Goal: Task Accomplishment & Management: Manage account settings

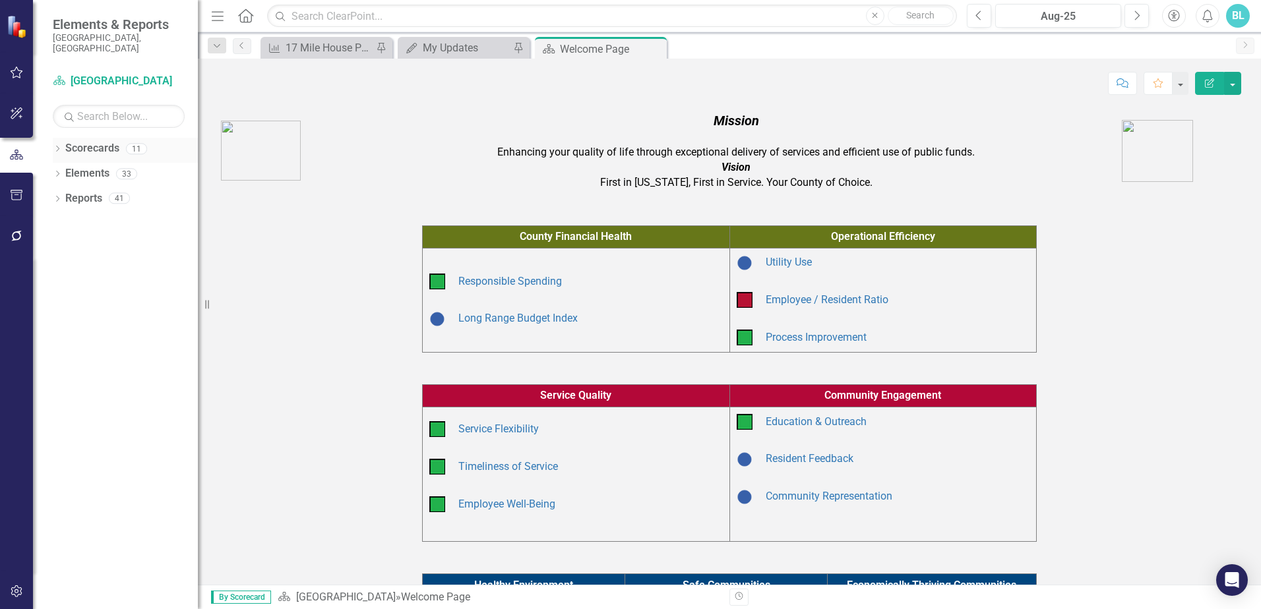
click at [55, 146] on icon "Dropdown" at bounding box center [57, 149] width 9 height 7
click at [67, 170] on icon "Dropdown" at bounding box center [64, 174] width 10 height 8
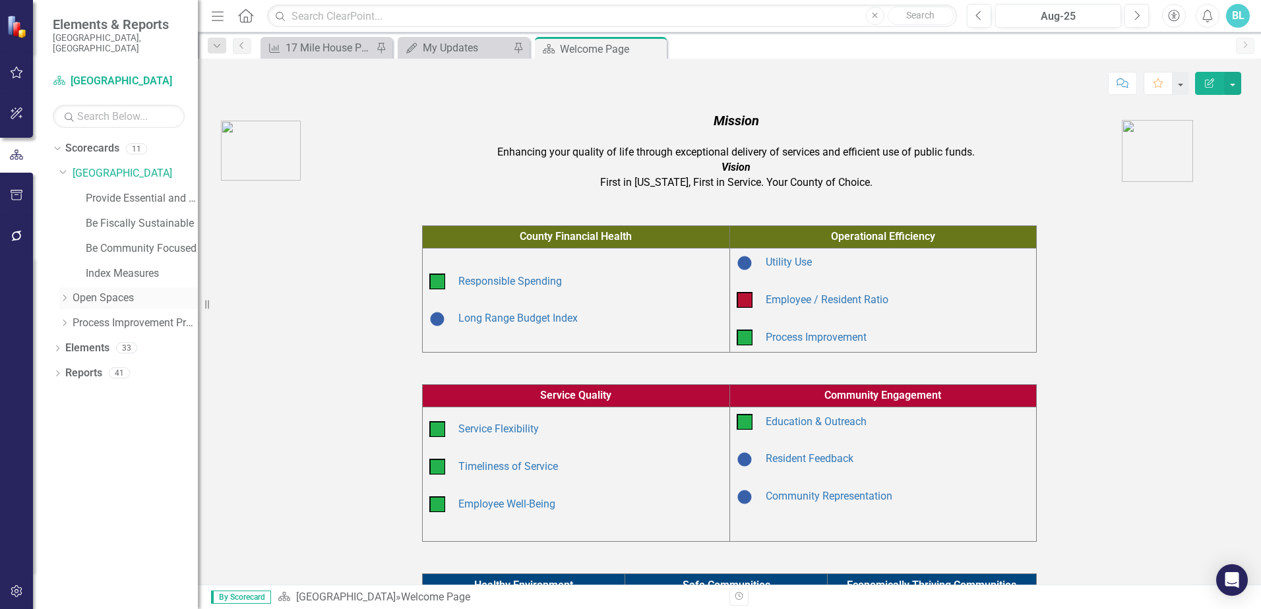
click at [65, 294] on icon "Dropdown" at bounding box center [64, 298] width 10 height 8
click at [102, 317] on link "Open Space (Operations)" at bounding box center [142, 323] width 112 height 15
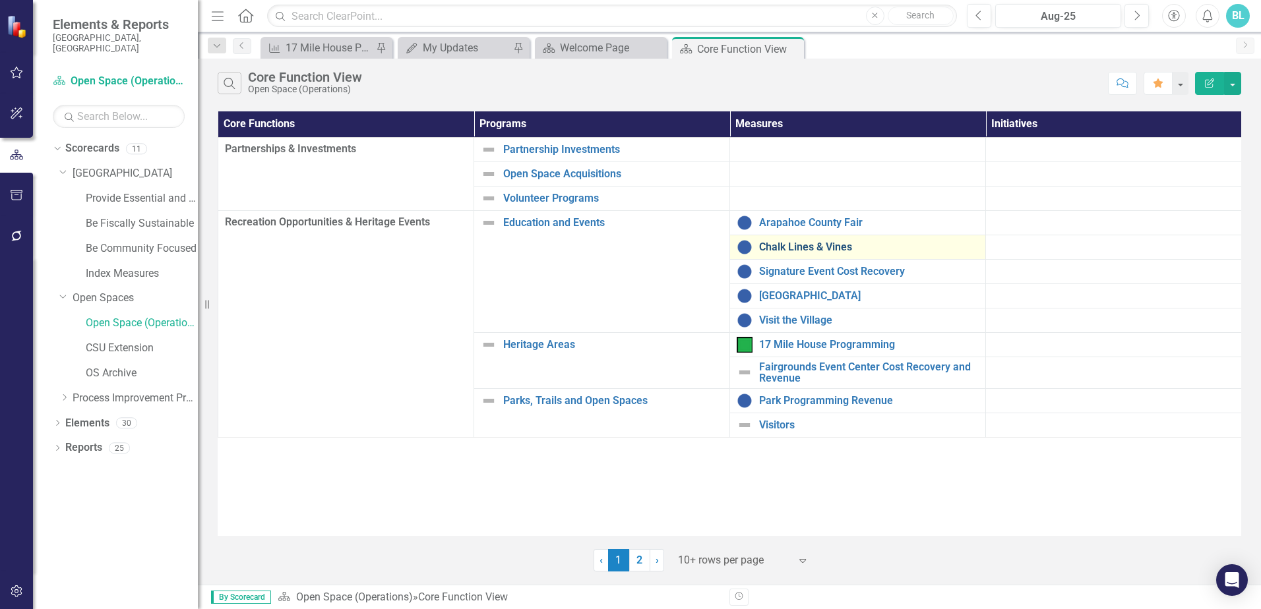
click at [802, 253] on link "Chalk Lines & Vines" at bounding box center [869, 247] width 220 height 12
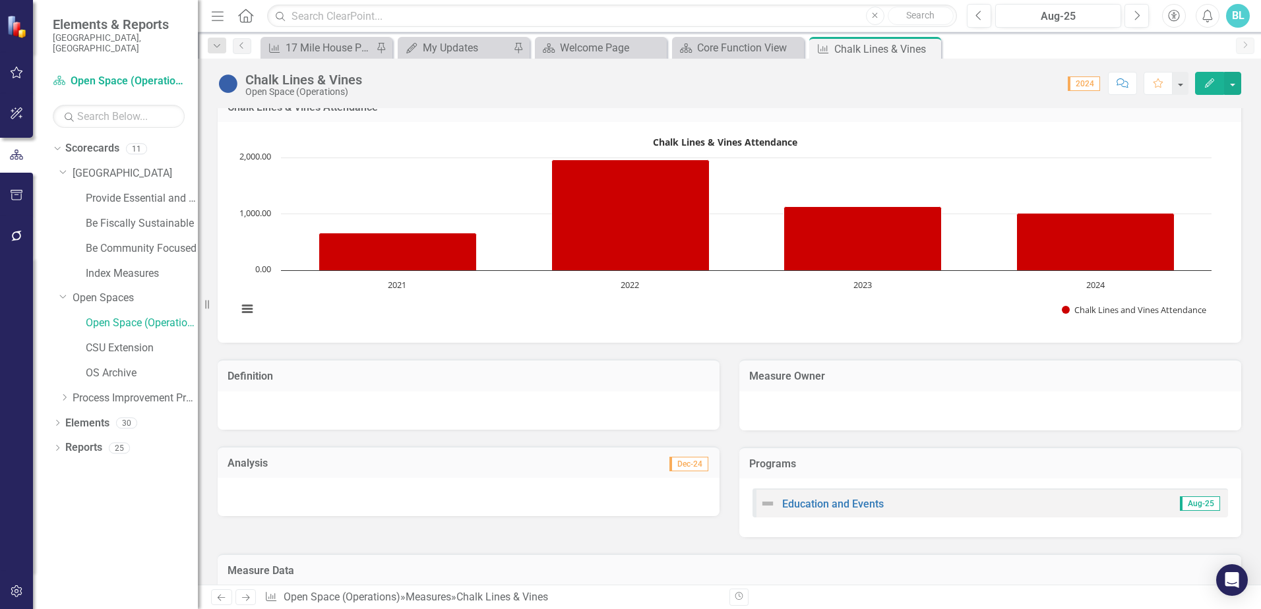
scroll to position [330, 0]
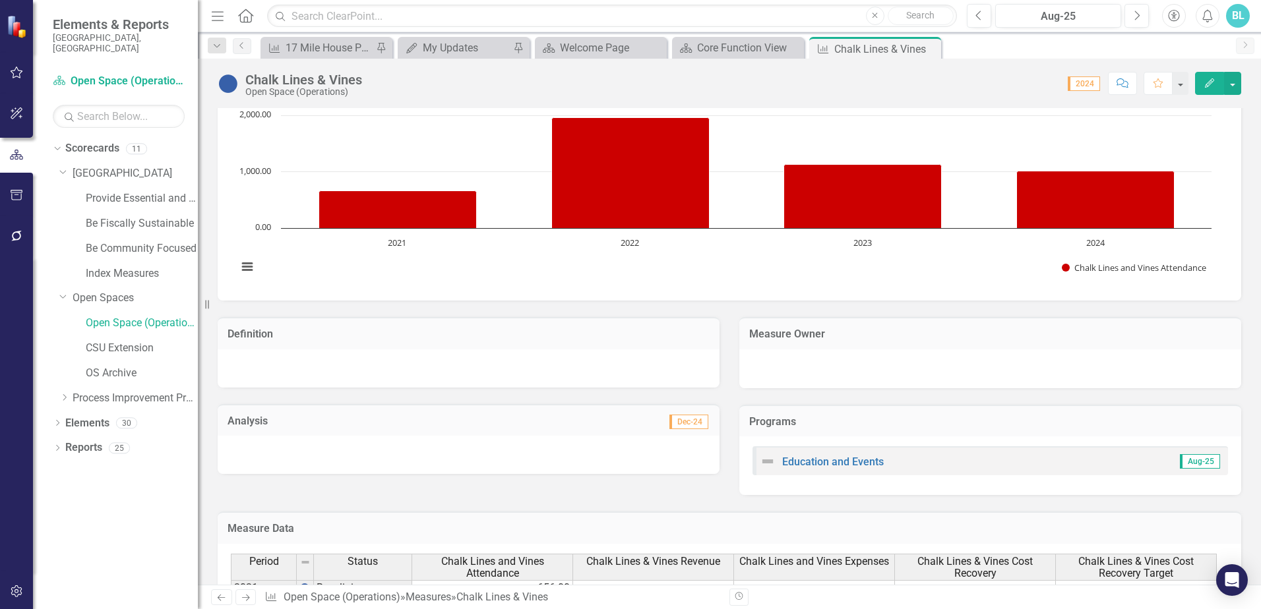
click at [1214, 80] on icon "button" at bounding box center [1209, 82] width 9 height 9
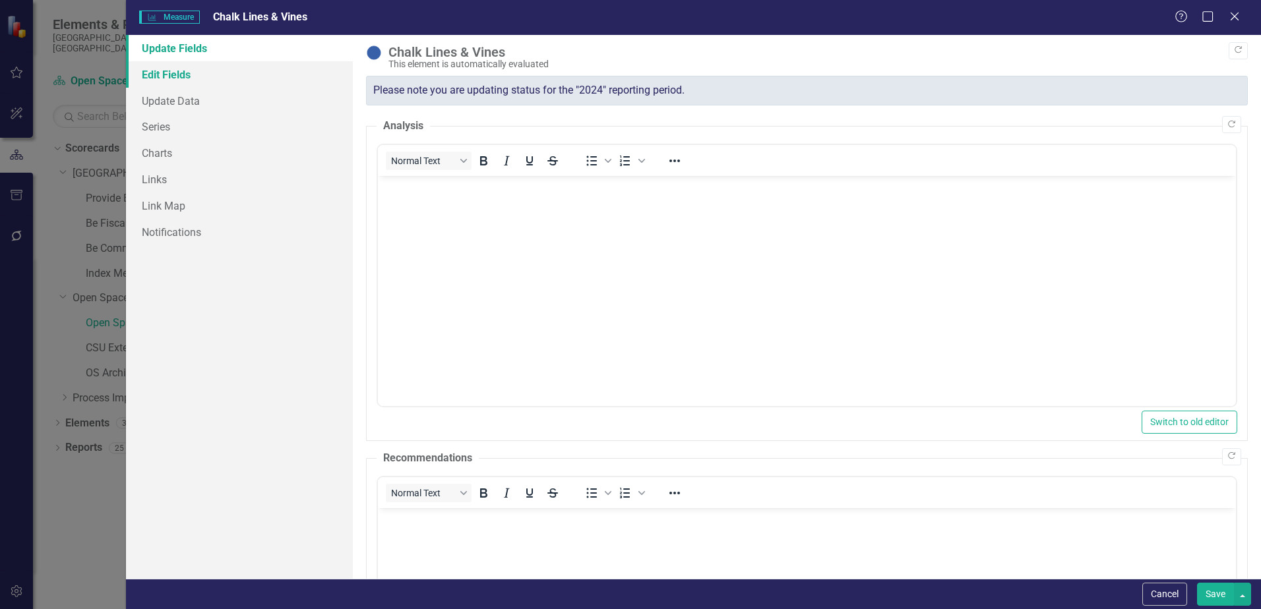
scroll to position [0, 0]
click at [224, 52] on link "Update Fields" at bounding box center [239, 48] width 227 height 26
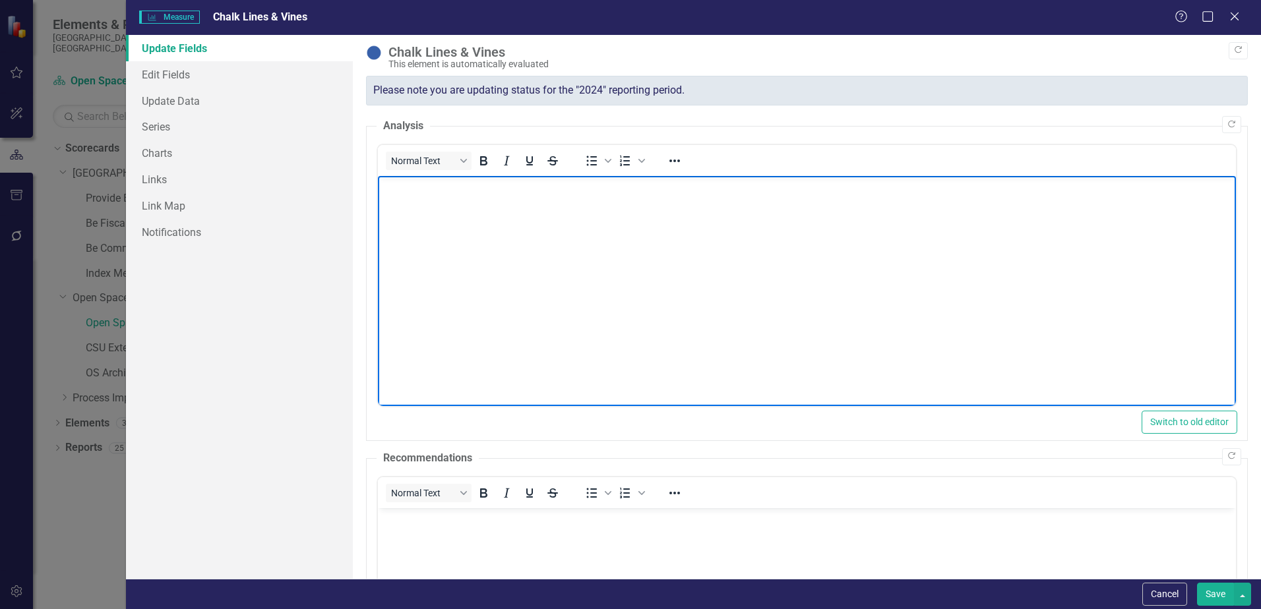
click at [456, 223] on body "Rich Text Area. Press ALT-0 for help." at bounding box center [807, 274] width 858 height 198
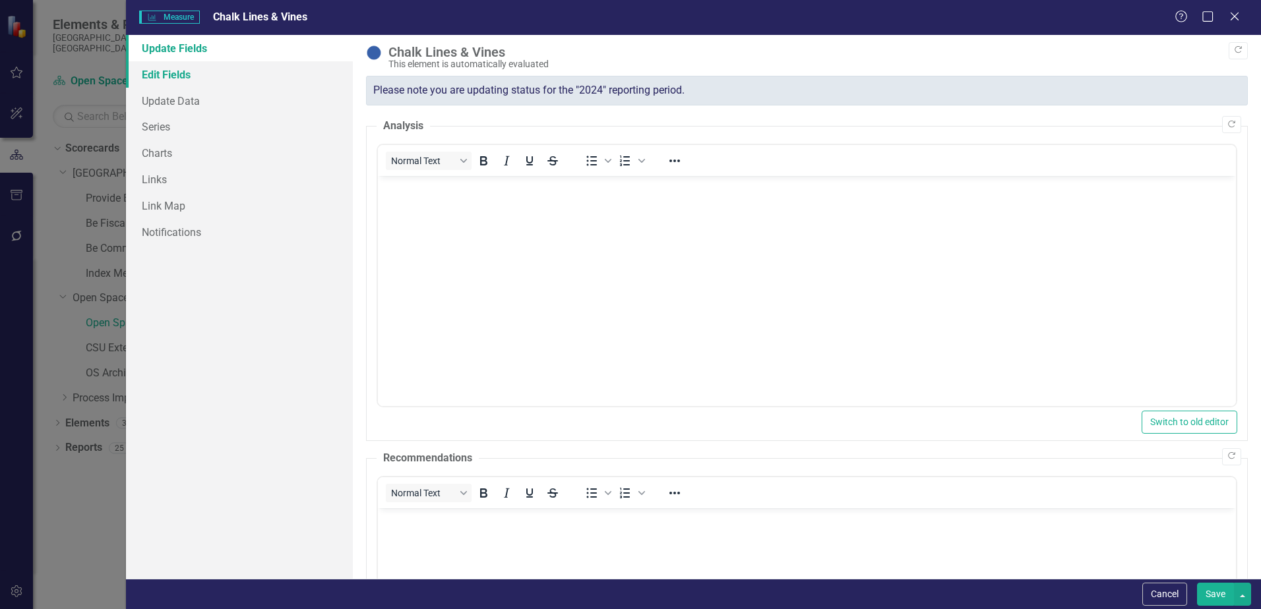
click at [171, 75] on link "Edit Fields" at bounding box center [239, 74] width 227 height 26
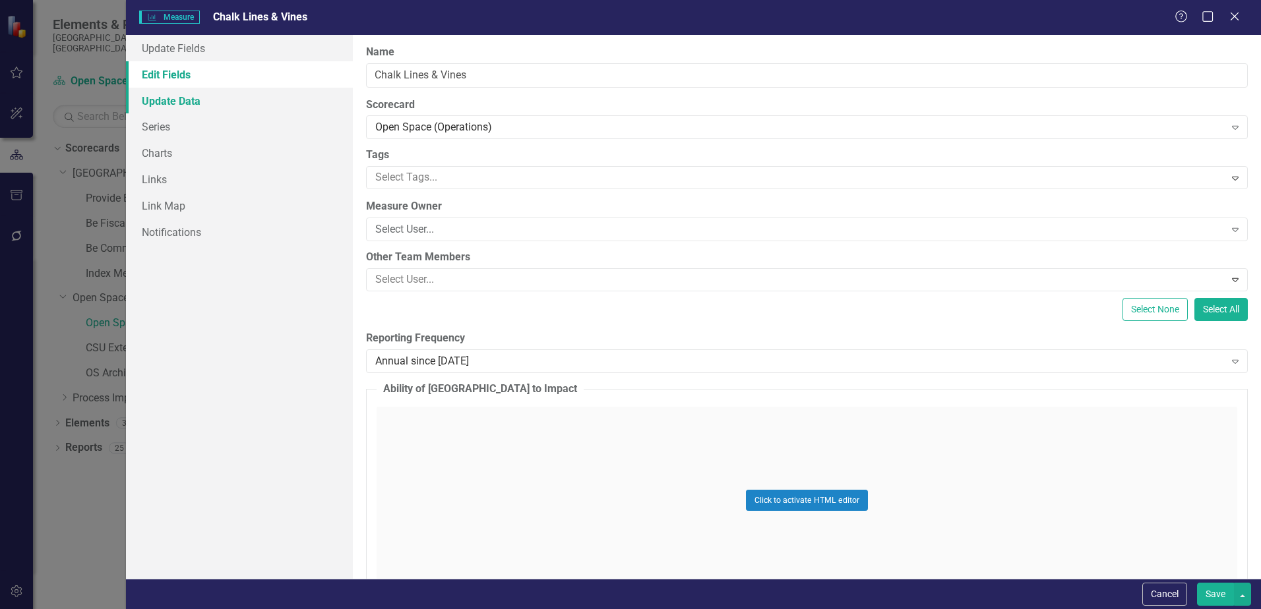
click at [170, 100] on link "Update Data" at bounding box center [239, 101] width 227 height 26
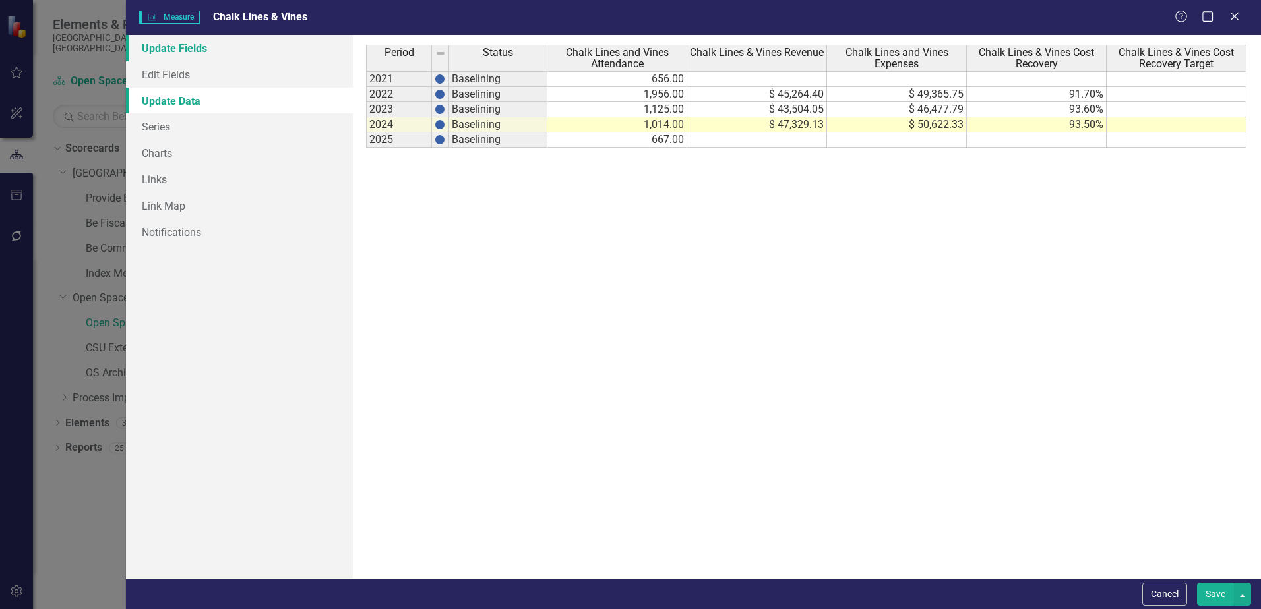
click at [189, 41] on link "Update Fields" at bounding box center [239, 48] width 227 height 26
click at [191, 43] on link "Update Fields" at bounding box center [239, 48] width 227 height 26
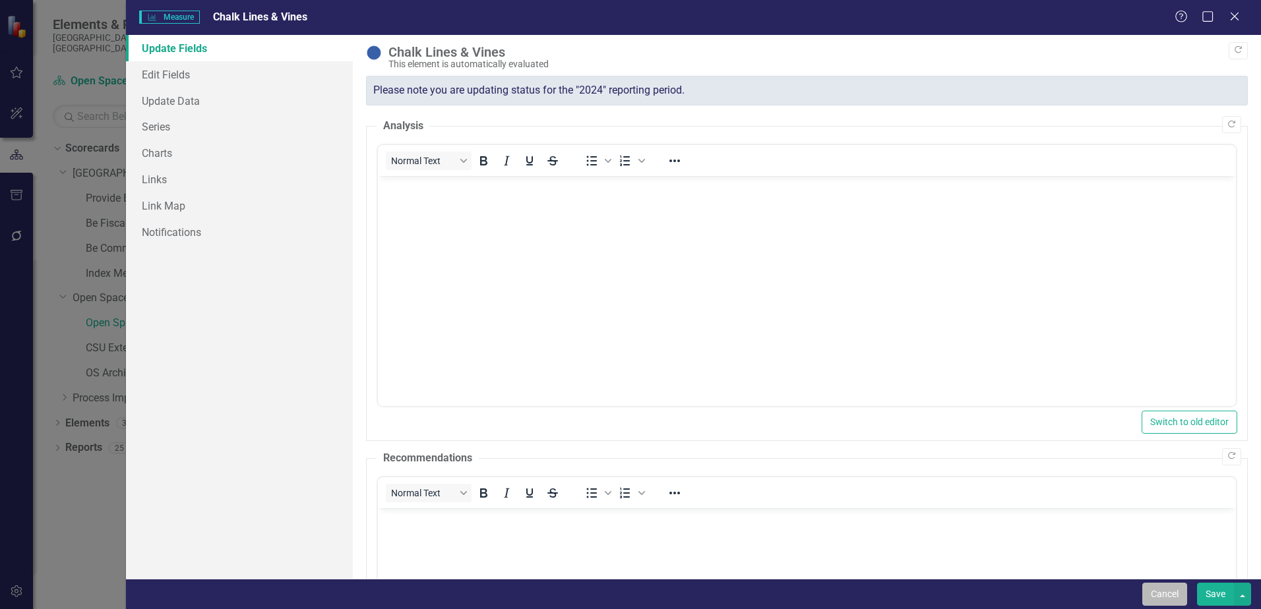
click at [1156, 595] on button "Cancel" at bounding box center [1164, 594] width 45 height 23
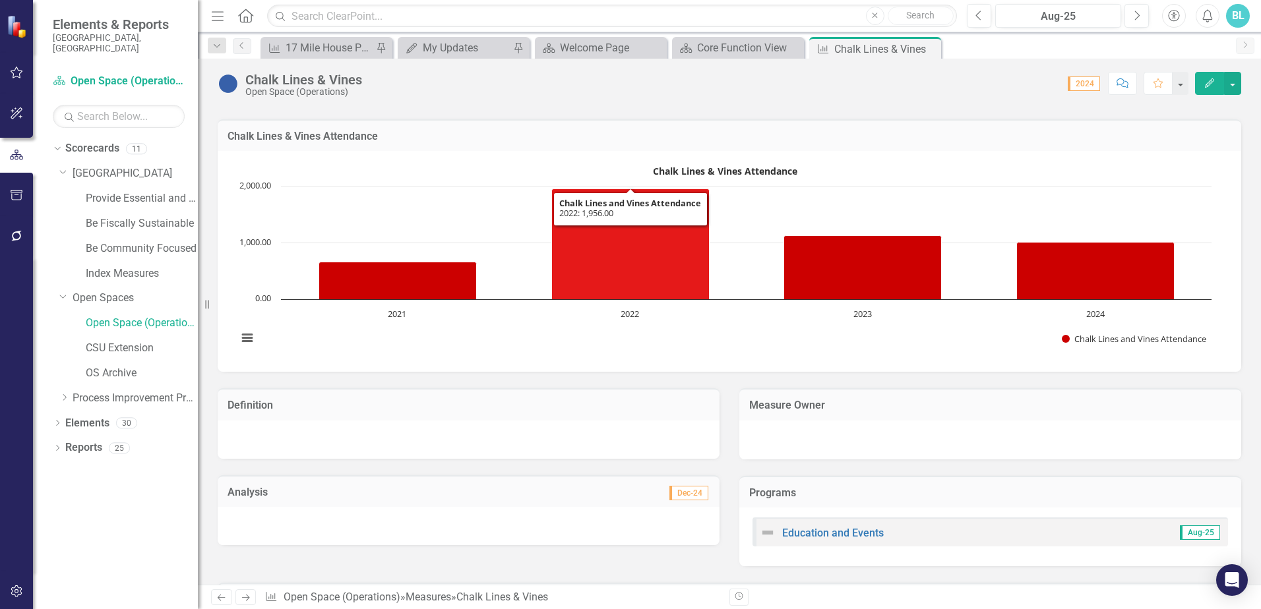
scroll to position [330, 0]
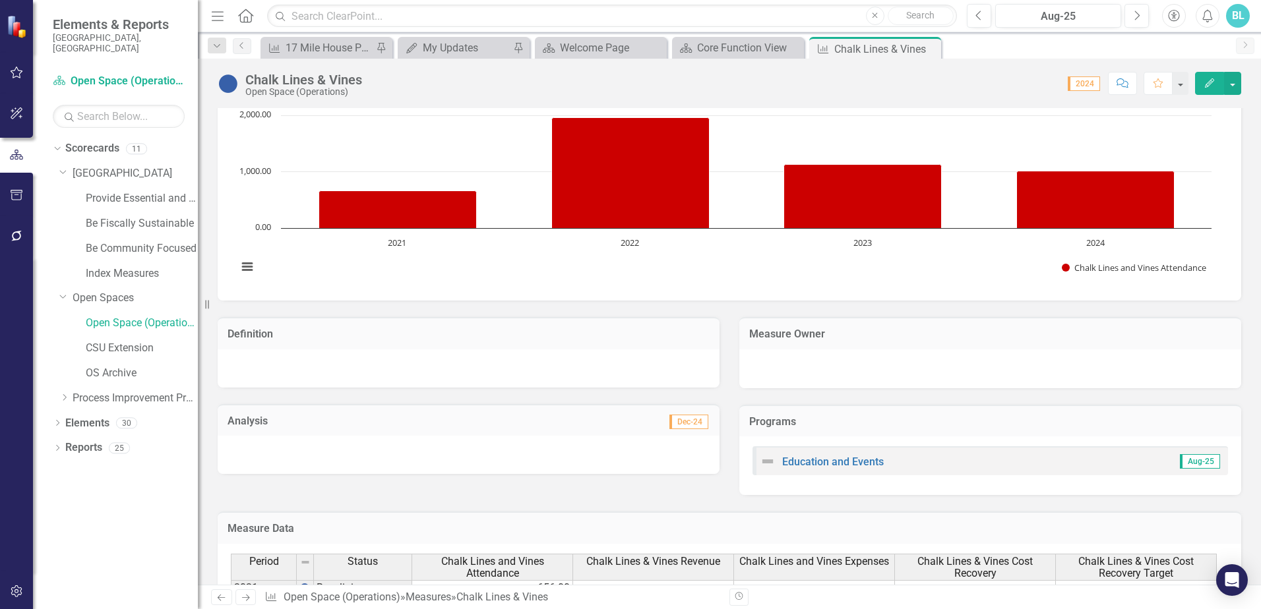
click at [1088, 86] on span "2024" at bounding box center [1084, 84] width 32 height 15
click at [1090, 84] on span "2024" at bounding box center [1084, 84] width 32 height 15
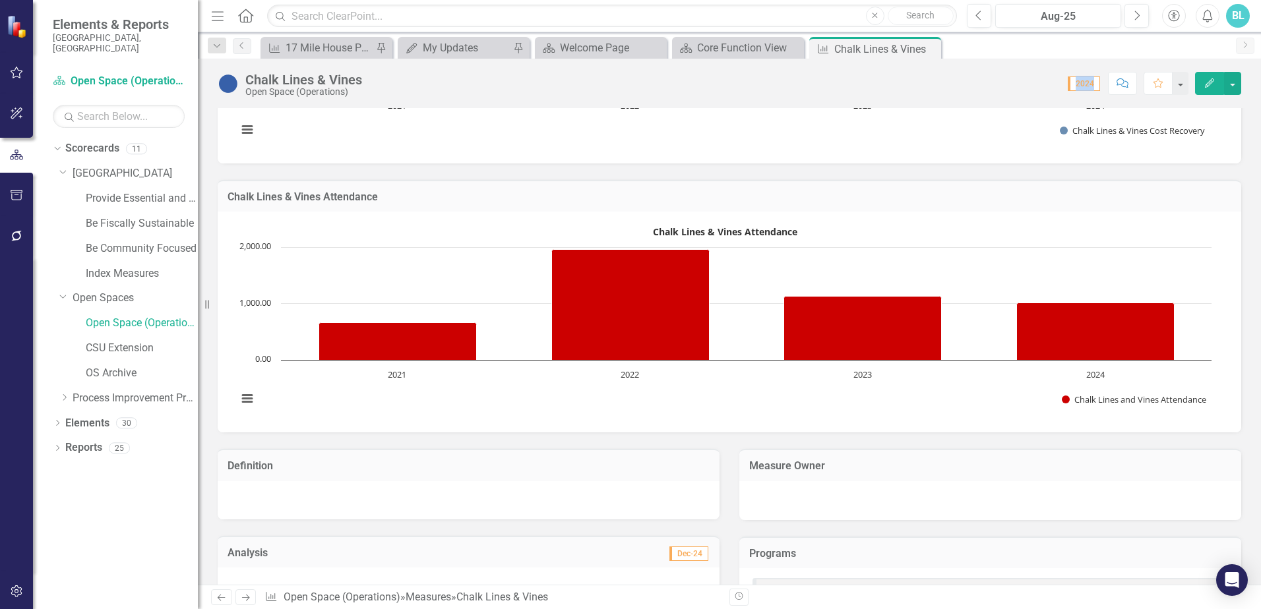
scroll to position [0, 0]
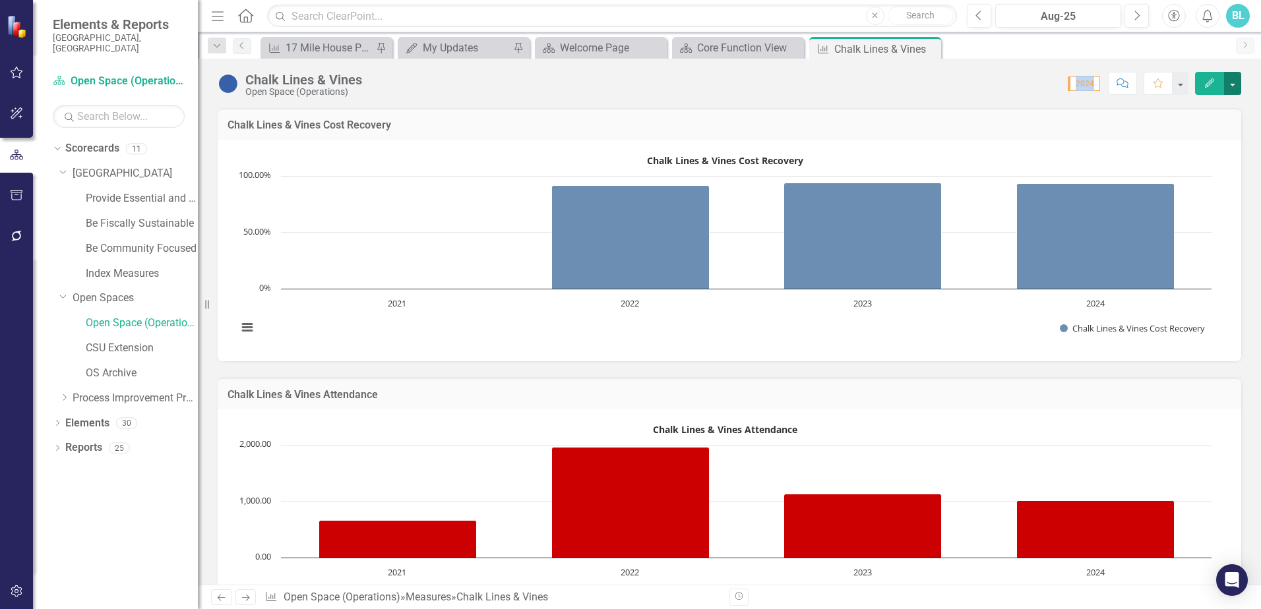
click at [1231, 86] on button "button" at bounding box center [1232, 83] width 17 height 23
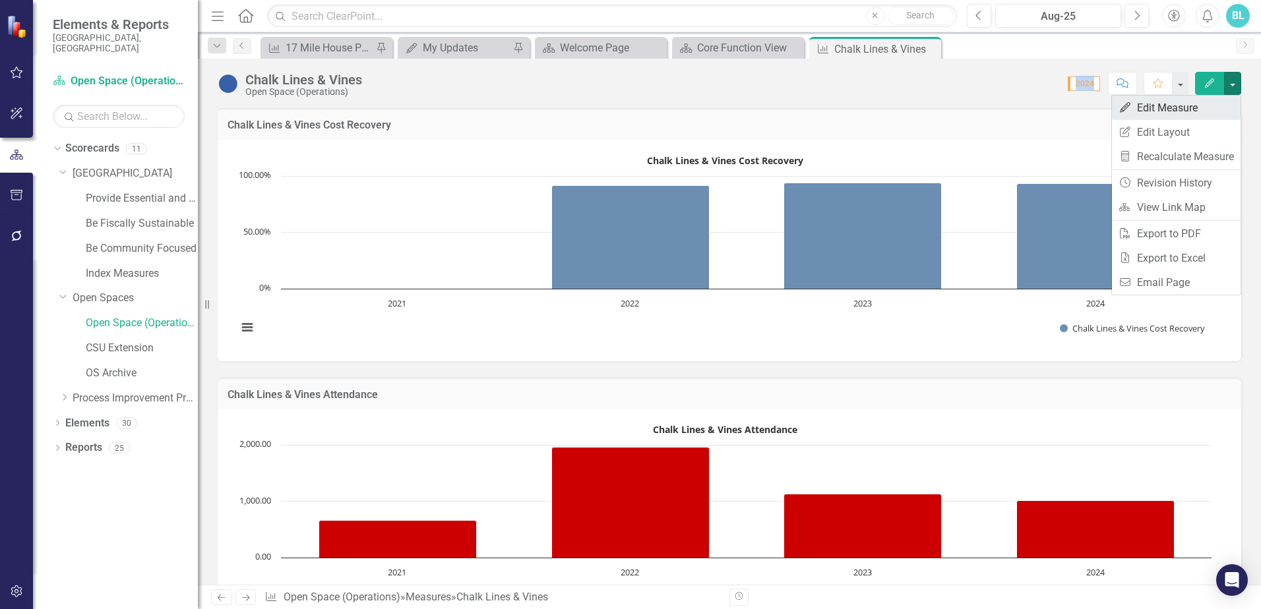
click at [1194, 109] on link "Edit Edit Measure" at bounding box center [1176, 108] width 129 height 24
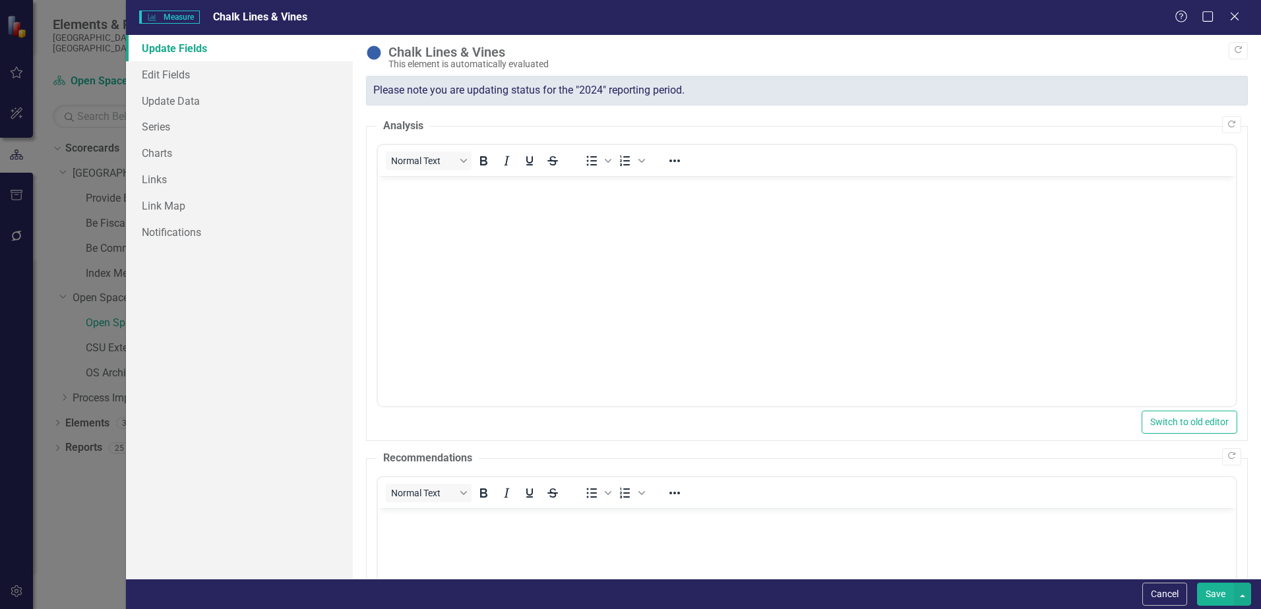
click at [1069, 93] on div "Please note you are updating status for the "2024" reporting period." at bounding box center [807, 91] width 882 height 30
click at [733, 90] on div "Please note you are updating status for the "2024" reporting period." at bounding box center [807, 91] width 882 height 30
click at [425, 57] on div "Chalk Lines & Vines" at bounding box center [814, 52] width 853 height 15
click at [1183, 18] on icon "Help" at bounding box center [1181, 16] width 16 height 13
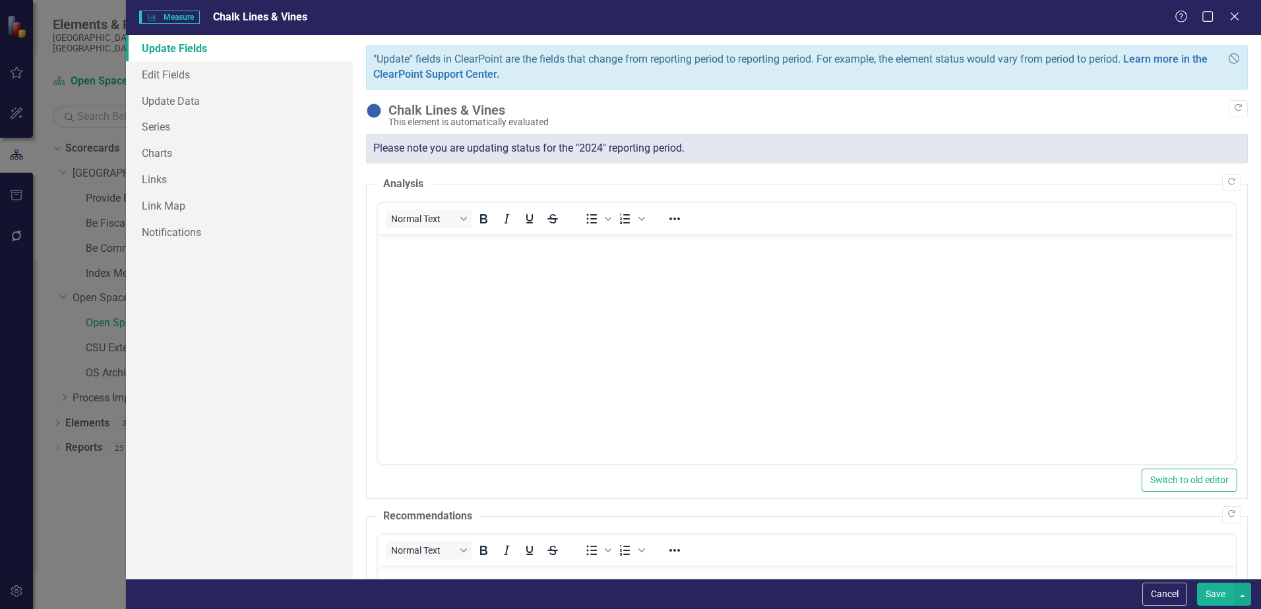
click at [192, 49] on link "Update Fields" at bounding box center [239, 48] width 227 height 26
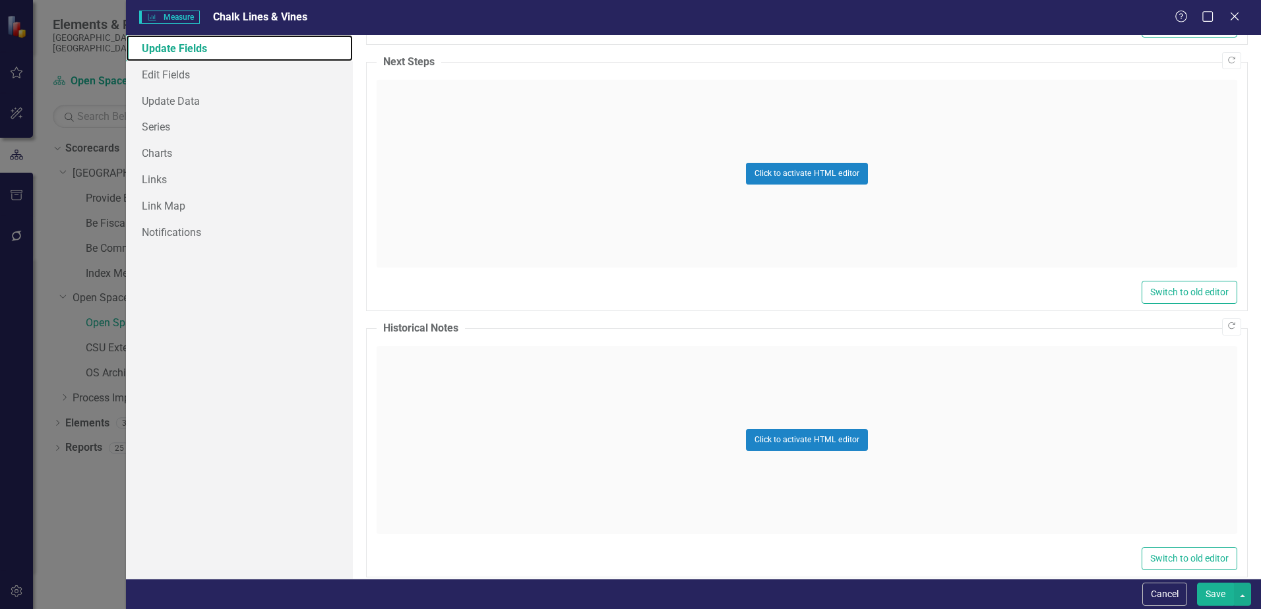
scroll to position [1389, 0]
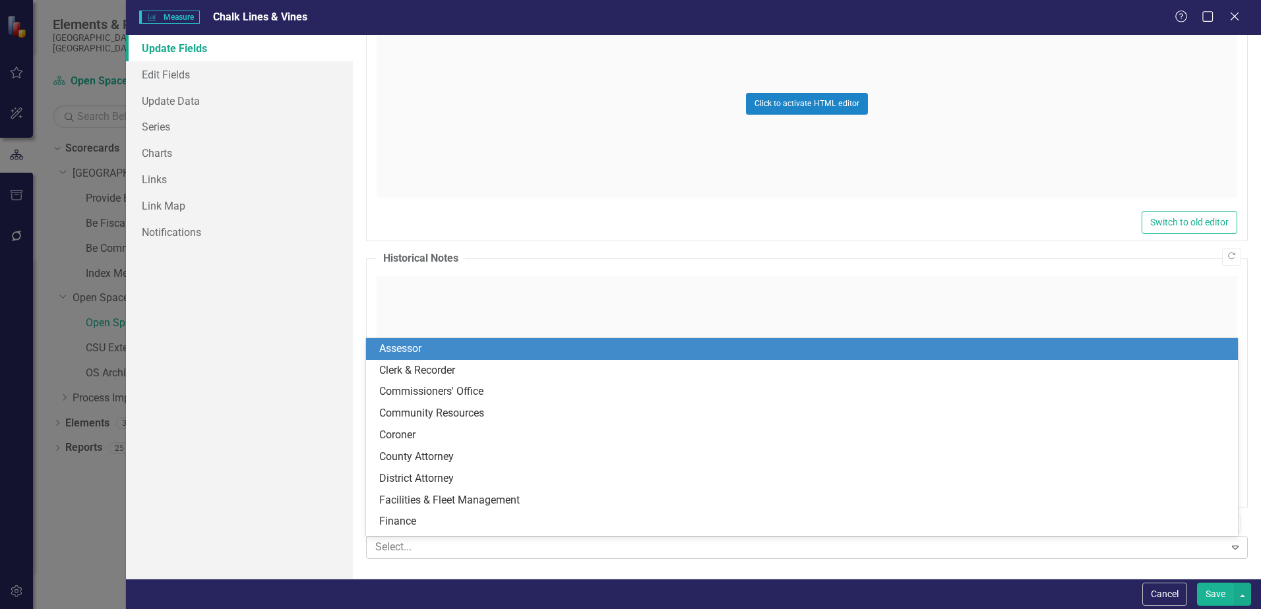
click at [1229, 547] on icon "Expand" at bounding box center [1235, 547] width 13 height 11
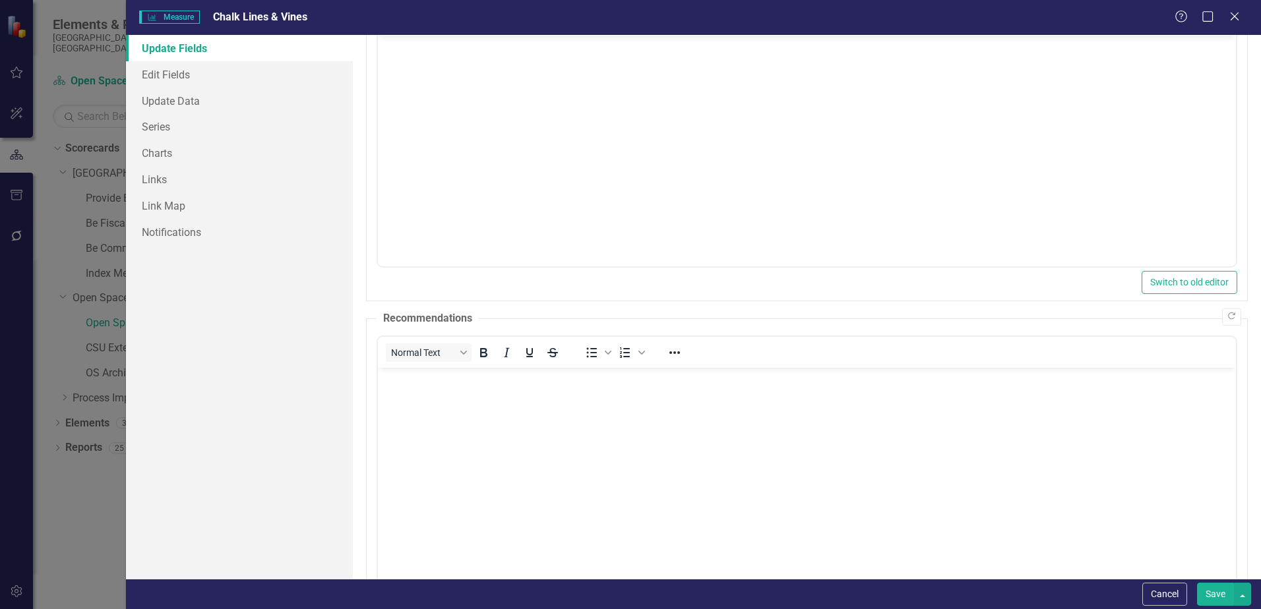
scroll to position [0, 0]
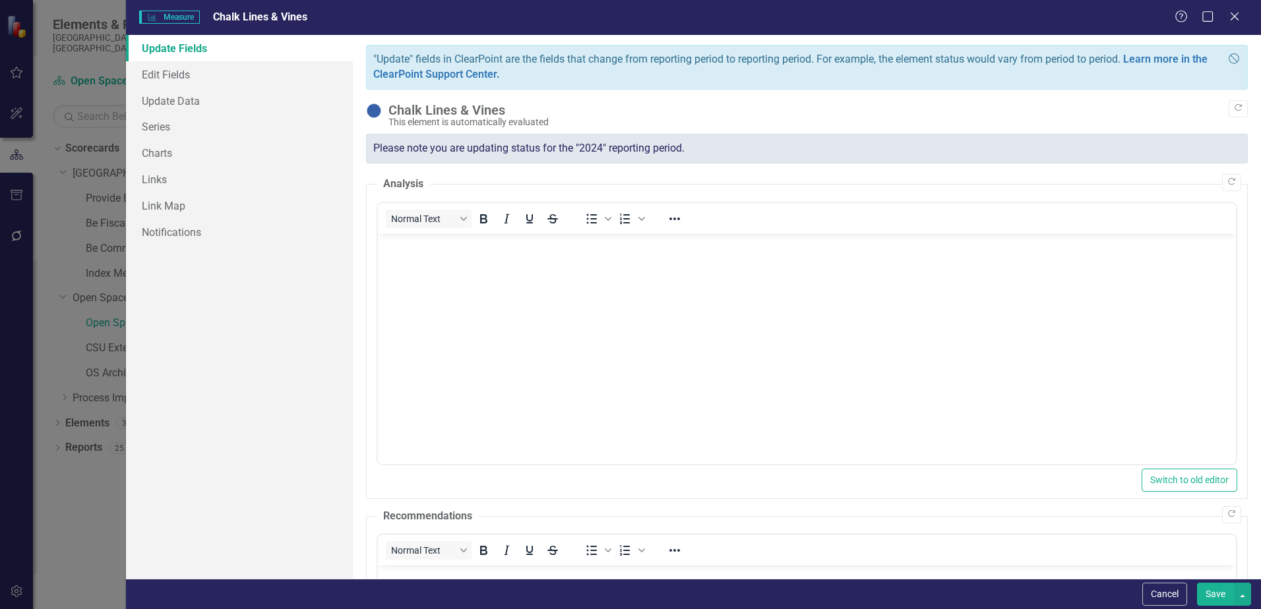
click at [619, 156] on div "Please note you are updating status for the "2024" reporting period." at bounding box center [807, 149] width 882 height 30
drag, startPoint x: 619, startPoint y: 156, endPoint x: 177, endPoint y: 57, distance: 452.9
click at [177, 57] on link "Update Fields" at bounding box center [239, 48] width 227 height 26
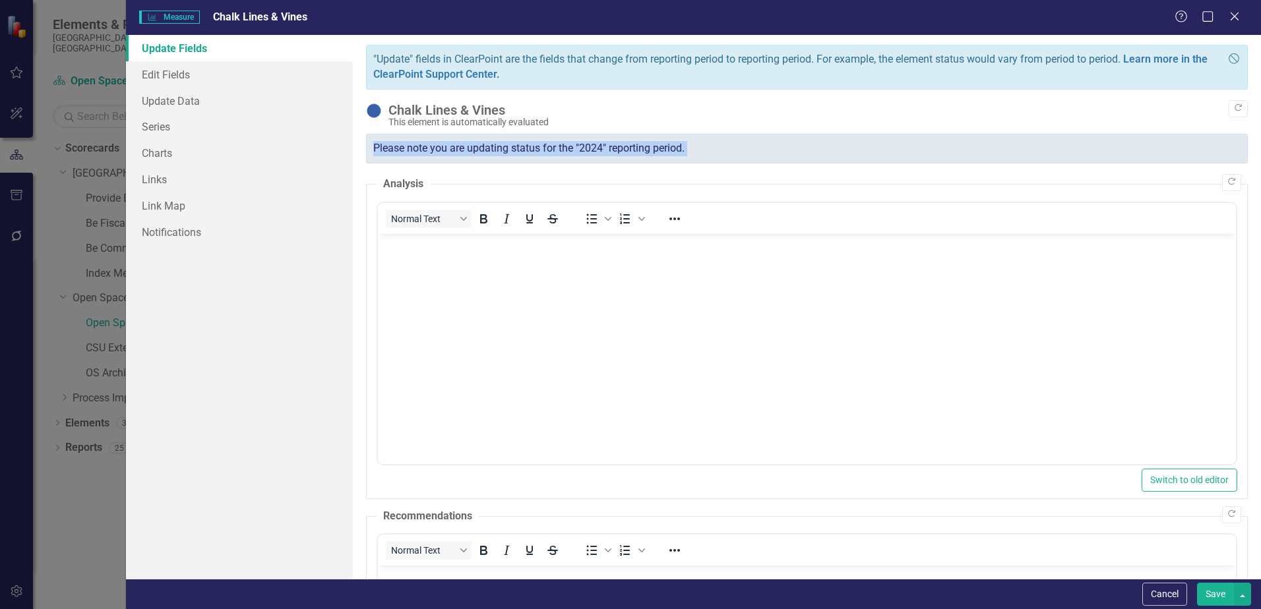
click at [257, 15] on span "Chalk Lines & Vines" at bounding box center [260, 17] width 94 height 13
click at [173, 17] on span "Measure Measure" at bounding box center [169, 17] width 60 height 13
click at [166, 71] on link "Edit Fields" at bounding box center [239, 74] width 227 height 26
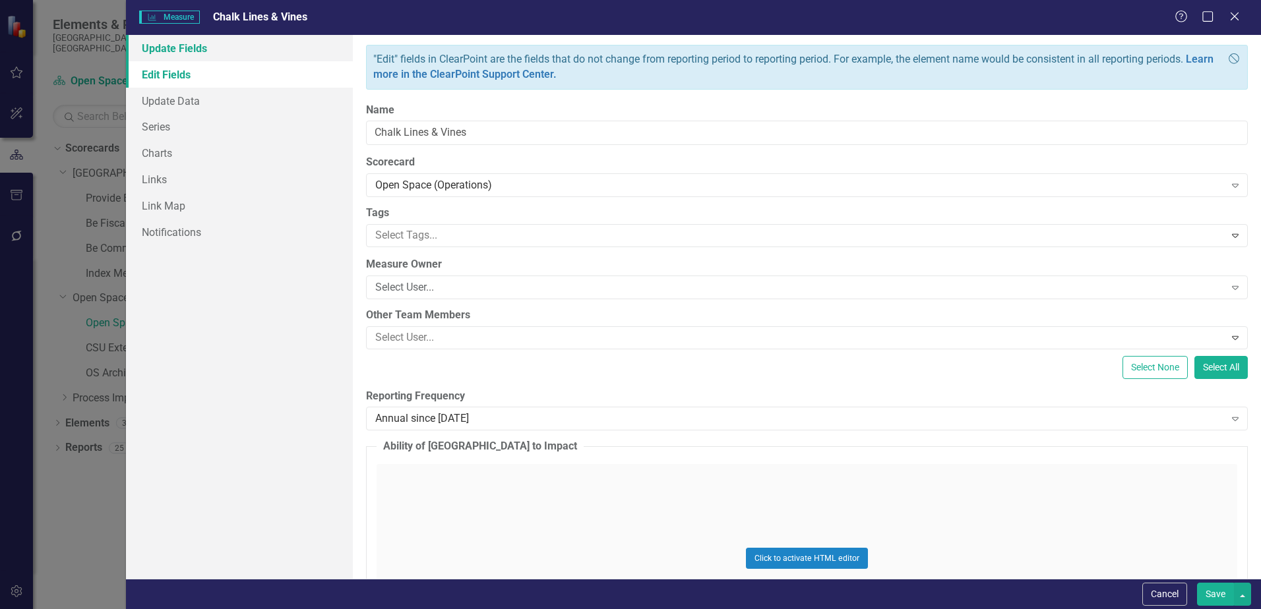
click at [180, 50] on link "Update Fields" at bounding box center [239, 48] width 227 height 26
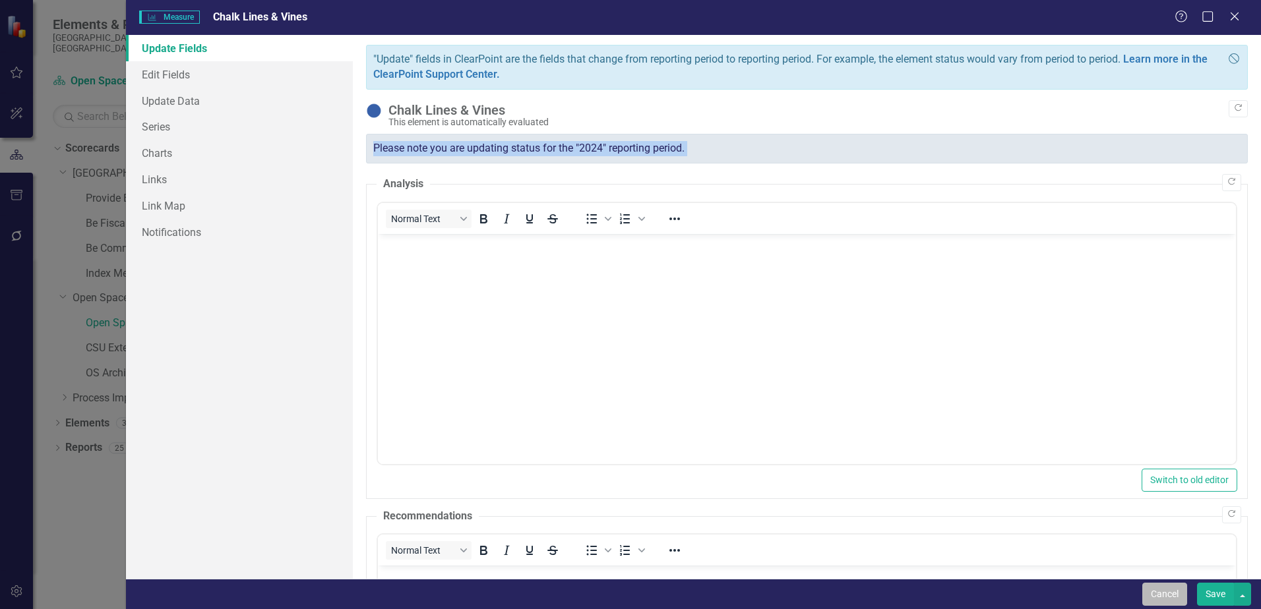
click at [1164, 590] on button "Cancel" at bounding box center [1164, 594] width 45 height 23
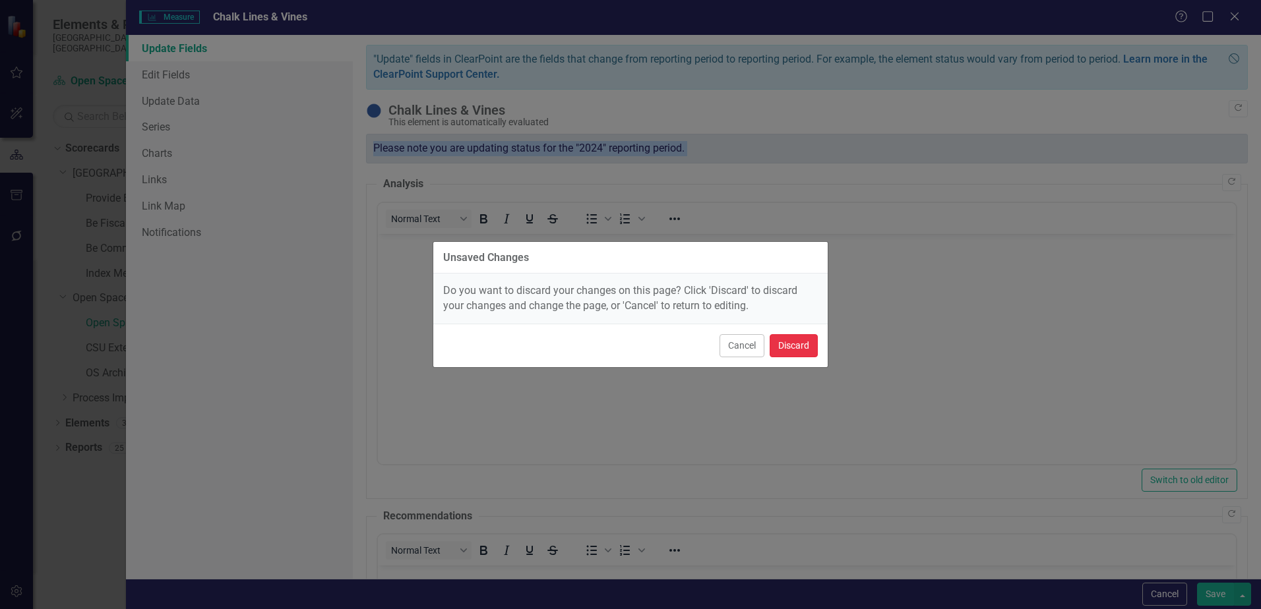
click at [784, 351] on button "Discard" at bounding box center [794, 345] width 48 height 23
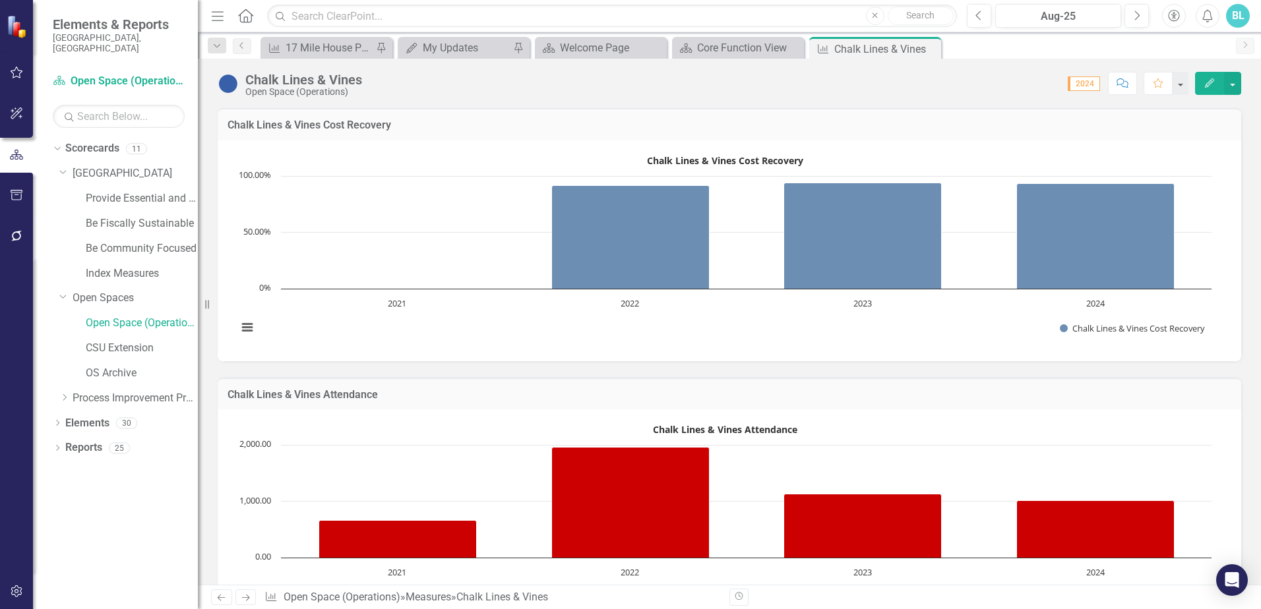
click at [1087, 85] on span "2024" at bounding box center [1084, 84] width 32 height 15
drag, startPoint x: 1087, startPoint y: 85, endPoint x: 1095, endPoint y: 79, distance: 9.9
click at [1095, 79] on span "2024" at bounding box center [1084, 84] width 32 height 15
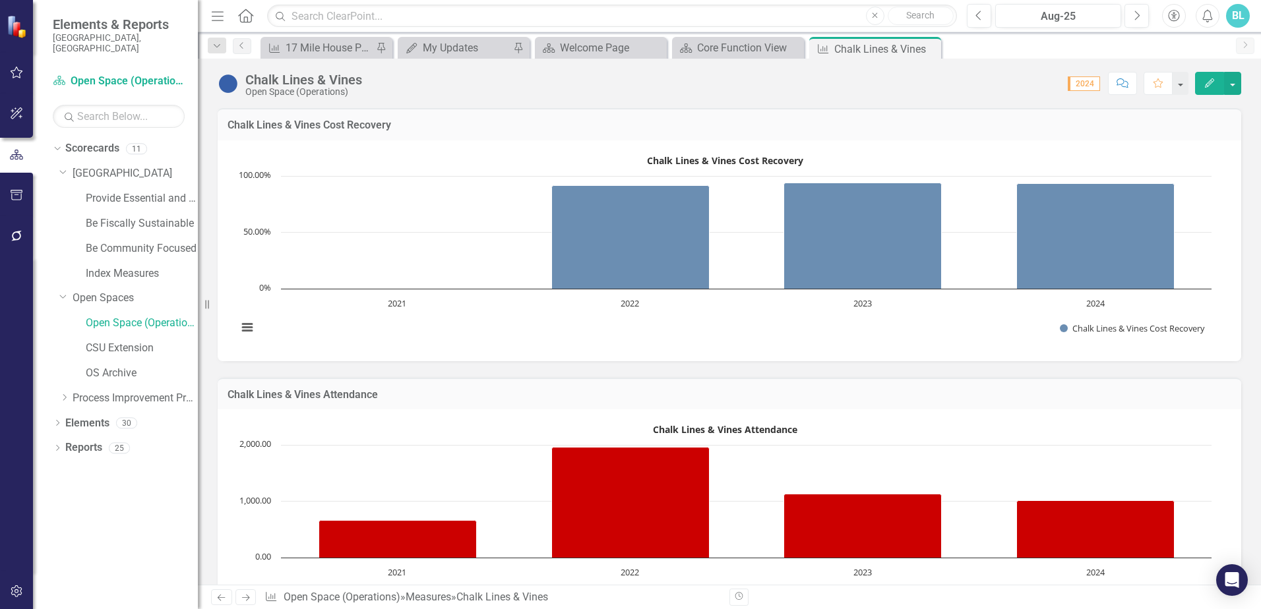
click at [1092, 86] on span "2024" at bounding box center [1084, 84] width 32 height 15
drag, startPoint x: 1092, startPoint y: 86, endPoint x: 1125, endPoint y: 33, distance: 62.2
click at [1125, 33] on div "Dropdown Search Measure 17 Mile House Programming Pin My Updates My Updates Pin…" at bounding box center [729, 45] width 1063 height 26
click at [1204, 85] on icon "Edit" at bounding box center [1210, 82] width 12 height 9
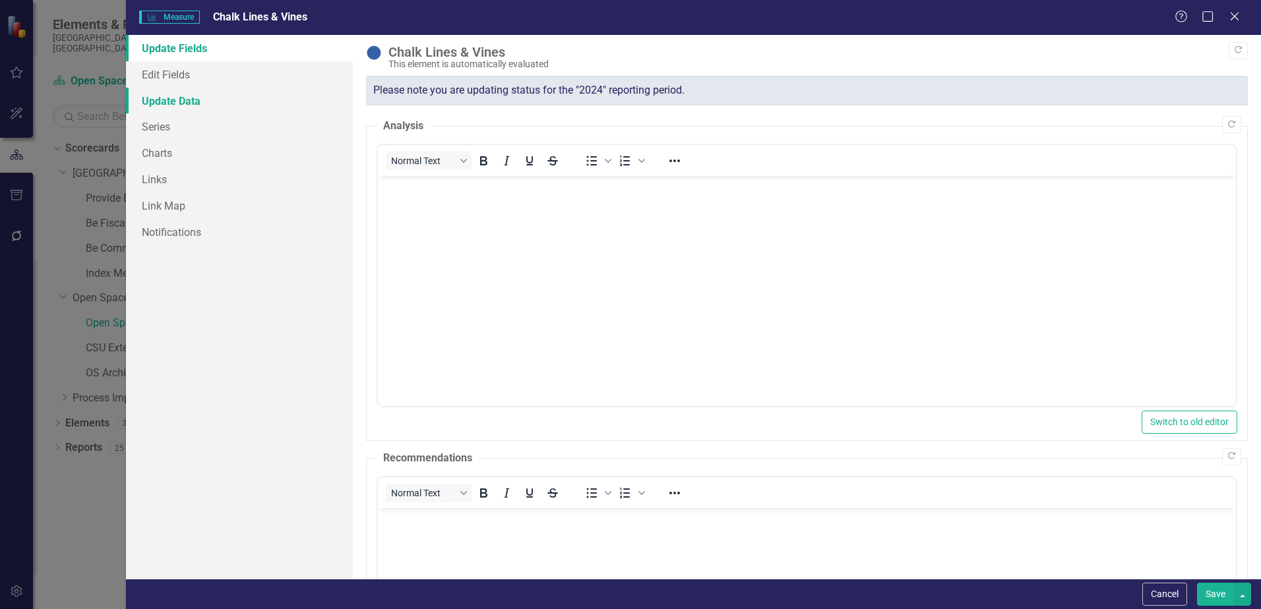
click at [187, 101] on link "Update Data" at bounding box center [239, 101] width 227 height 26
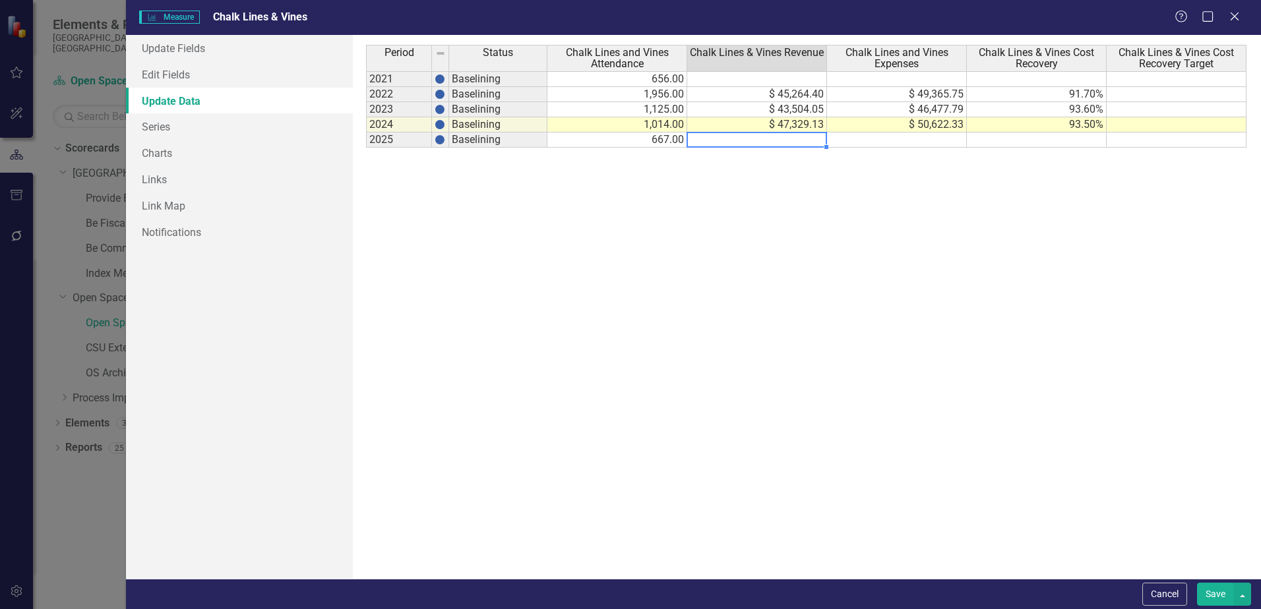
click at [366, 146] on div "Period Status Chalk Lines and Vines Attendance Chalk Lines & Vines Revenue Chal…" at bounding box center [366, 96] width 0 height 103
click at [811, 139] on td at bounding box center [757, 140] width 140 height 15
type textarea "32061.20"
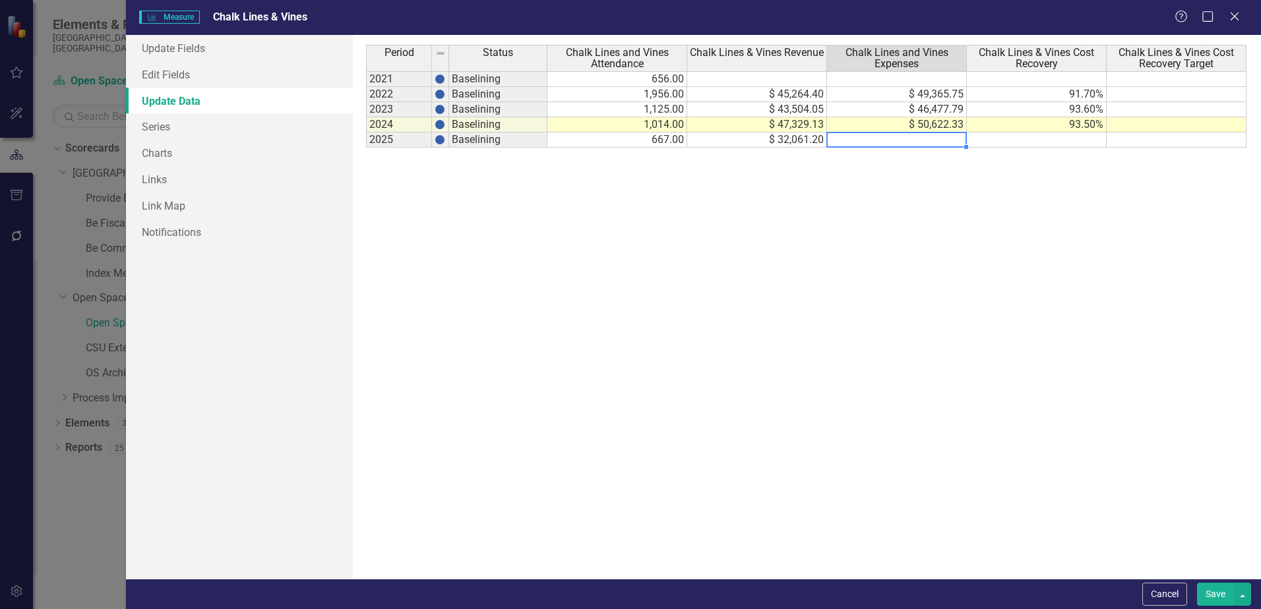
click at [900, 140] on td at bounding box center [897, 140] width 140 height 15
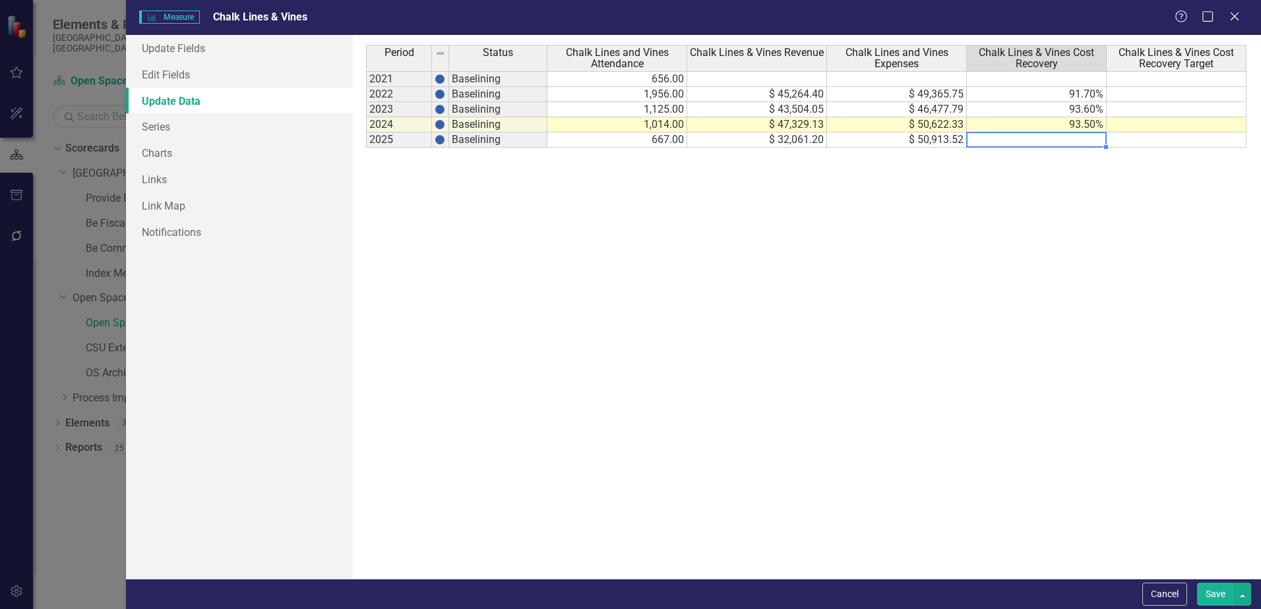
click at [1009, 144] on td at bounding box center [1037, 140] width 140 height 15
click at [1028, 140] on td at bounding box center [1037, 140] width 140 height 15
click at [1077, 139] on td at bounding box center [1037, 140] width 140 height 15
type textarea "62.97"
click at [1208, 594] on button "Save" at bounding box center [1215, 594] width 37 height 23
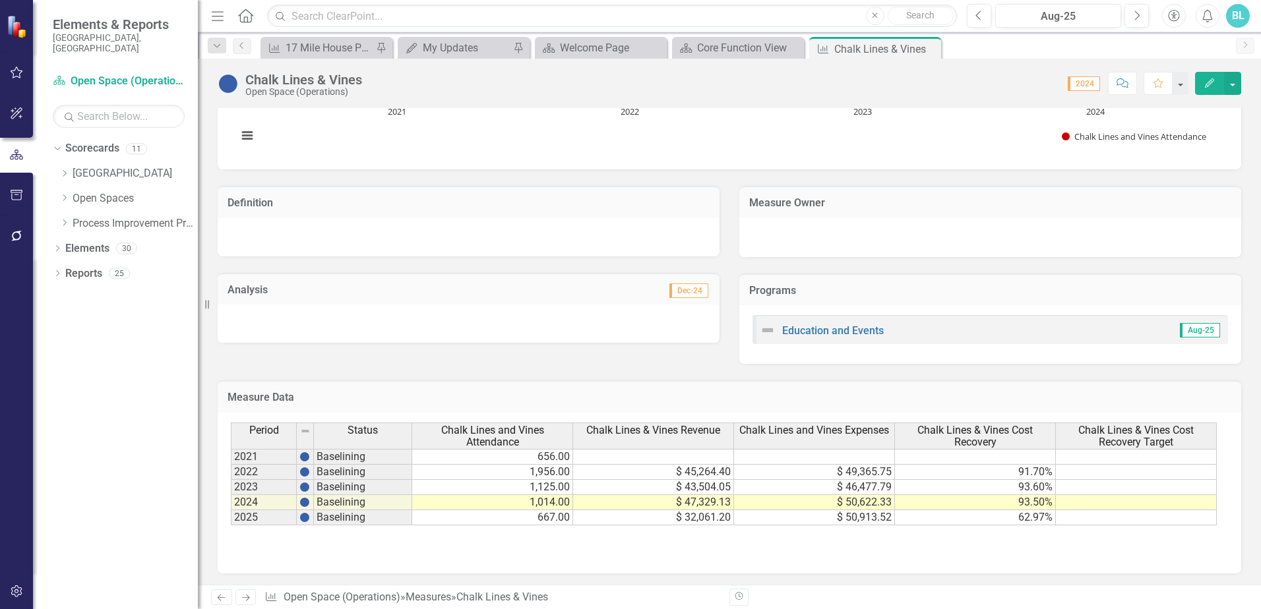
scroll to position [462, 0]
click at [243, 513] on td "2025" at bounding box center [264, 517] width 66 height 15
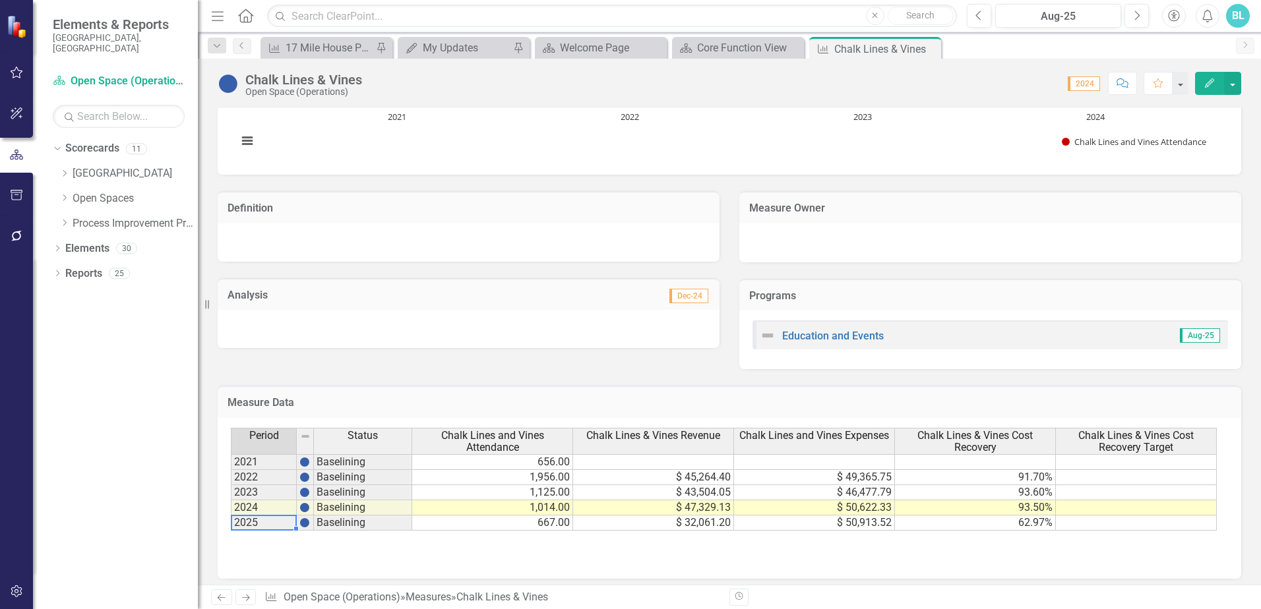
scroll to position [463, 0]
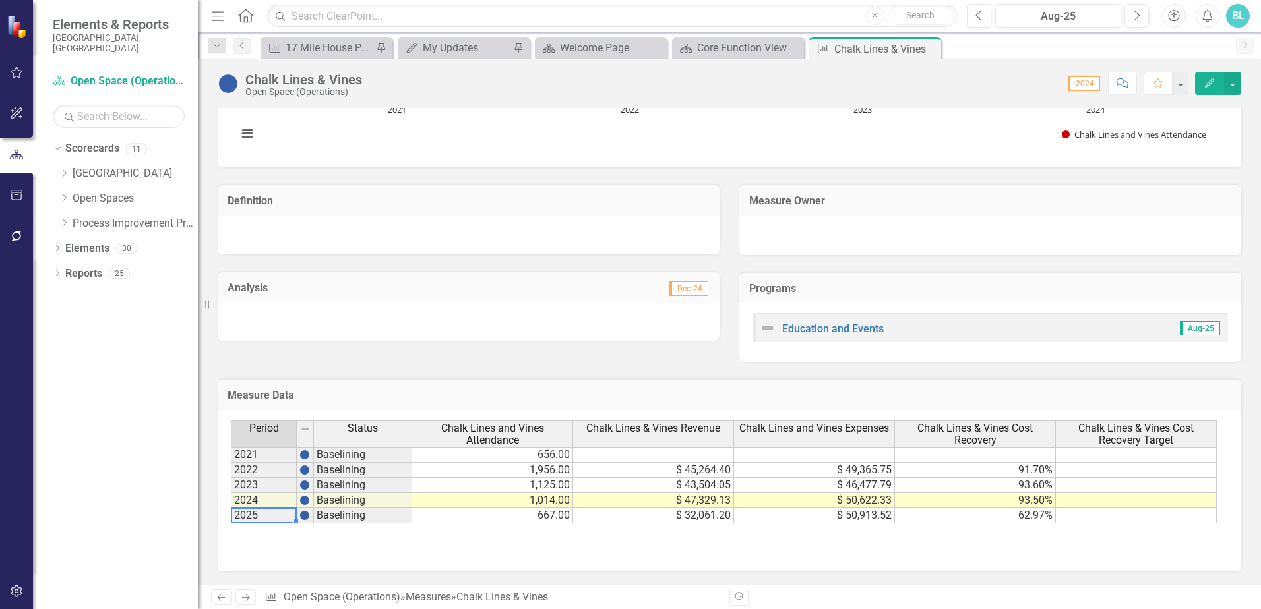
click at [241, 518] on td "2025" at bounding box center [264, 516] width 66 height 15
click at [240, 518] on td "2025" at bounding box center [264, 516] width 66 height 15
click at [249, 508] on div at bounding box center [263, 508] width 65 height 1
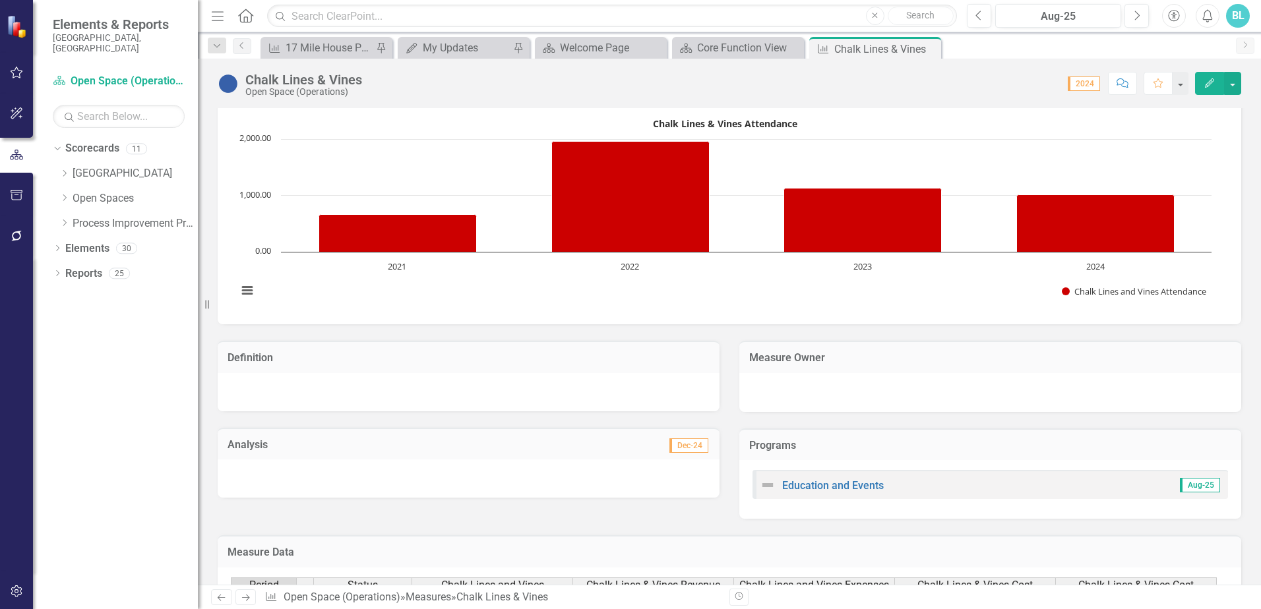
scroll to position [265, 0]
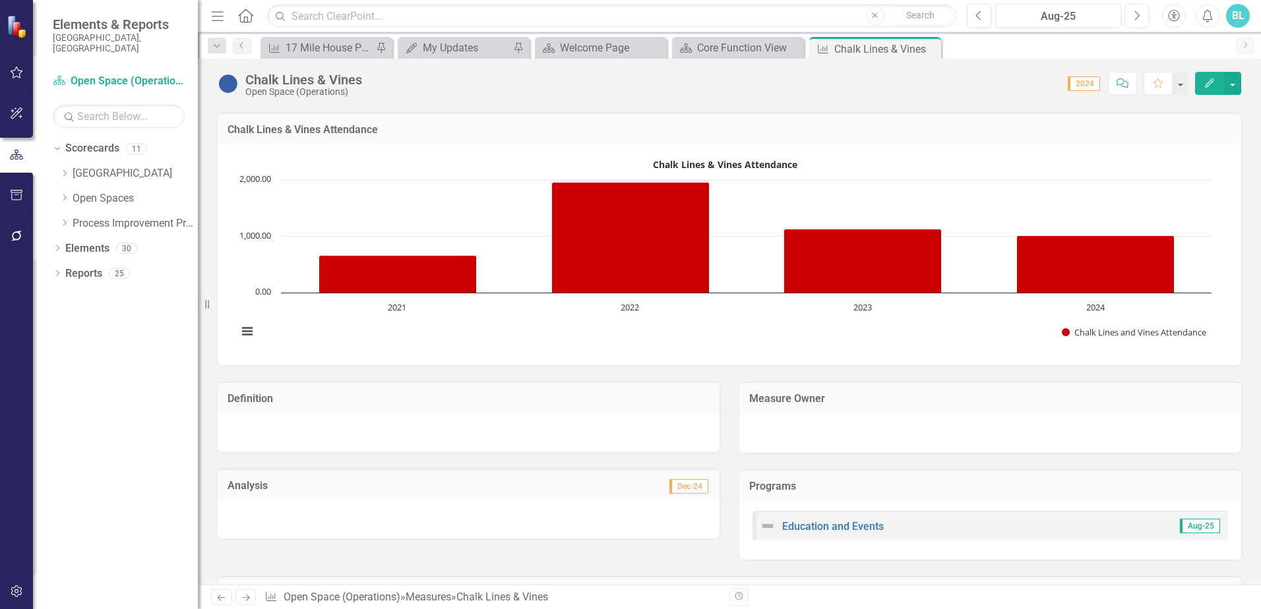
click at [1210, 82] on icon "Edit" at bounding box center [1210, 82] width 12 height 9
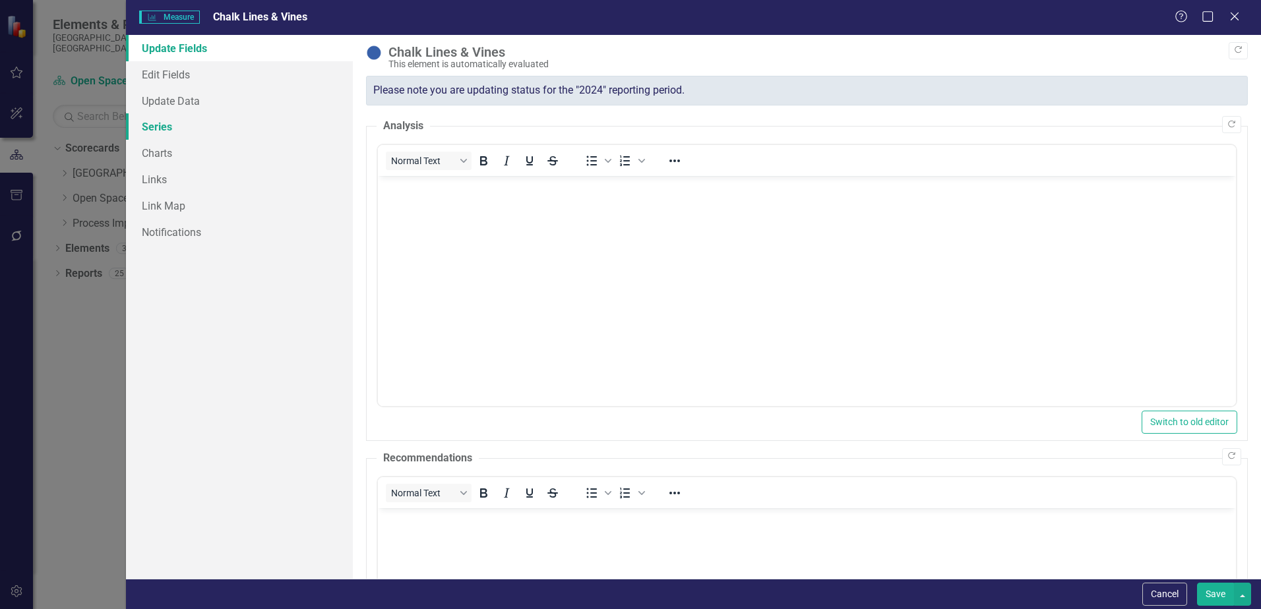
scroll to position [0, 0]
click at [189, 78] on link "Edit Fields" at bounding box center [239, 74] width 227 height 26
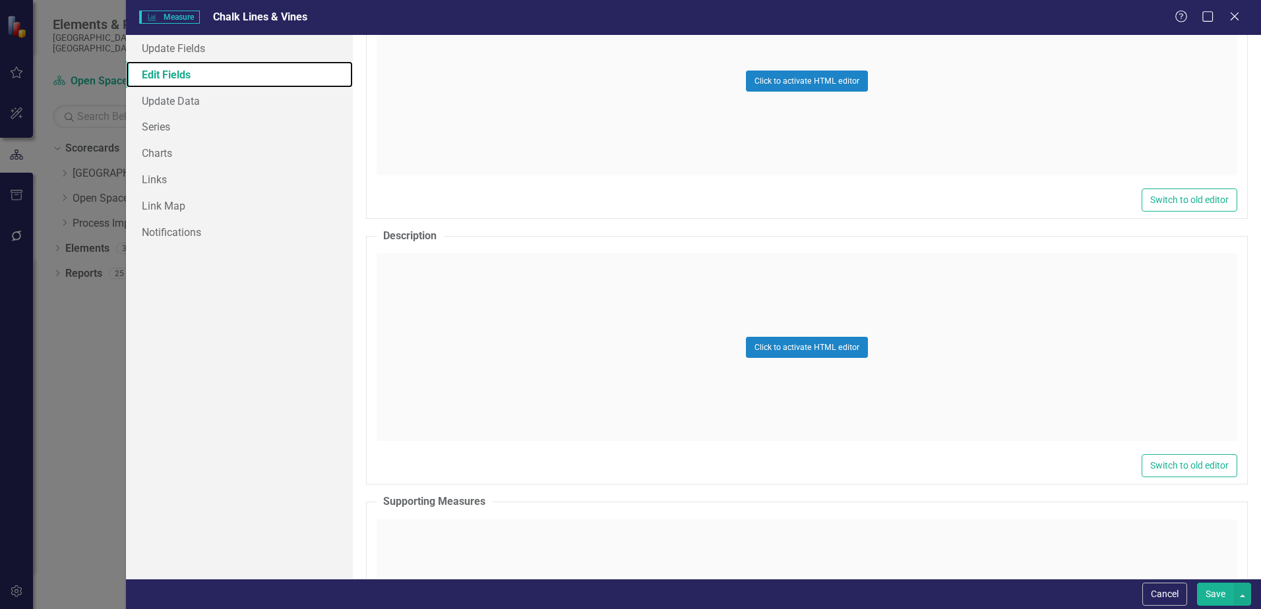
scroll to position [462, 0]
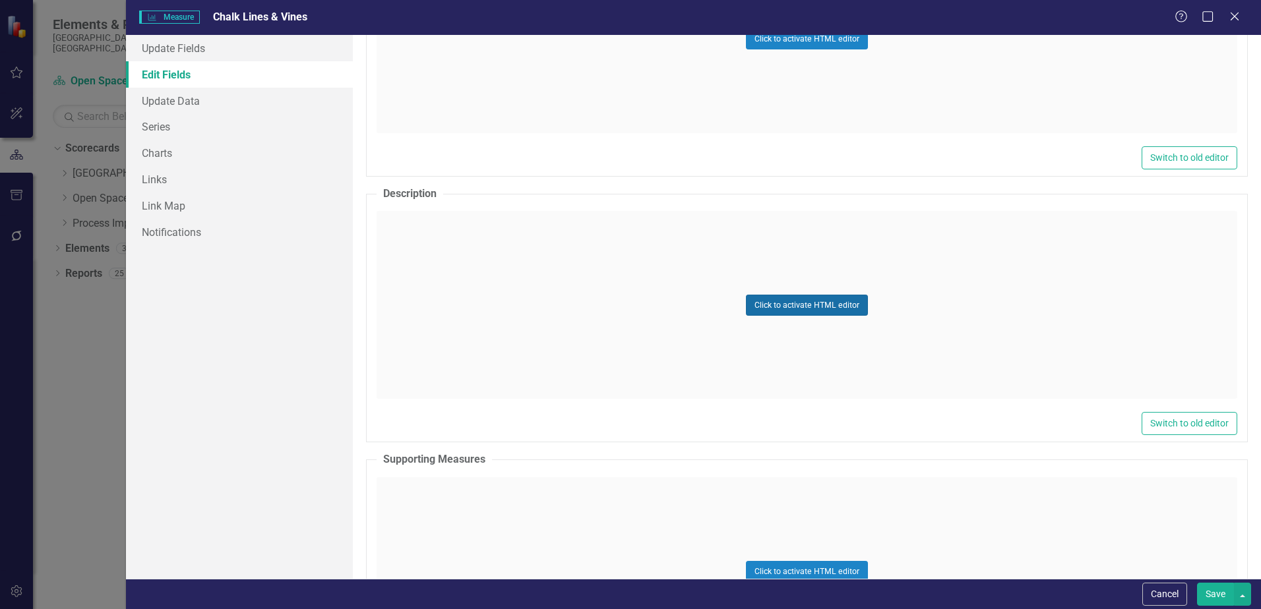
click at [786, 303] on button "Click to activate HTML editor" at bounding box center [807, 305] width 122 height 21
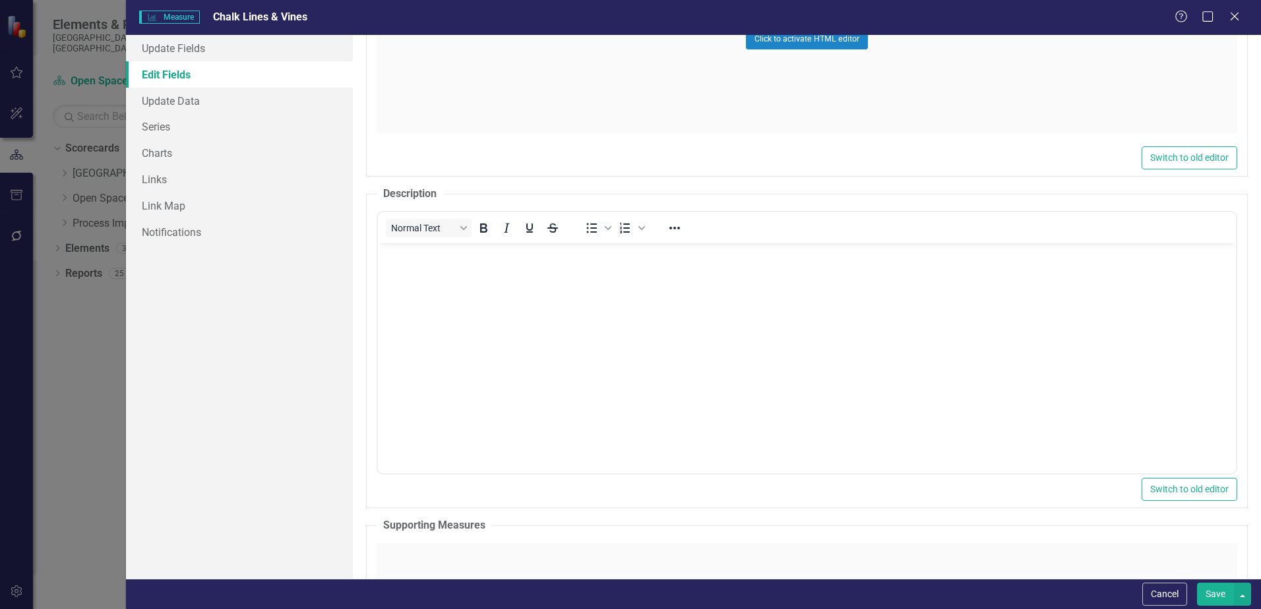
scroll to position [0, 0]
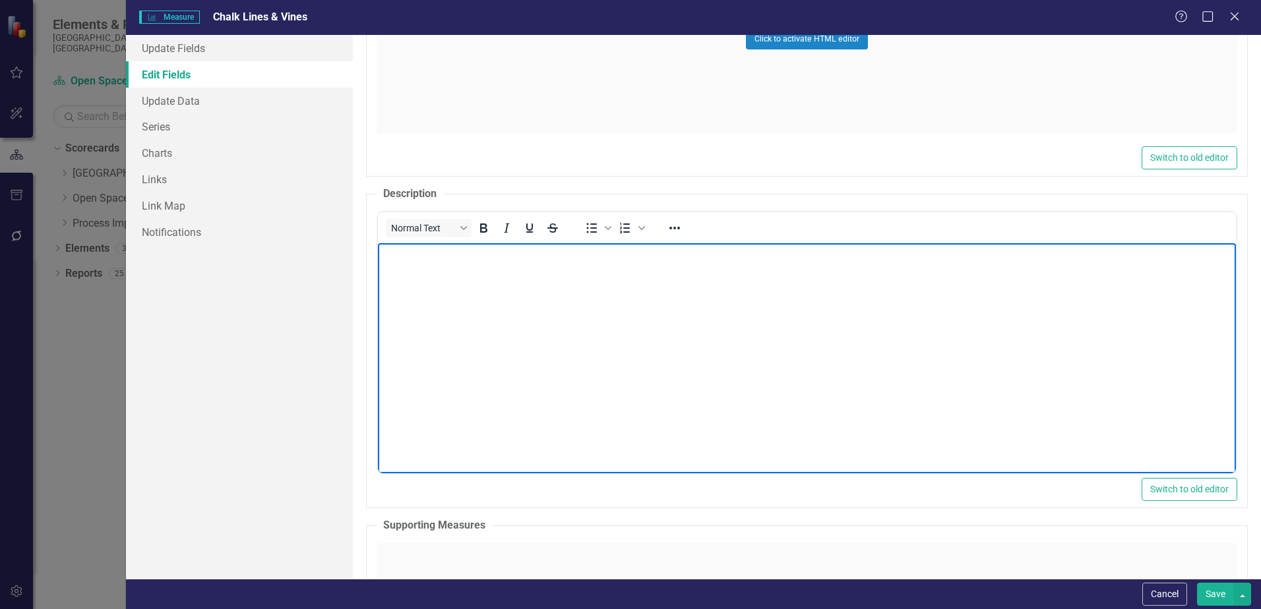
click at [406, 264] on body "Rich Text Area. Press ALT-0 for help." at bounding box center [807, 342] width 858 height 198
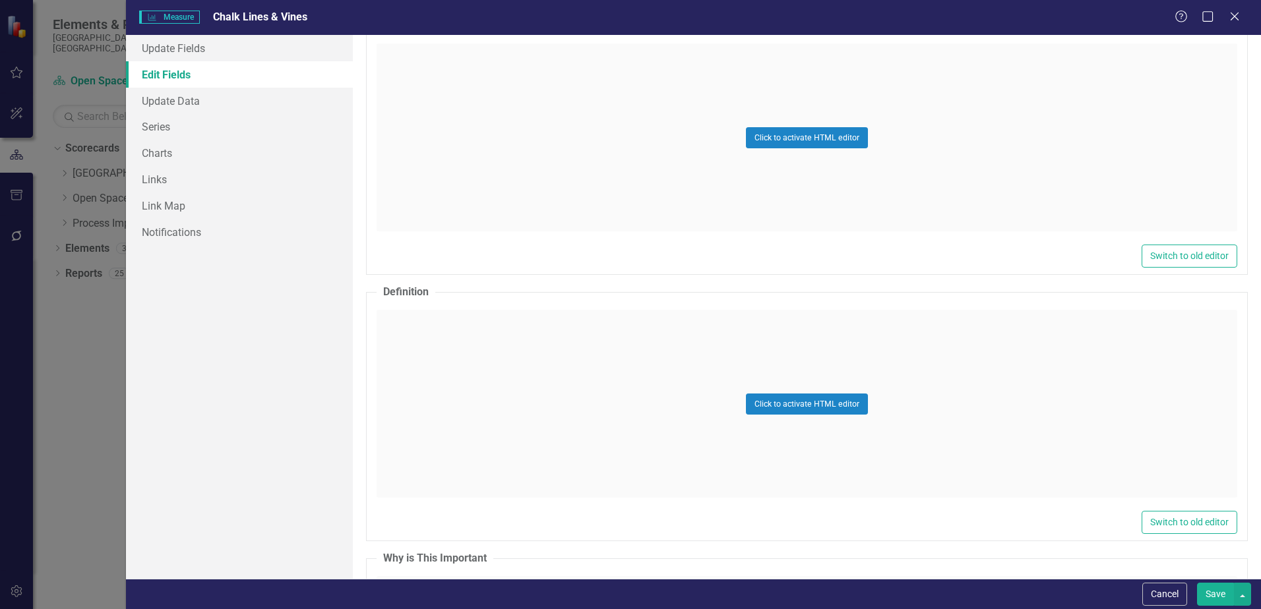
scroll to position [2572, 0]
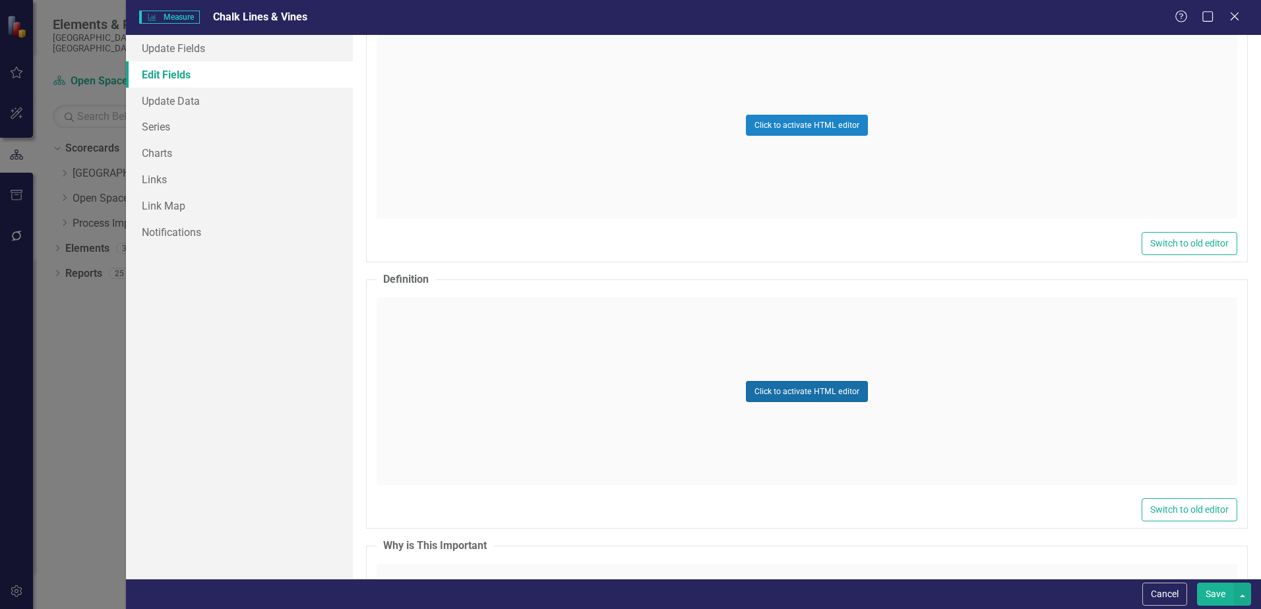
click at [764, 387] on button "Click to activate HTML editor" at bounding box center [807, 391] width 122 height 21
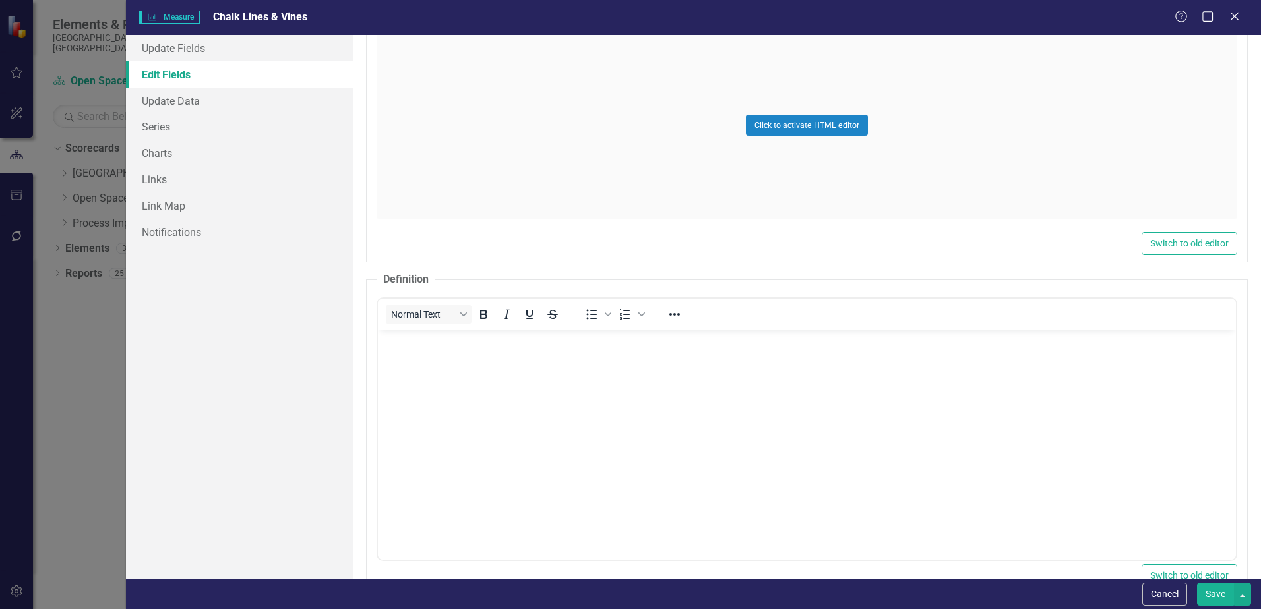
scroll to position [0, 0]
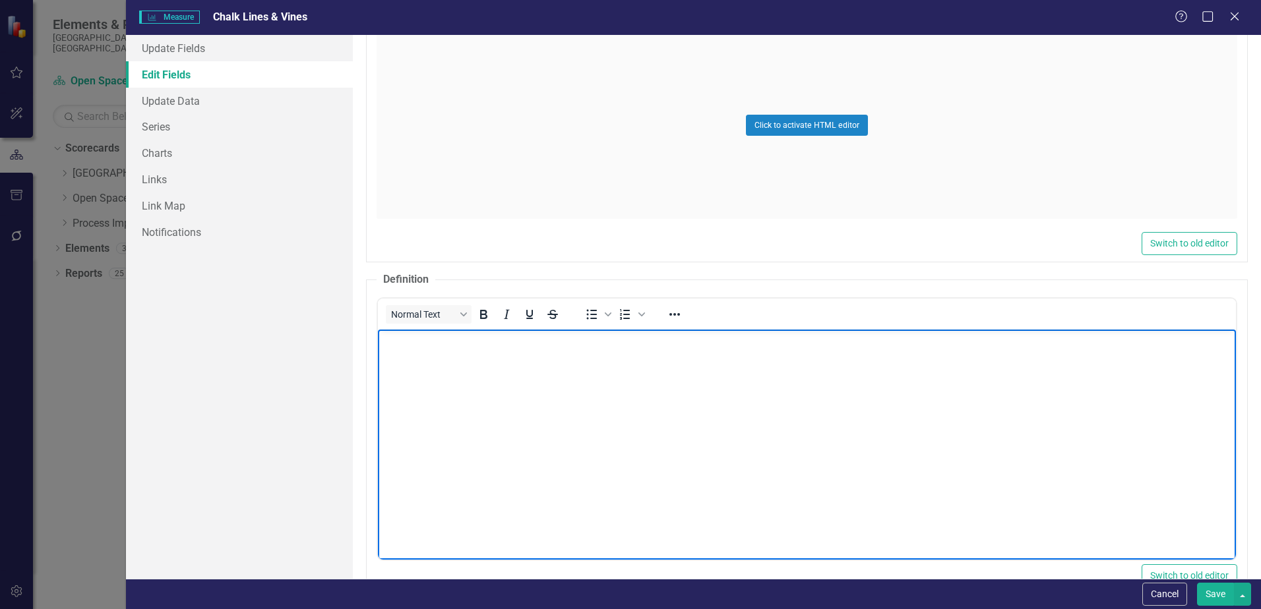
click at [439, 351] on body "Rich Text Area. Press ALT-0 for help." at bounding box center [807, 429] width 858 height 198
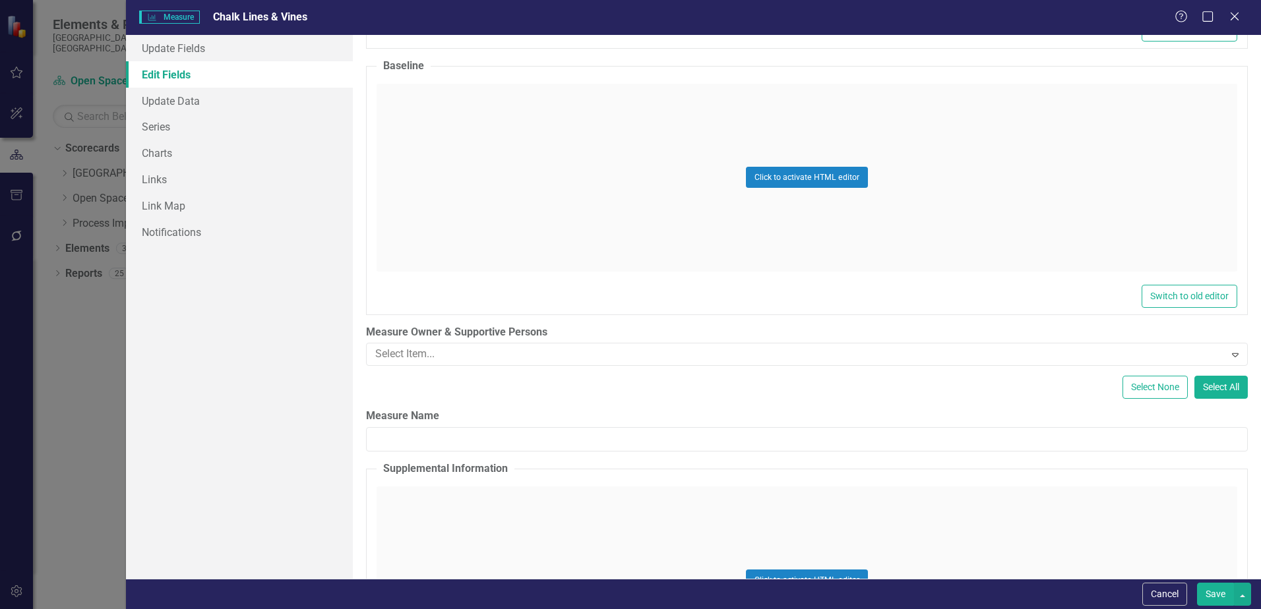
scroll to position [3958, 0]
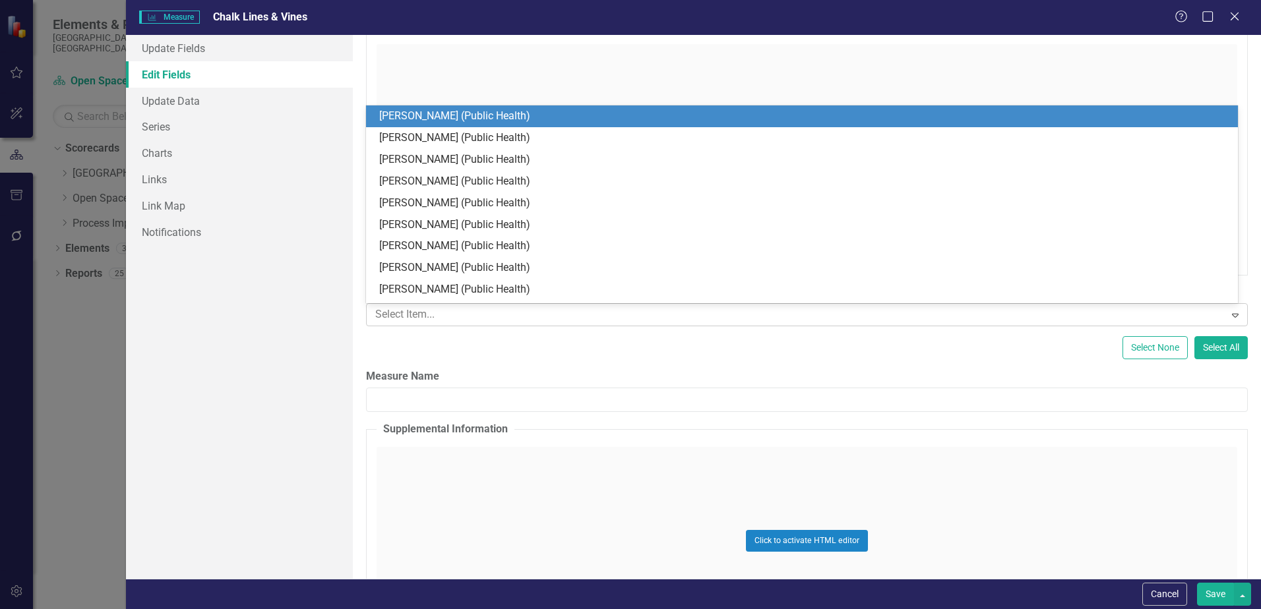
click at [1229, 315] on icon "Expand" at bounding box center [1235, 315] width 13 height 11
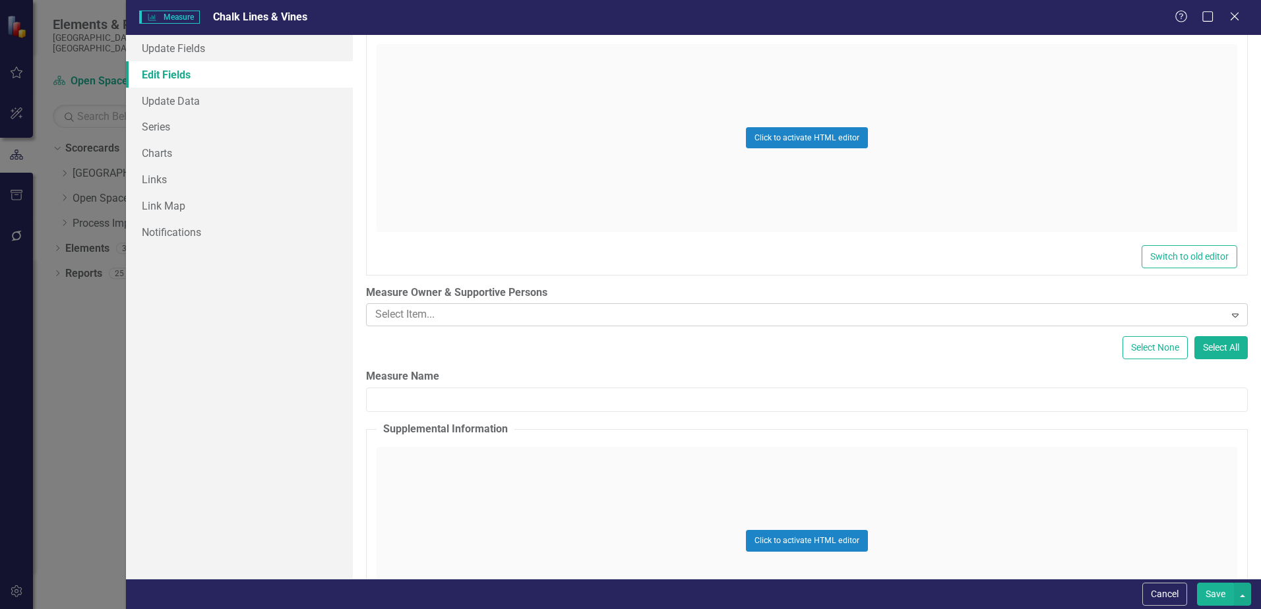
click at [1229, 315] on icon "Expand" at bounding box center [1235, 315] width 13 height 11
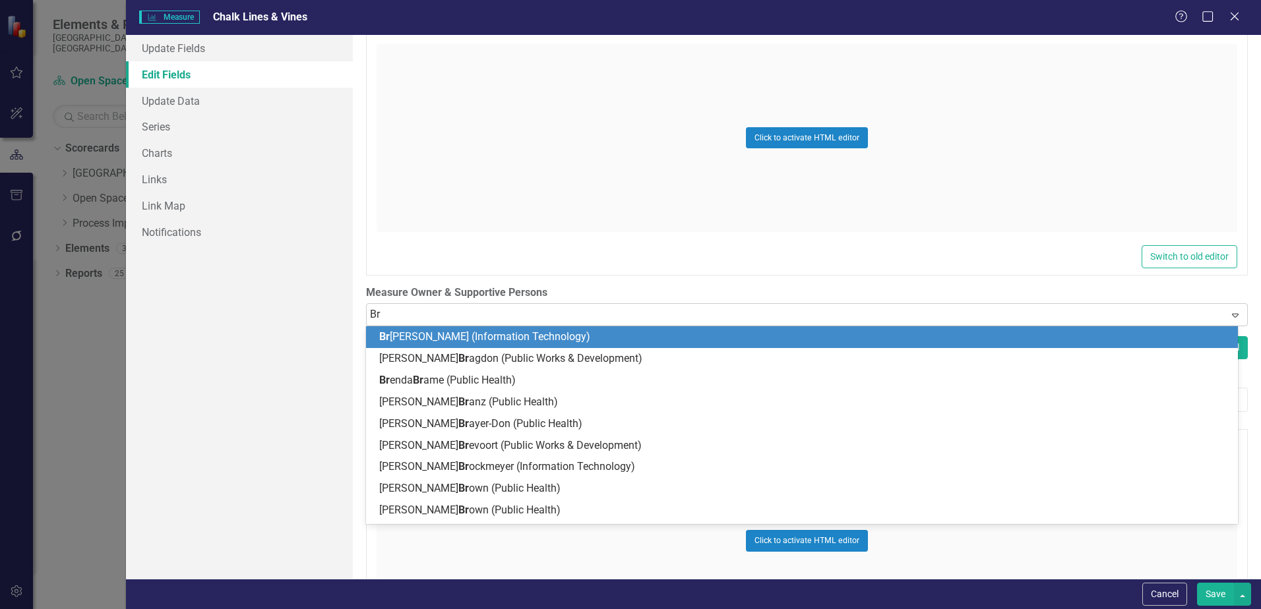
type input "Bre"
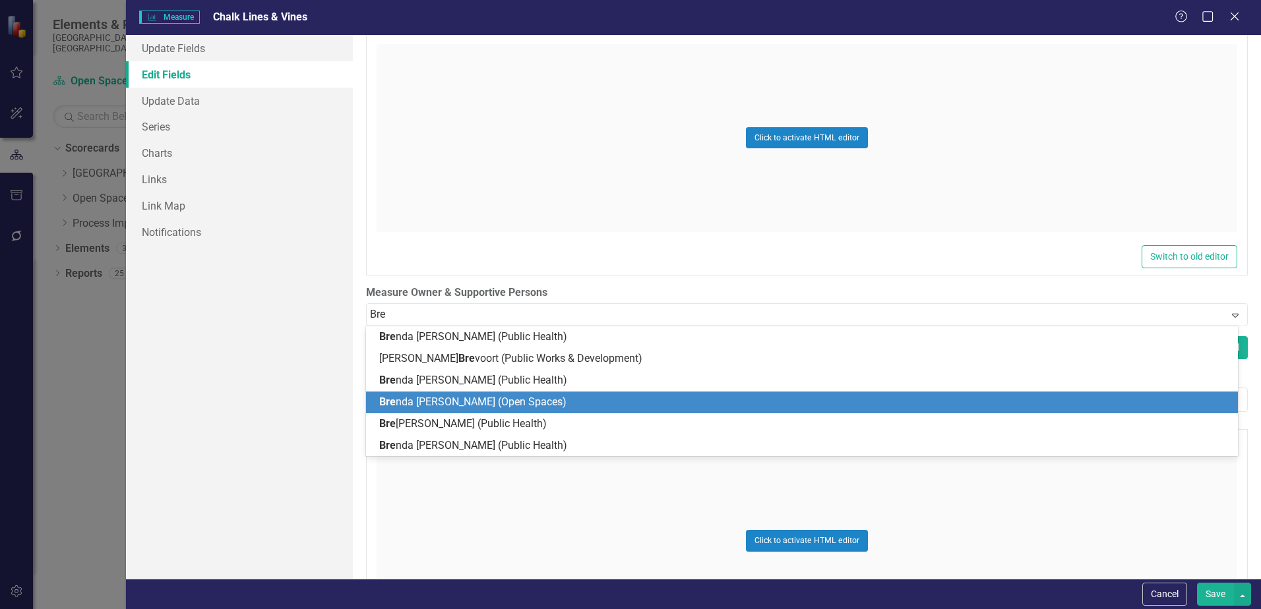
click at [1236, 409] on div "Bre nda Lucero (Open Spaces)" at bounding box center [802, 403] width 872 height 22
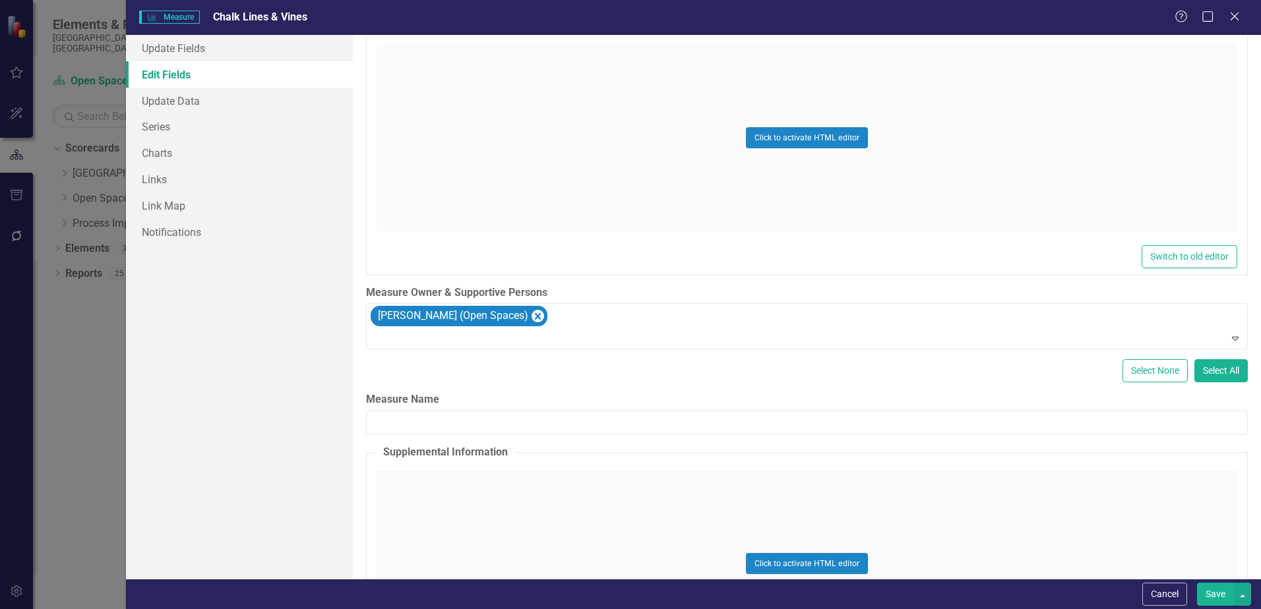
type input "G"
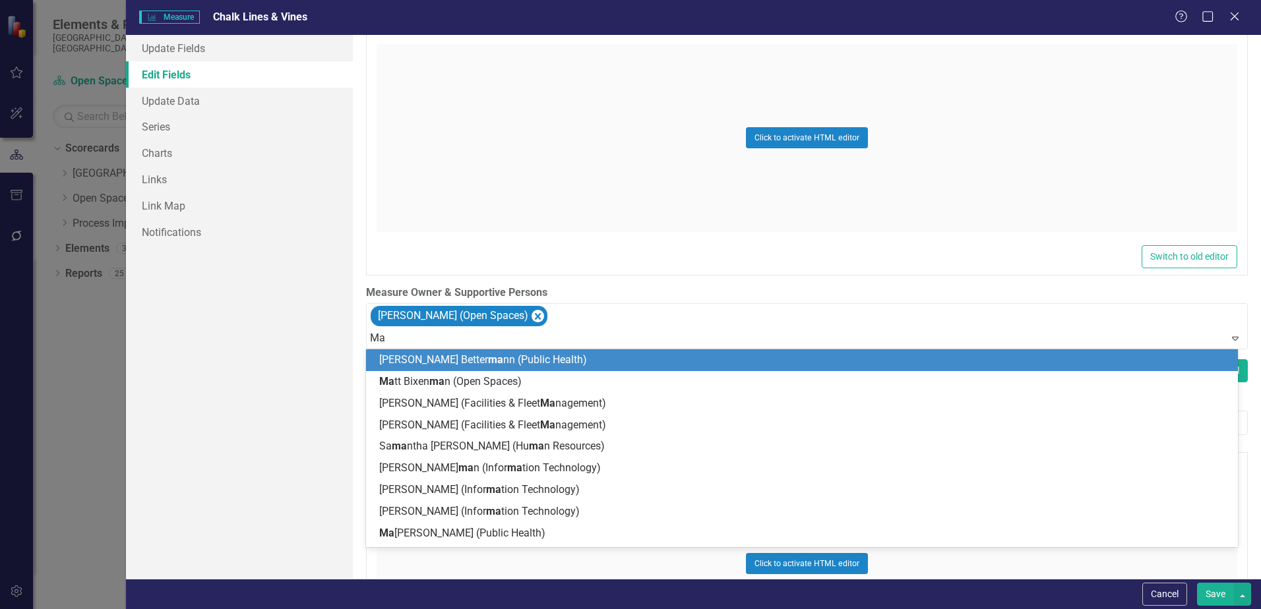
type input "Mat"
click at [440, 359] on span "Mat t Bixenman (Open Spaces)" at bounding box center [466, 360] width 175 height 13
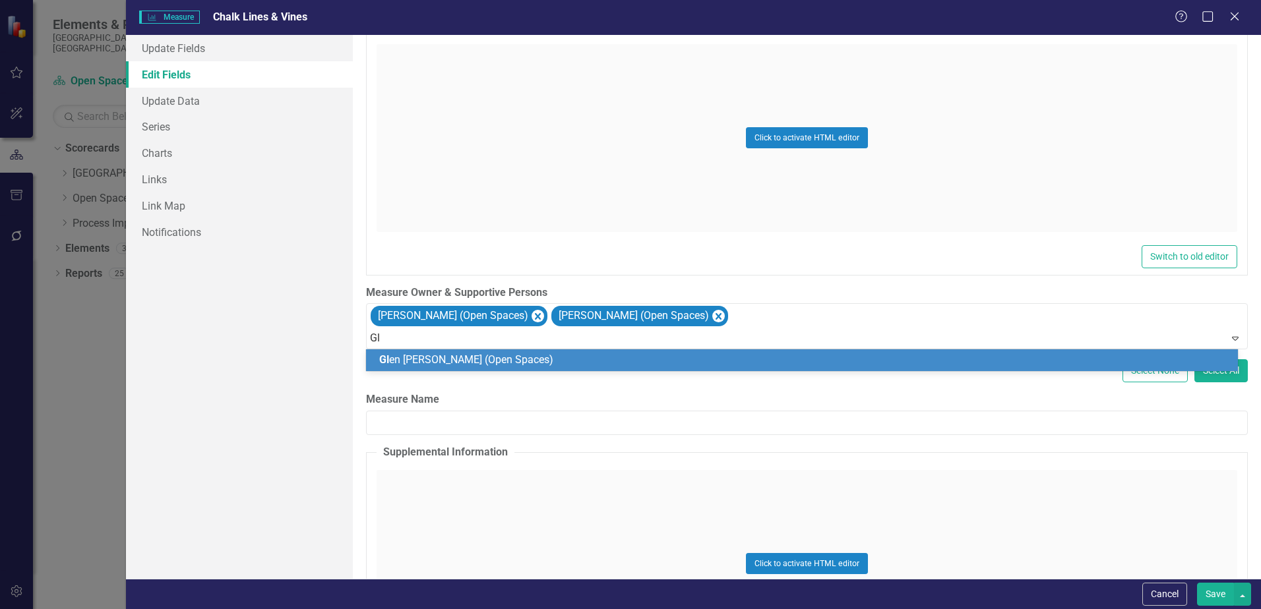
type input "Gle"
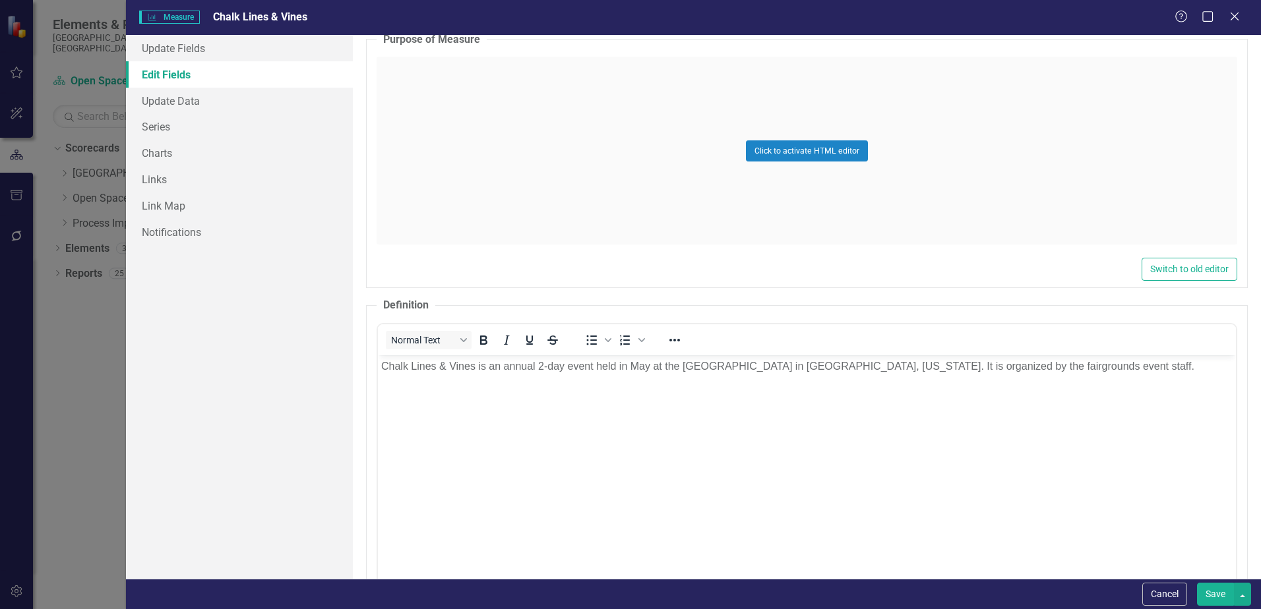
scroll to position [2385, 0]
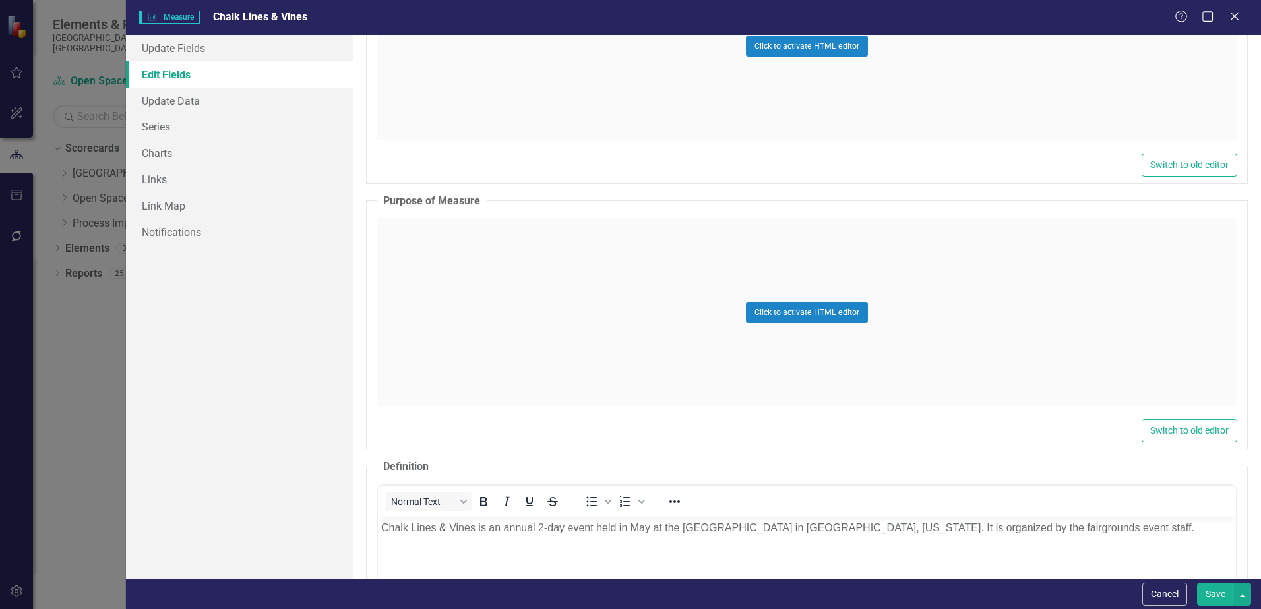
click at [1218, 596] on button "Save" at bounding box center [1215, 594] width 37 height 23
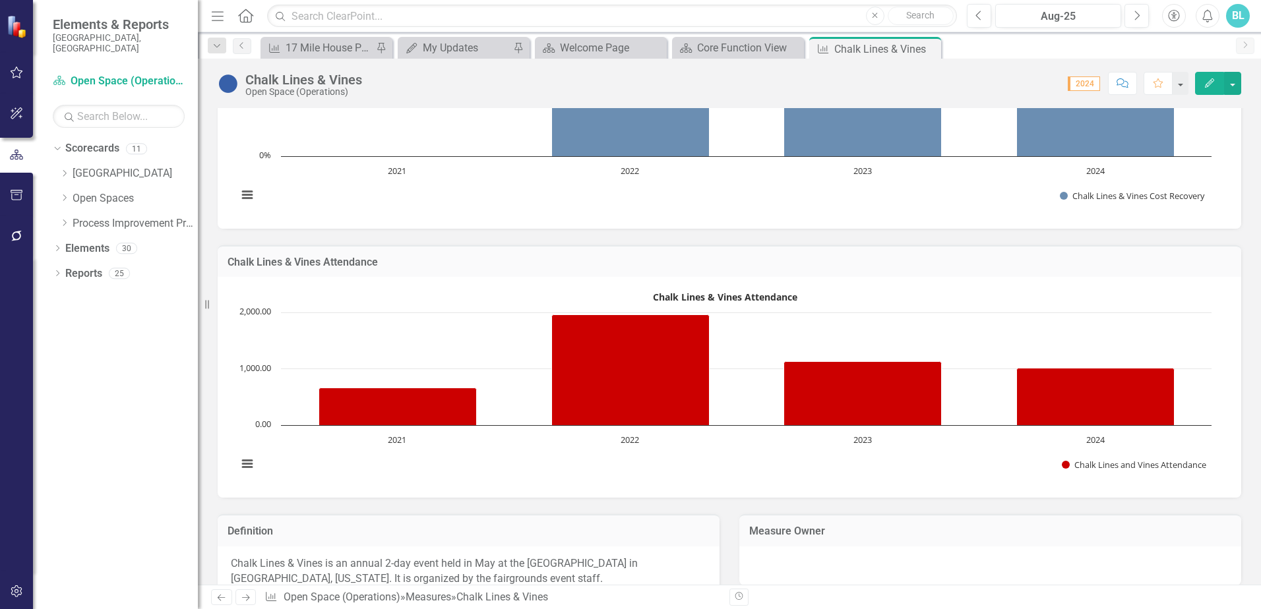
scroll to position [67, 0]
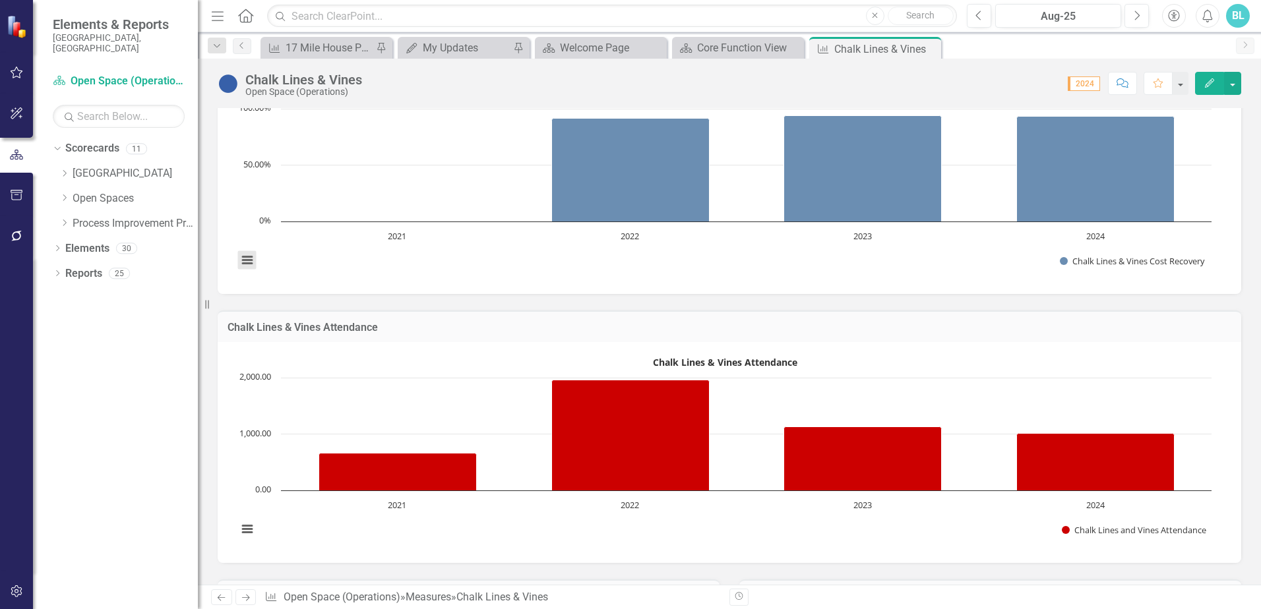
click at [244, 262] on button "View chart menu, Chalk Lines & Vines Cost Recovery" at bounding box center [247, 260] width 18 height 18
click at [244, 262] on div "Download PNG image Download JPEG image Download PDF document Download SVG vecto…" at bounding box center [302, 204] width 166 height 129
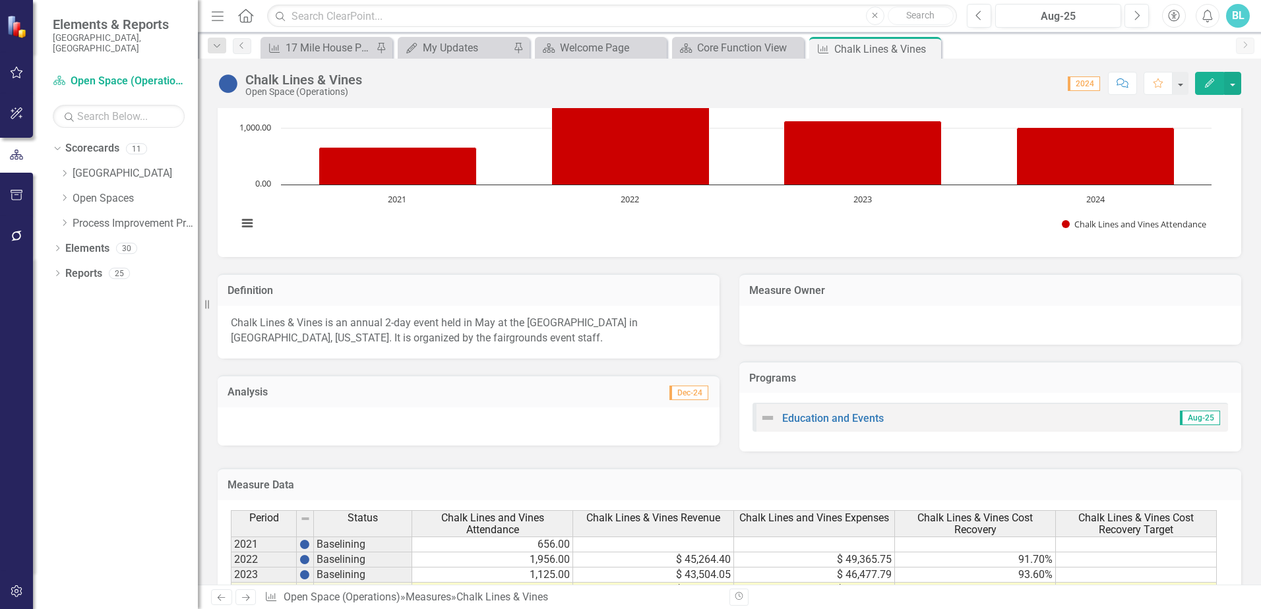
scroll to position [396, 0]
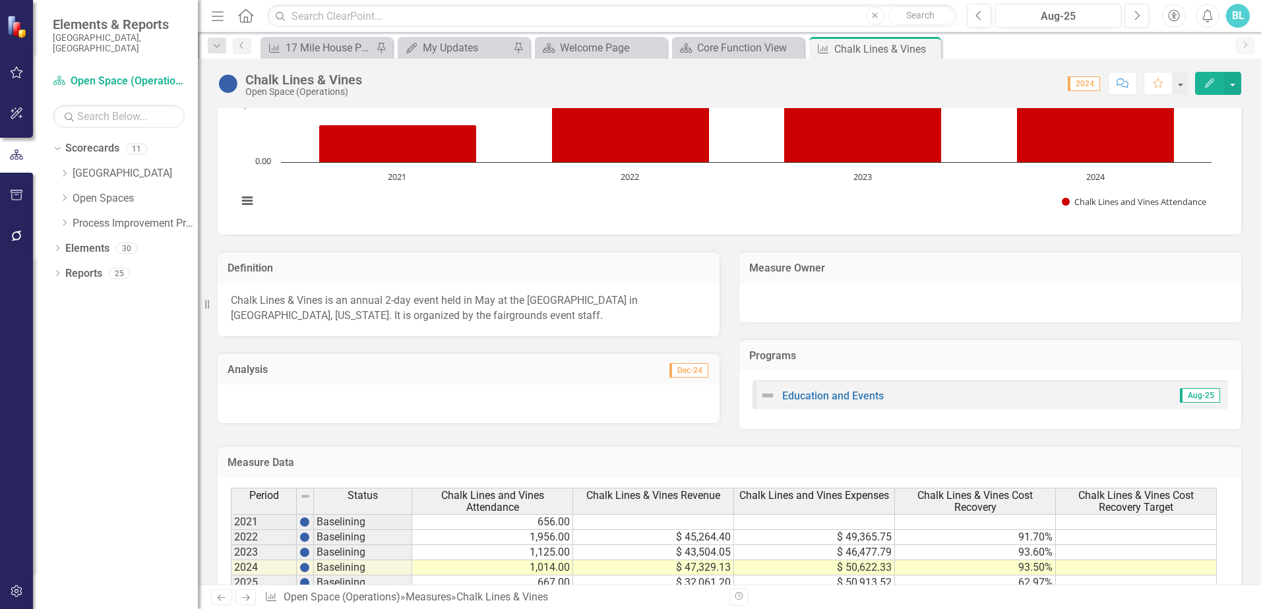
click at [691, 372] on span "Dec-24" at bounding box center [688, 370] width 39 height 15
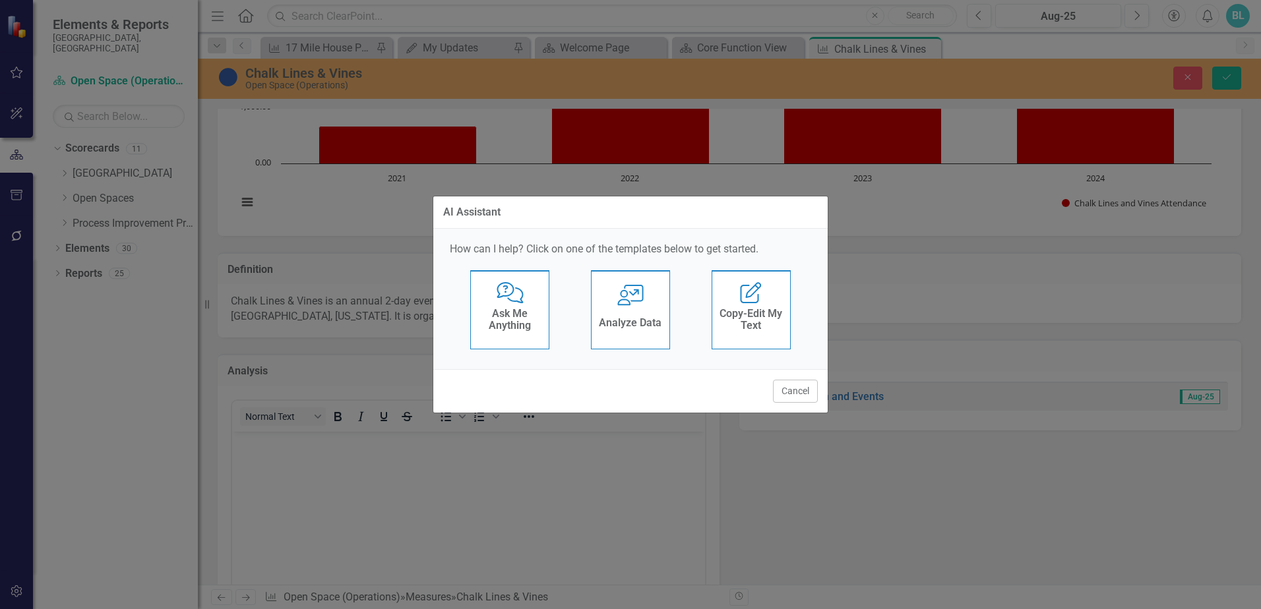
scroll to position [0, 0]
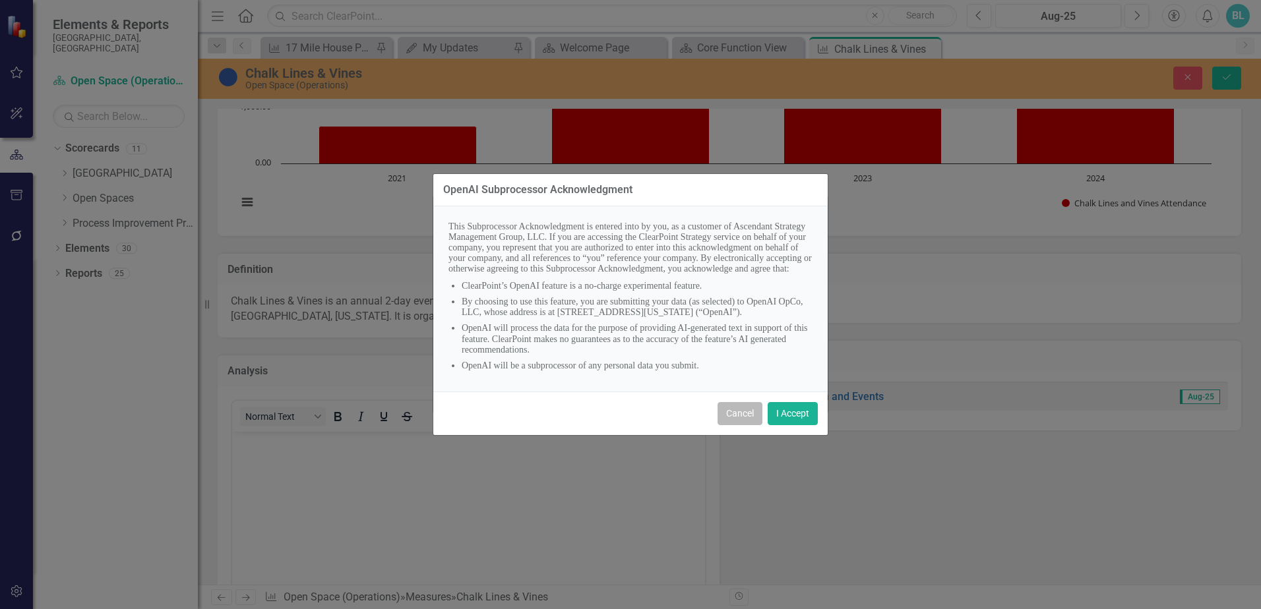
click at [744, 425] on button "Cancel" at bounding box center [740, 413] width 45 height 23
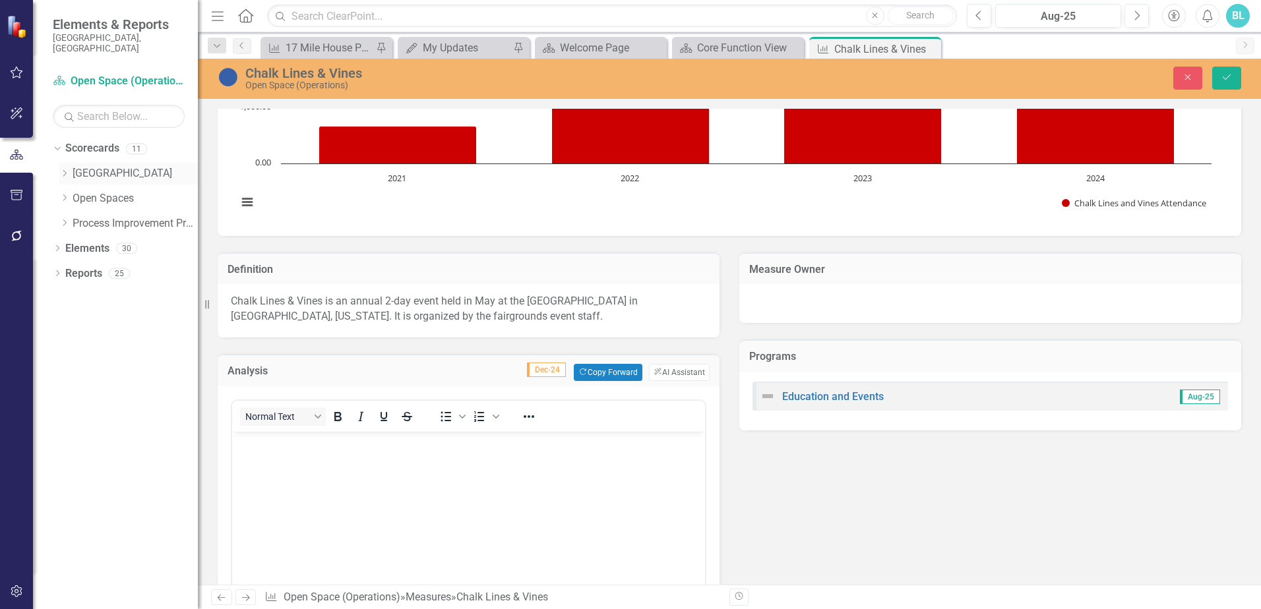
click at [68, 170] on icon "Dropdown" at bounding box center [64, 174] width 10 height 8
click at [64, 294] on icon "Dropdown" at bounding box center [64, 298] width 10 height 8
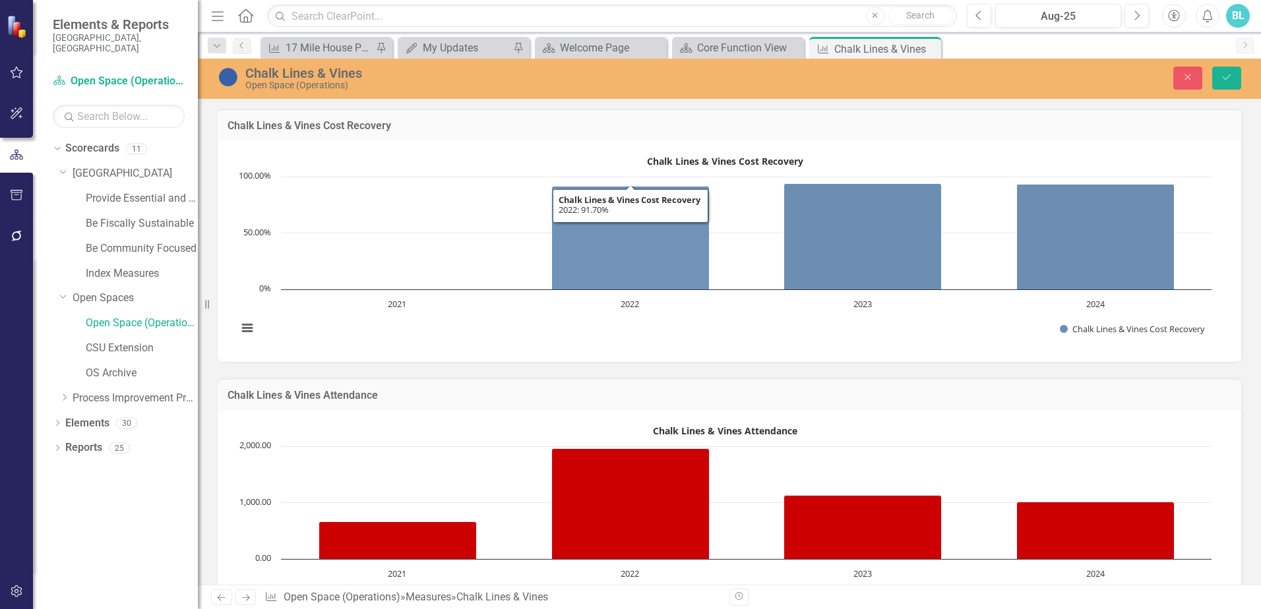
click at [559, 149] on div "Chalk Lines & Vines Cost Recovery Bar chart with 4 bars. Chalk Lines & Vines Co…" at bounding box center [730, 251] width 1024 height 221
click at [1224, 77] on icon "Save" at bounding box center [1227, 77] width 12 height 9
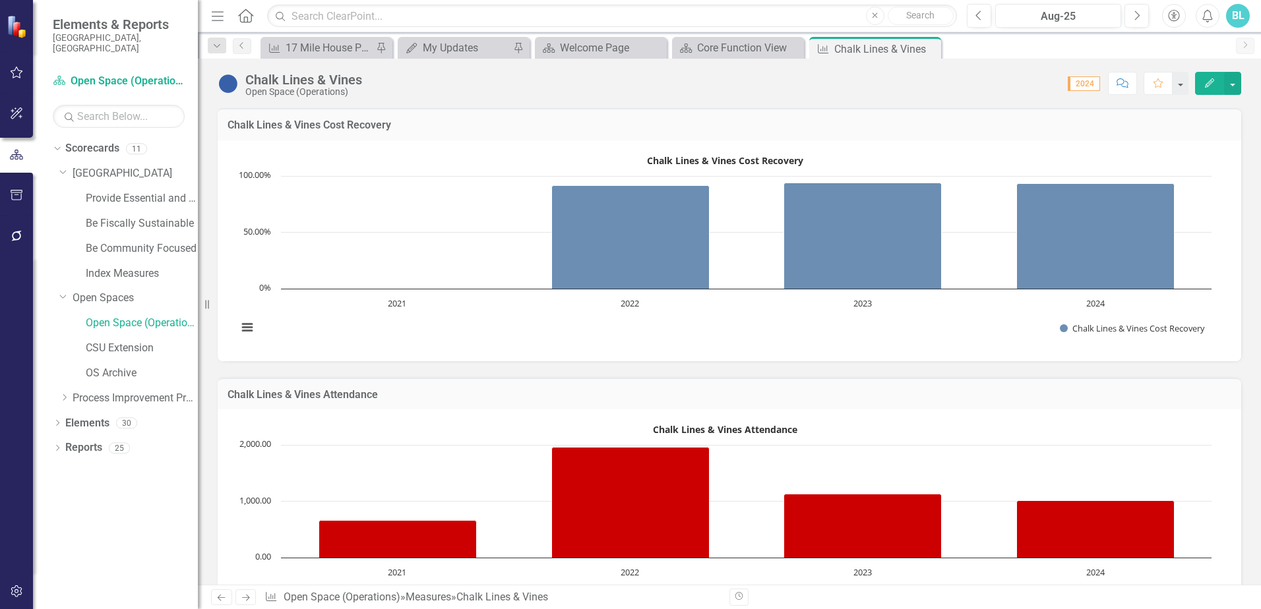
click at [1218, 84] on button "Edit" at bounding box center [1209, 83] width 29 height 23
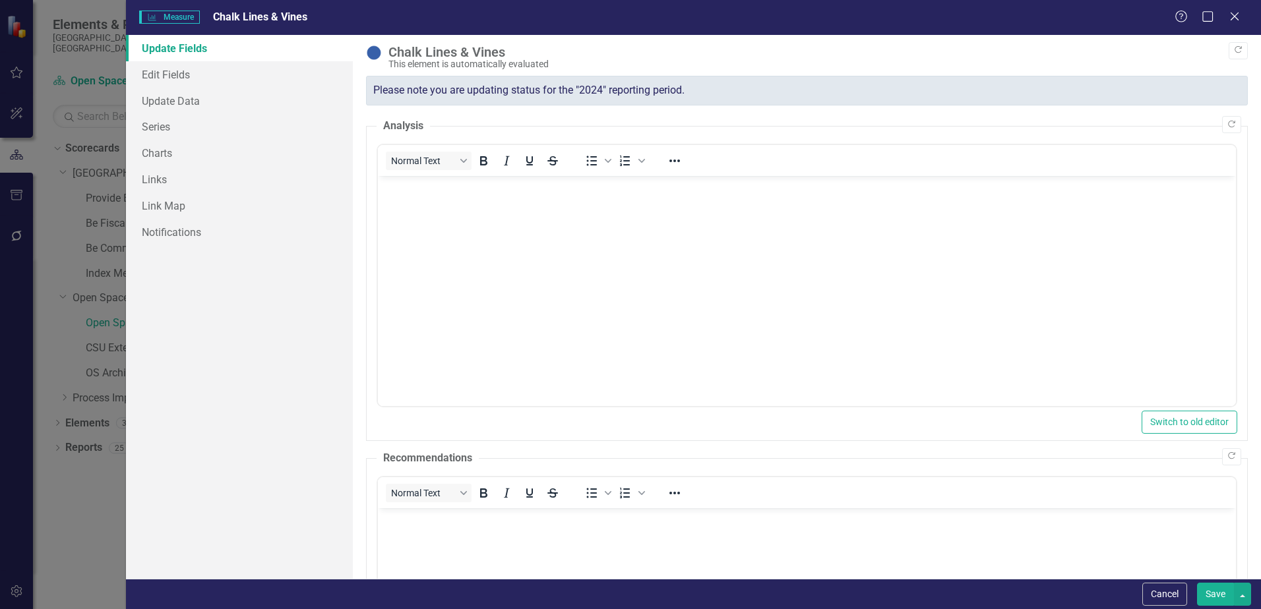
click at [194, 47] on link "Update Fields" at bounding box center [239, 48] width 227 height 26
click at [176, 74] on link "Edit Fields" at bounding box center [239, 74] width 227 height 26
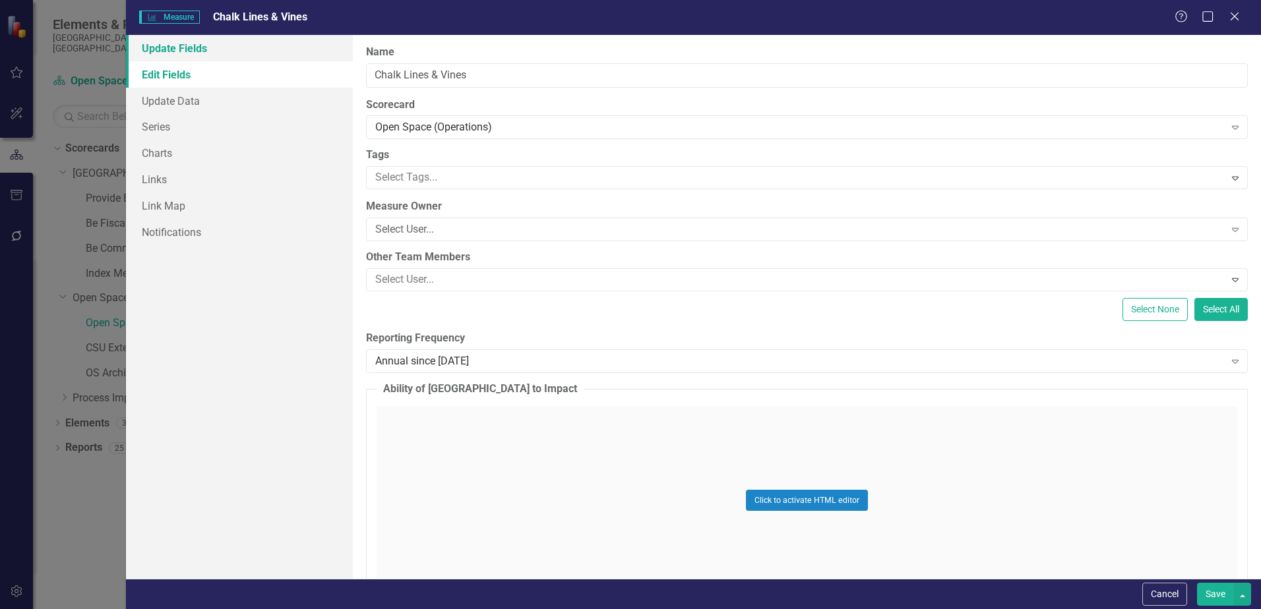
click at [188, 55] on link "Update Fields" at bounding box center [239, 48] width 227 height 26
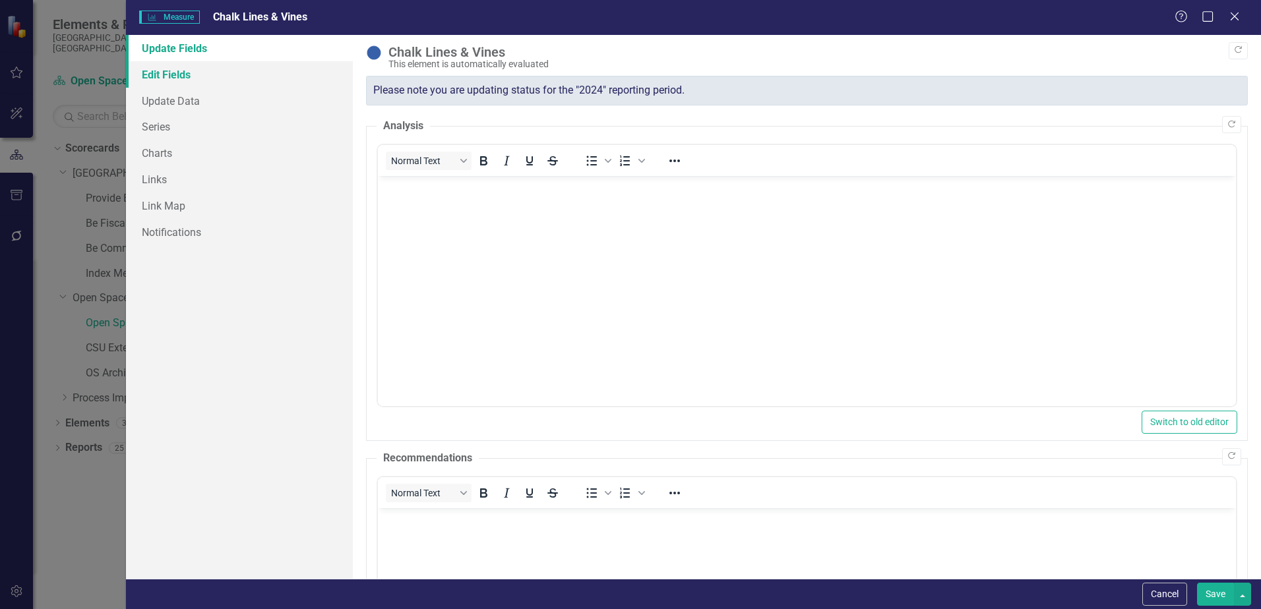
click at [174, 71] on link "Edit Fields" at bounding box center [239, 74] width 227 height 26
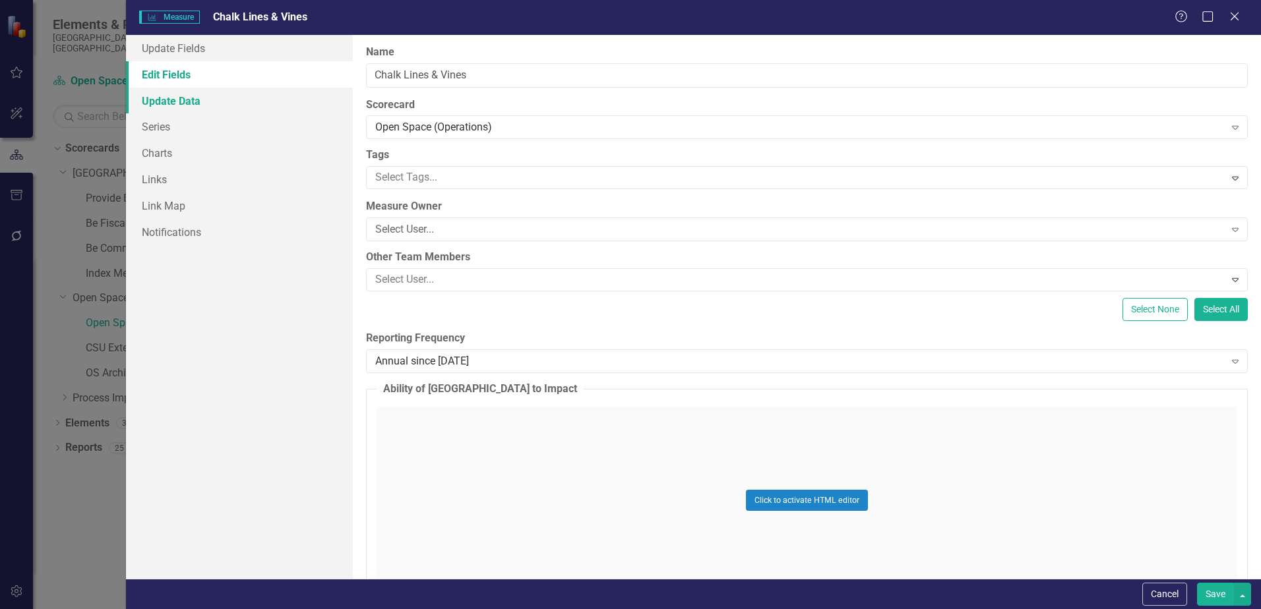
click at [174, 96] on link "Update Data" at bounding box center [239, 101] width 227 height 26
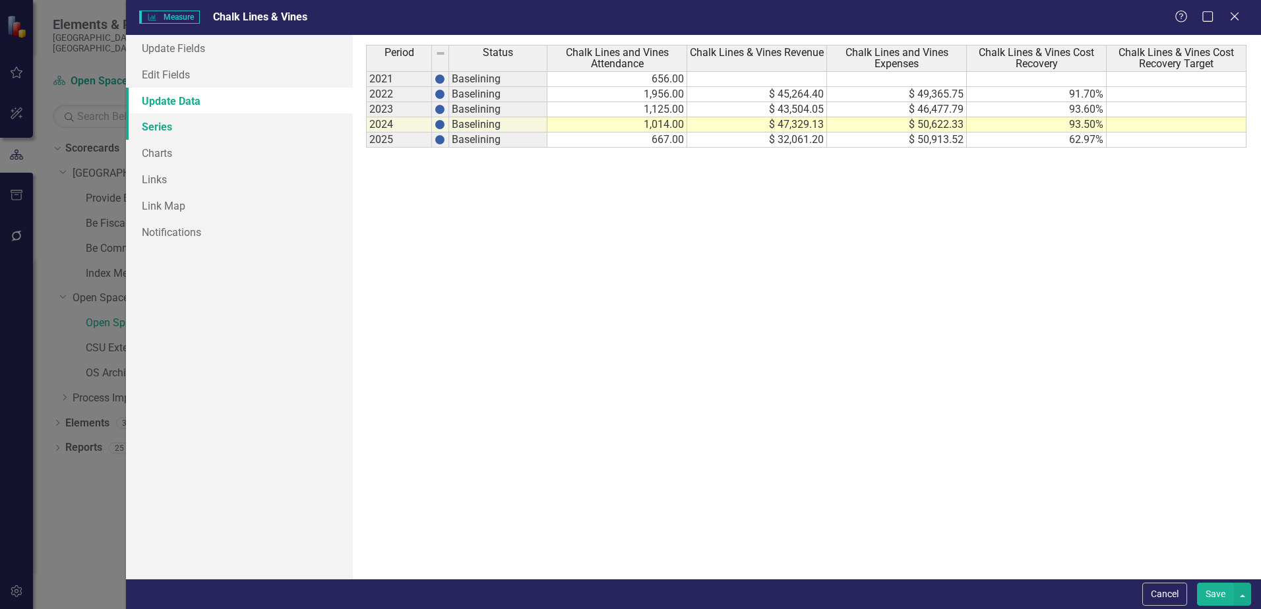
click at [170, 122] on link "Series" at bounding box center [239, 126] width 227 height 26
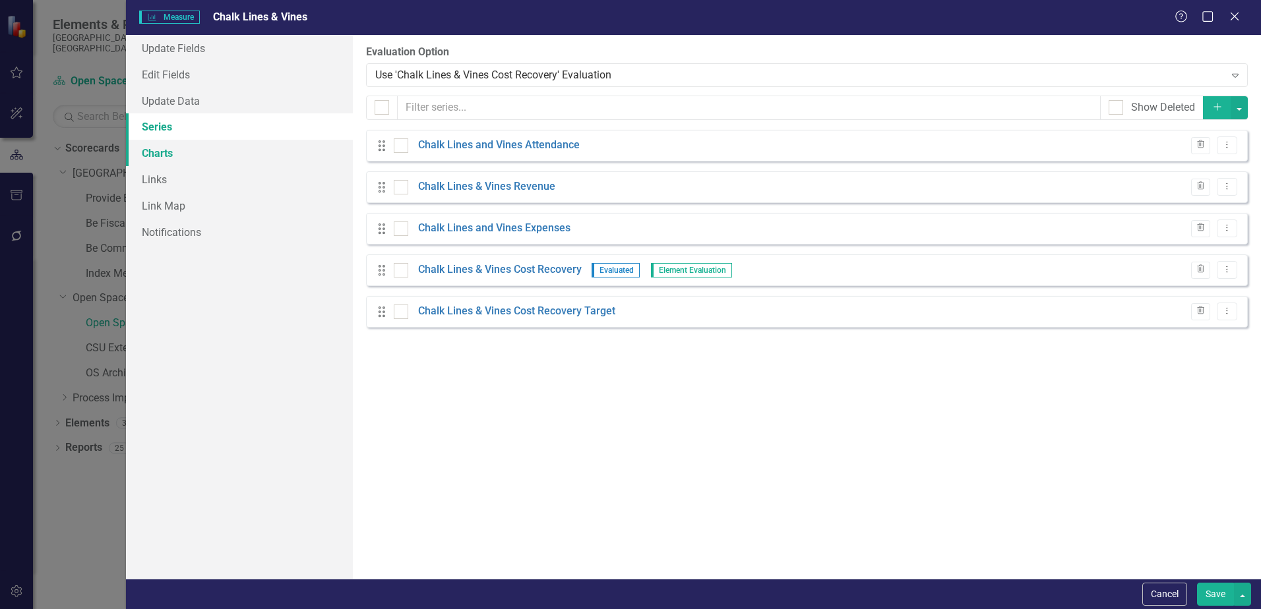
click at [166, 147] on link "Charts" at bounding box center [239, 153] width 227 height 26
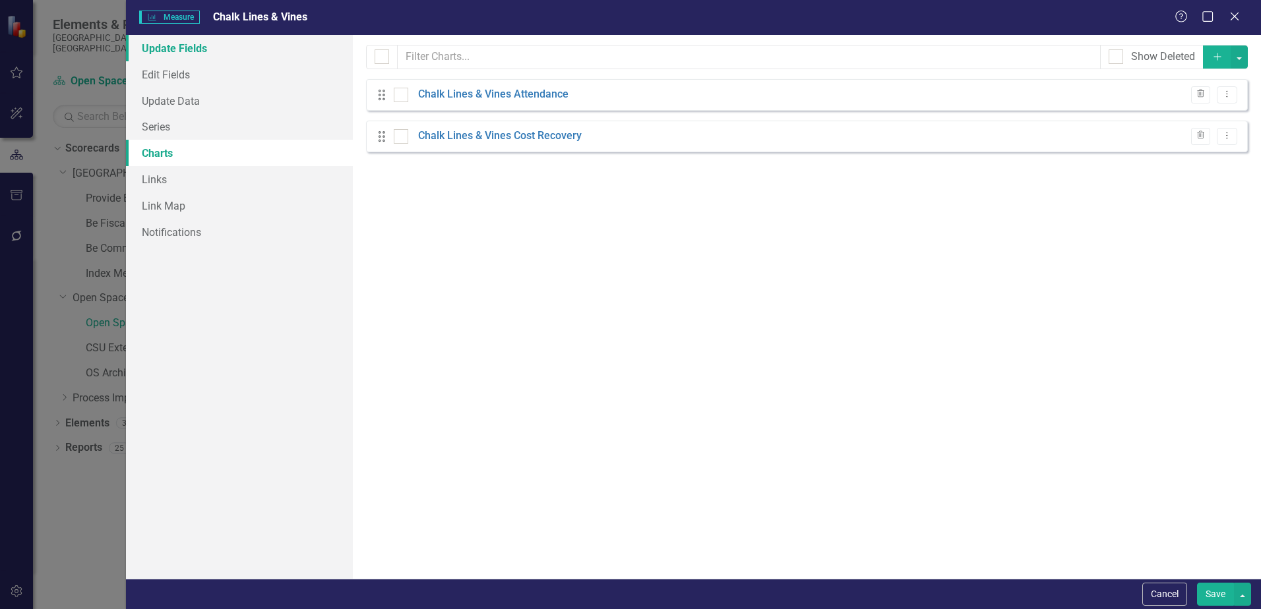
click at [187, 55] on link "Update Fields" at bounding box center [239, 48] width 227 height 26
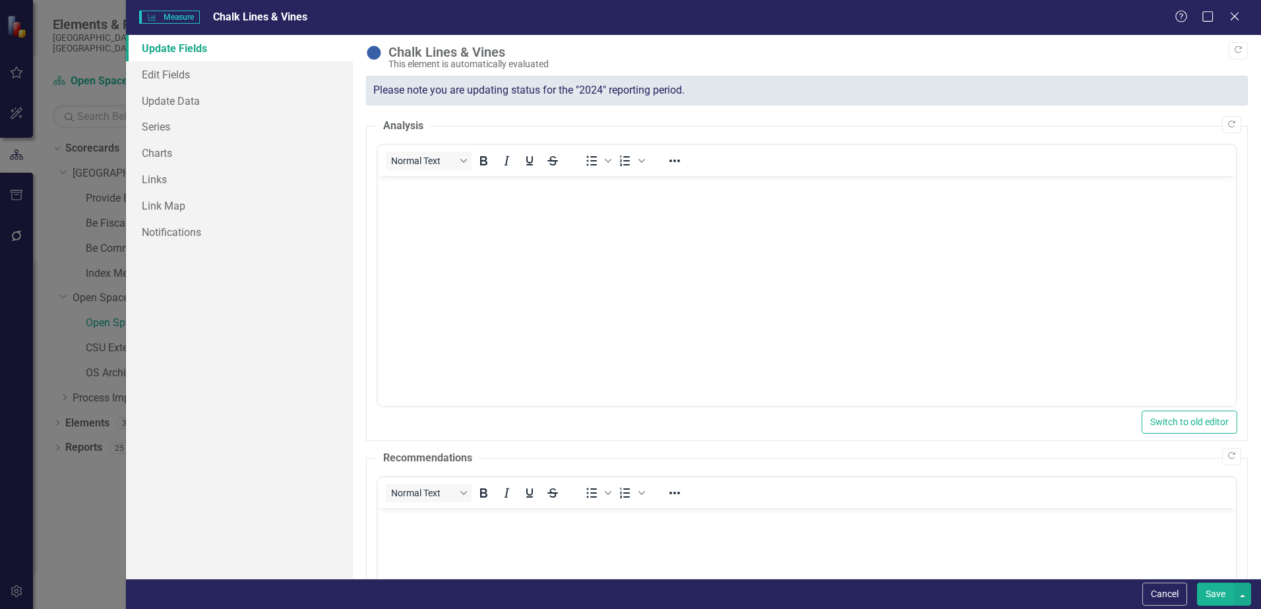
click at [253, 18] on span "Chalk Lines & Vines" at bounding box center [260, 17] width 94 height 13
click at [162, 78] on link "Edit Fields" at bounding box center [239, 74] width 227 height 26
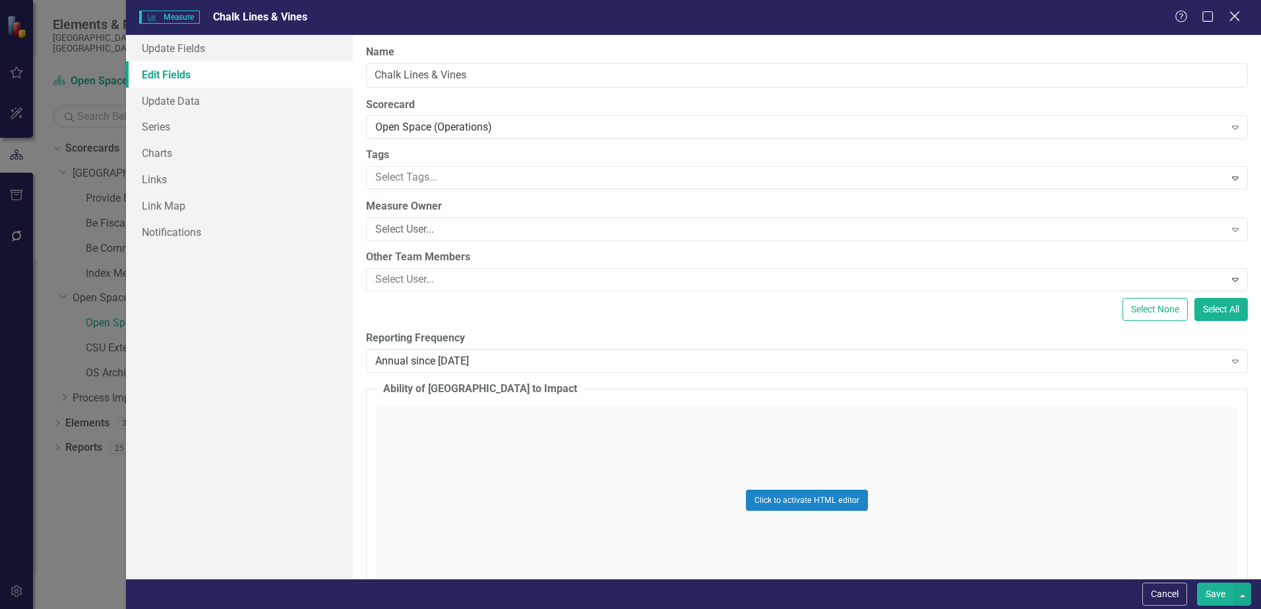
click at [1237, 21] on icon "Close" at bounding box center [1234, 16] width 16 height 13
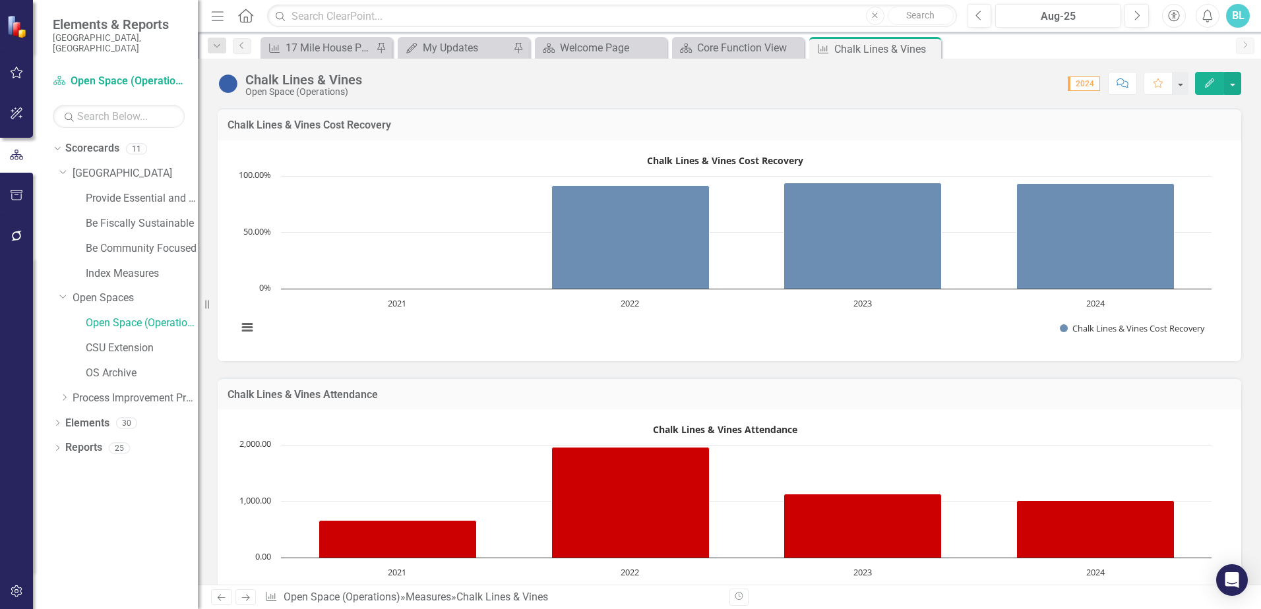
click at [1212, 86] on icon "Edit" at bounding box center [1210, 82] width 12 height 9
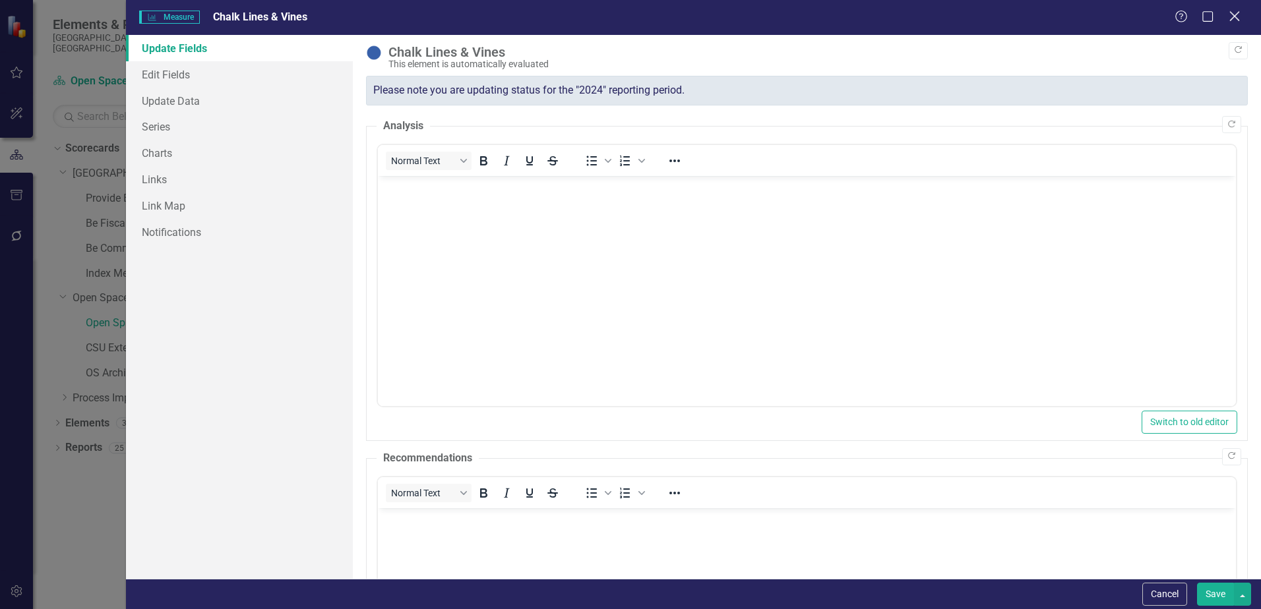
click at [1238, 20] on icon at bounding box center [1234, 16] width 10 height 10
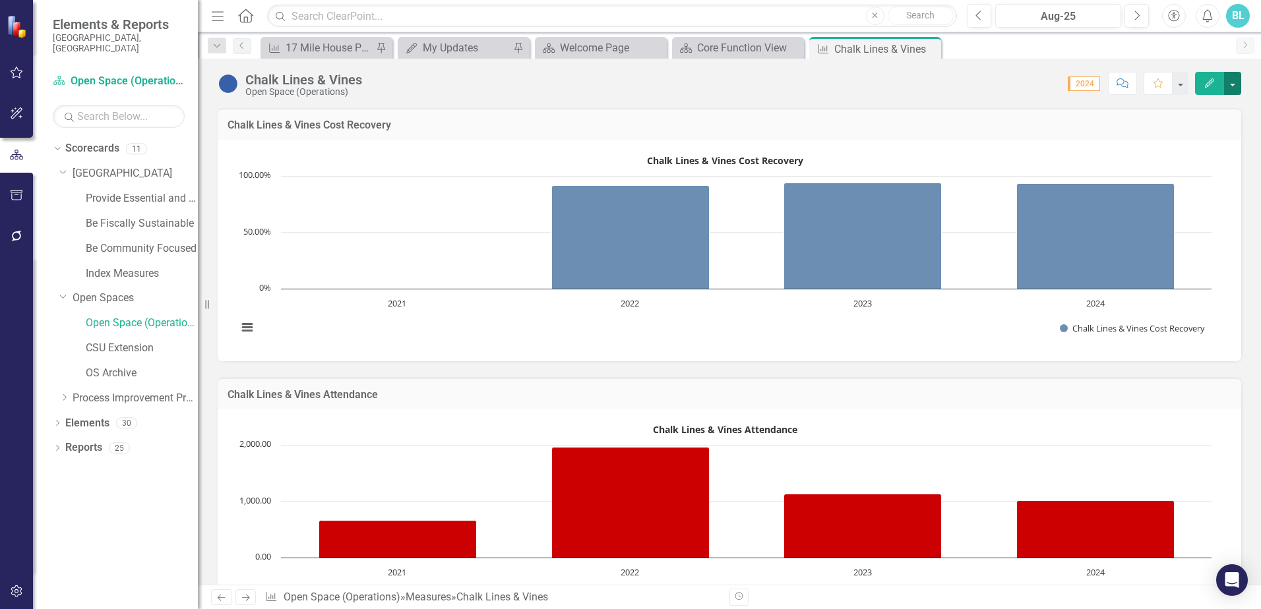
click at [1233, 84] on button "button" at bounding box center [1232, 83] width 17 height 23
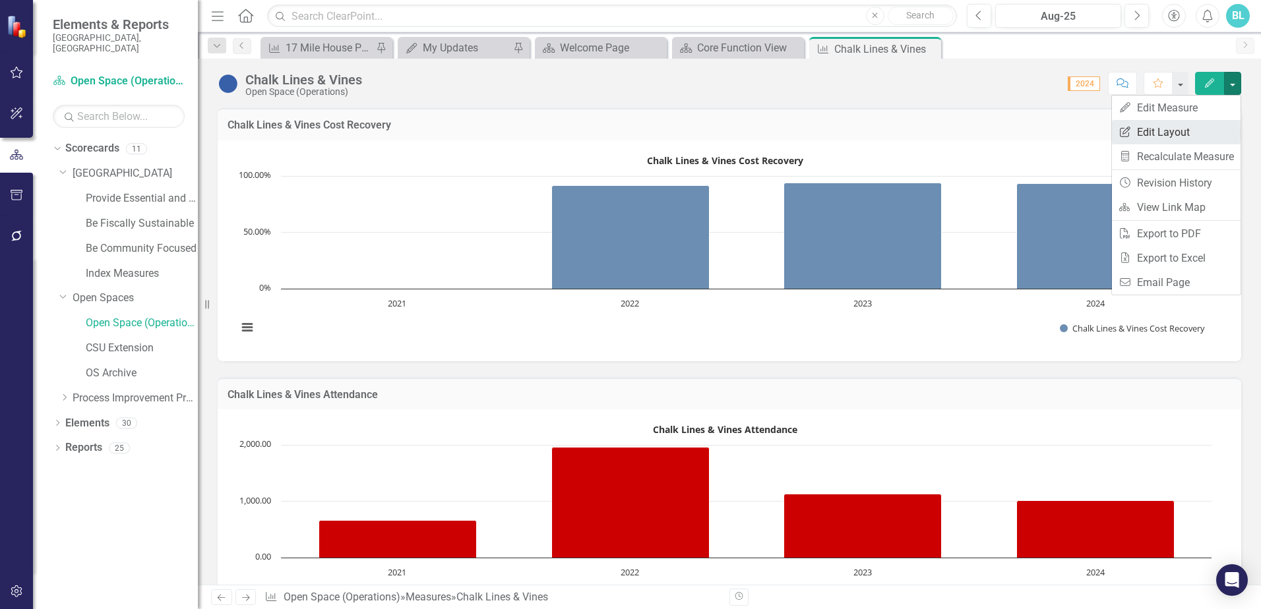
click at [1165, 135] on link "Edit Report Edit Layout" at bounding box center [1176, 132] width 129 height 24
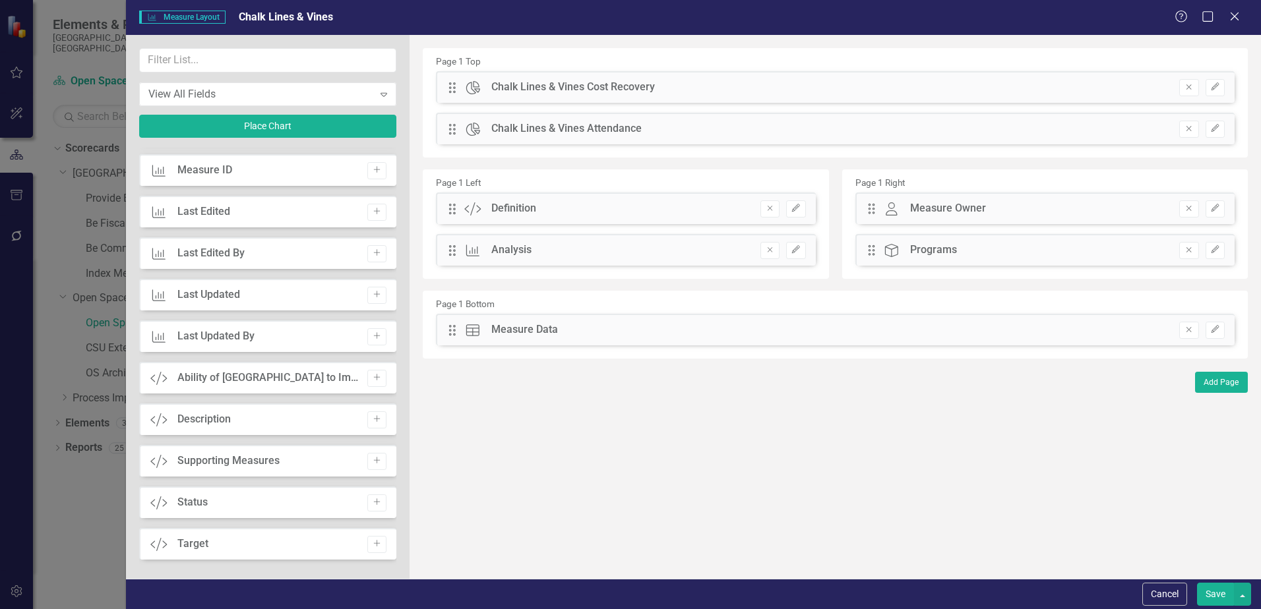
scroll to position [660, 0]
click at [372, 419] on icon "Add" at bounding box center [377, 418] width 10 height 8
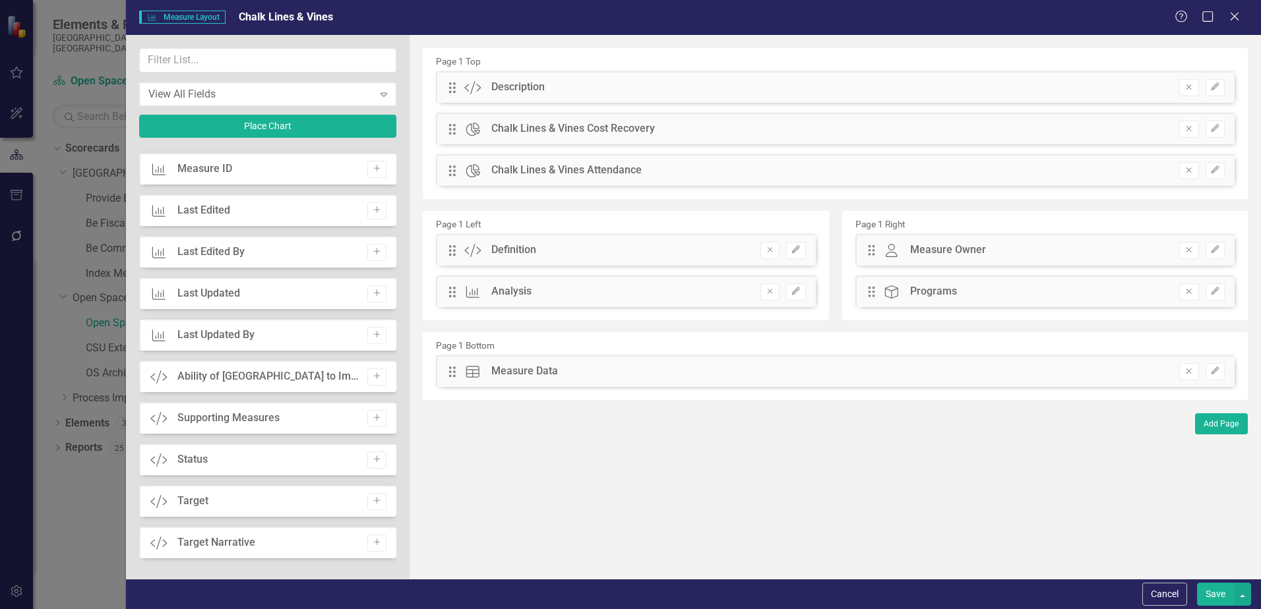
drag, startPoint x: 729, startPoint y: 81, endPoint x: 691, endPoint y: 227, distance: 150.7
click at [691, 227] on div "Page 1 Top Drag Custom Description Remove Edit Drag Chart Chalk Lines & Vines C…" at bounding box center [835, 224] width 825 height 352
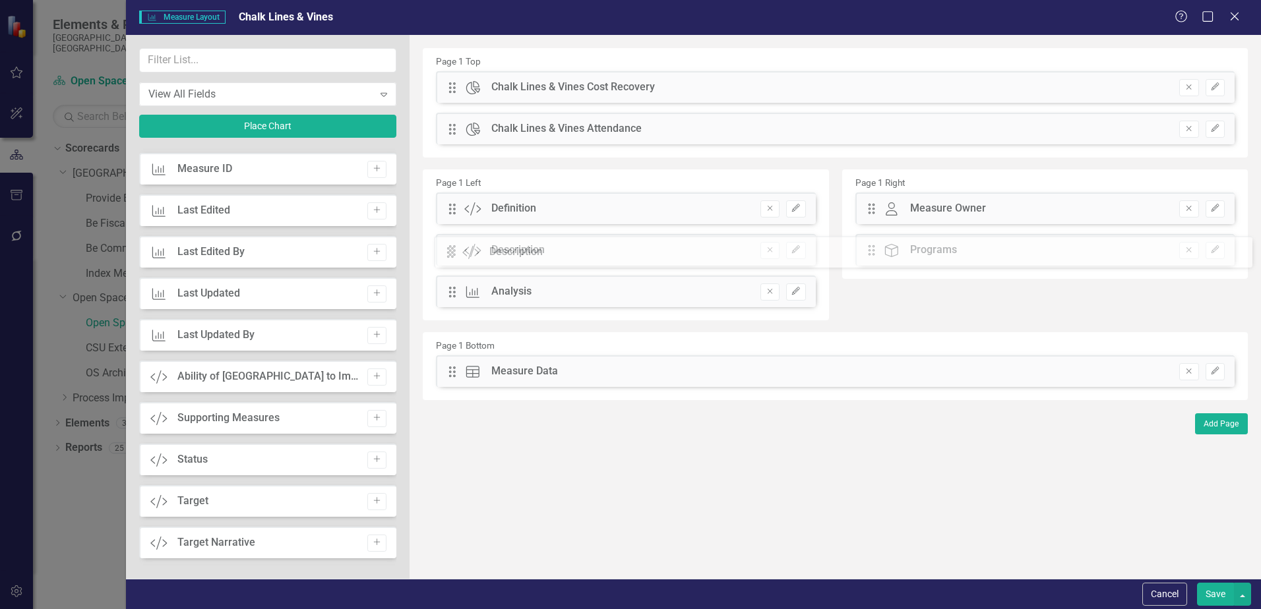
drag, startPoint x: 453, startPoint y: 88, endPoint x: 461, endPoint y: 253, distance: 165.1
drag, startPoint x: 510, startPoint y: 297, endPoint x: 778, endPoint y: 278, distance: 269.1
click at [928, 259] on div "Page 1 Left Drag Custom Definition Remove Edit Drag Custom Description Remove E…" at bounding box center [835, 247] width 845 height 163
drag, startPoint x: 451, startPoint y: 294, endPoint x: 894, endPoint y: 215, distance: 449.6
click at [1222, 592] on button "Save" at bounding box center [1215, 594] width 37 height 23
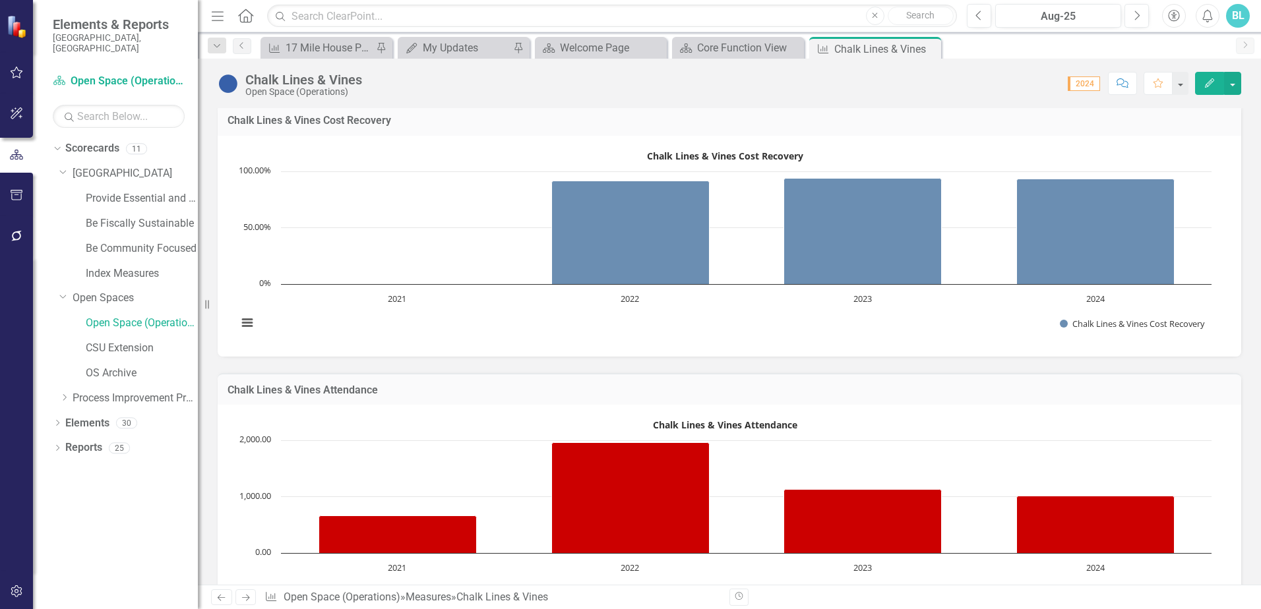
scroll to position [0, 0]
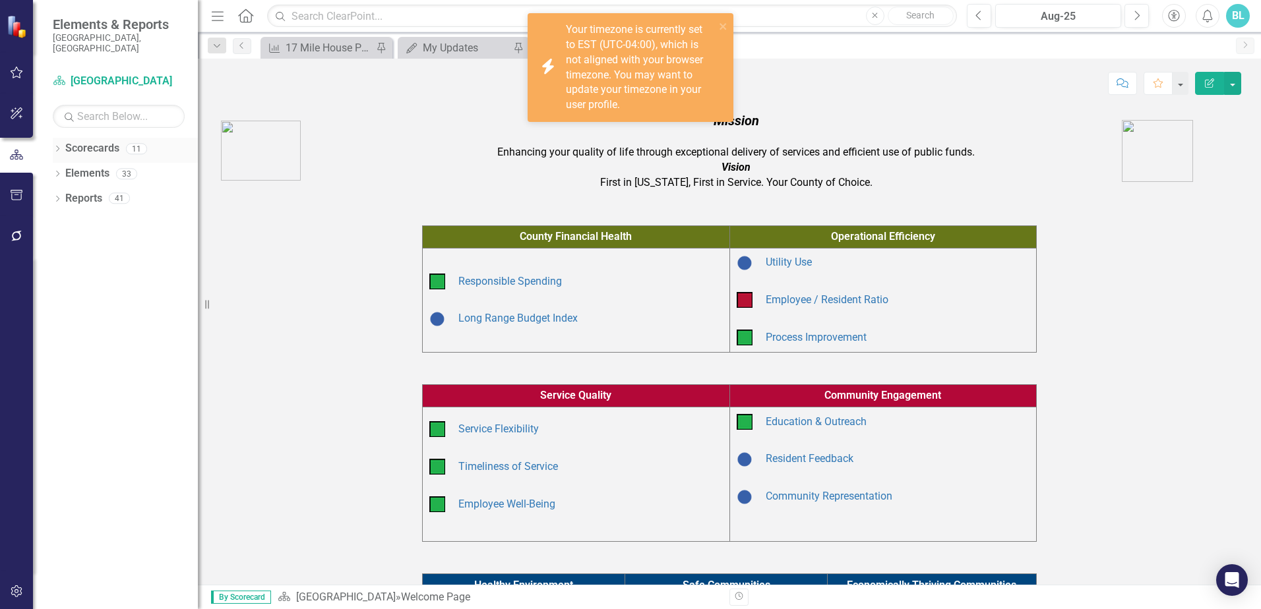
click at [59, 146] on icon "Dropdown" at bounding box center [57, 149] width 9 height 7
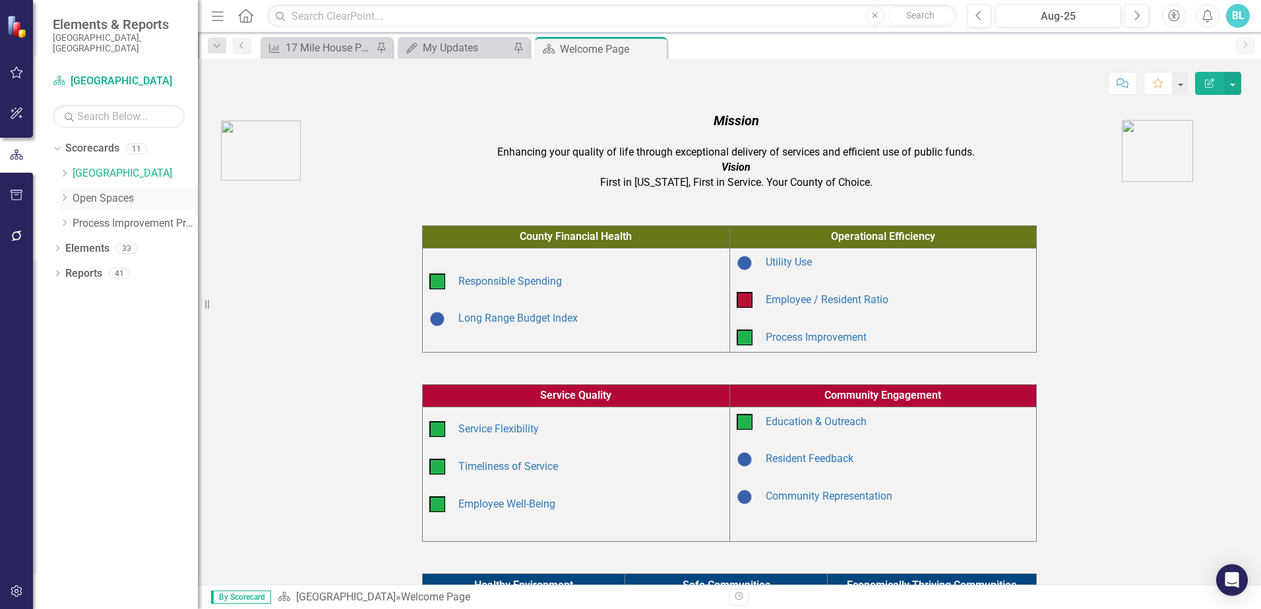
click at [67, 194] on icon "Dropdown" at bounding box center [64, 198] width 10 height 8
click at [99, 216] on link "Open Space (Operations)" at bounding box center [142, 223] width 112 height 15
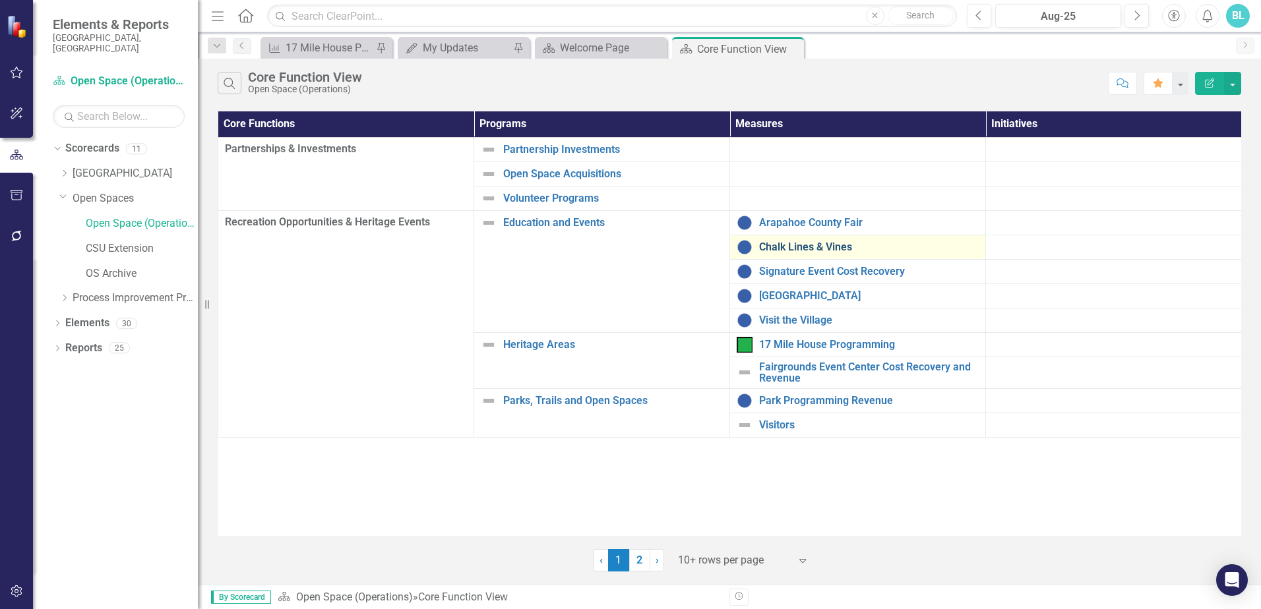
click at [801, 248] on link "Chalk Lines & Vines" at bounding box center [869, 247] width 220 height 12
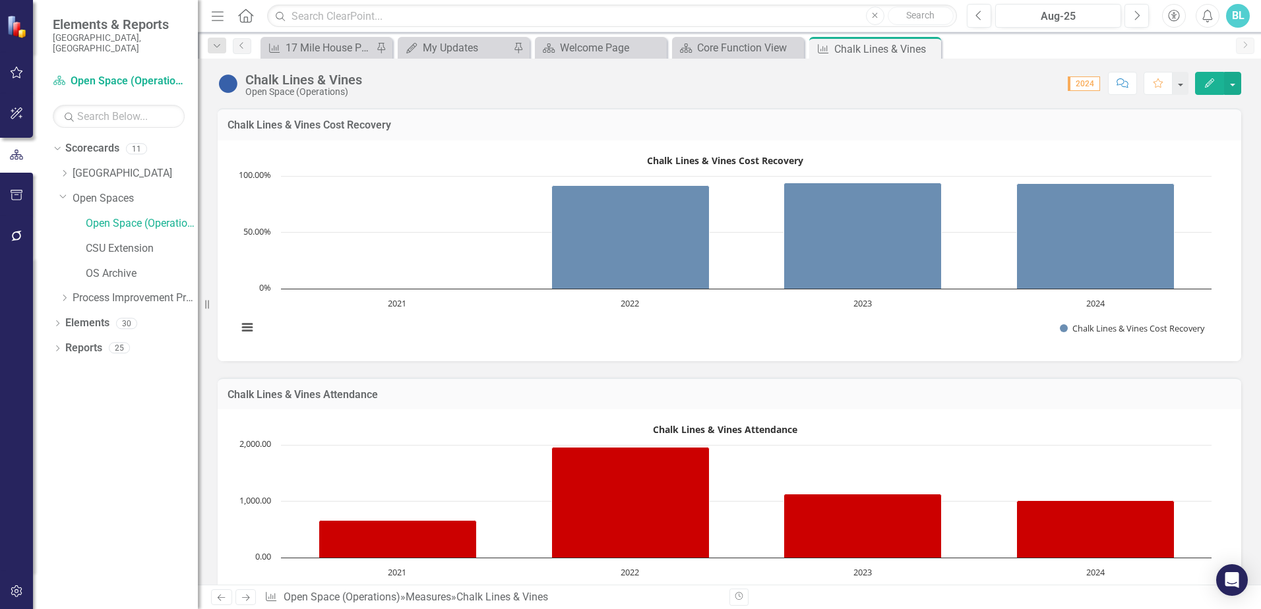
click at [1086, 85] on span "2024" at bounding box center [1084, 84] width 32 height 15
click at [1140, 15] on icon "Next" at bounding box center [1136, 16] width 7 height 12
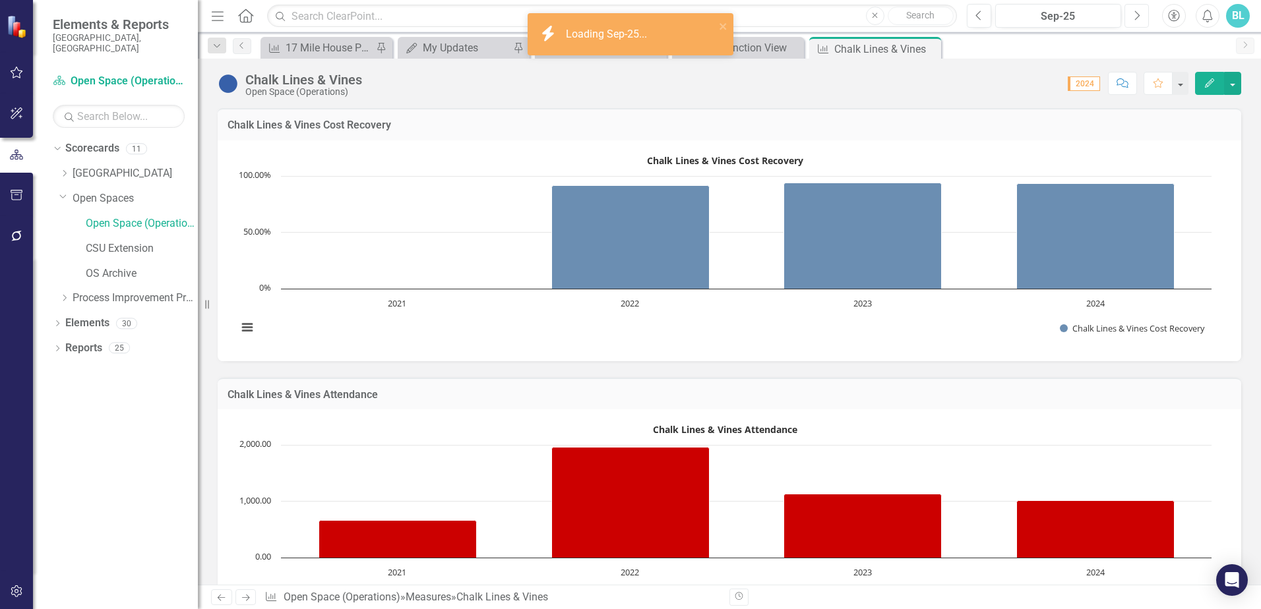
click at [1140, 15] on icon "Next" at bounding box center [1136, 16] width 7 height 12
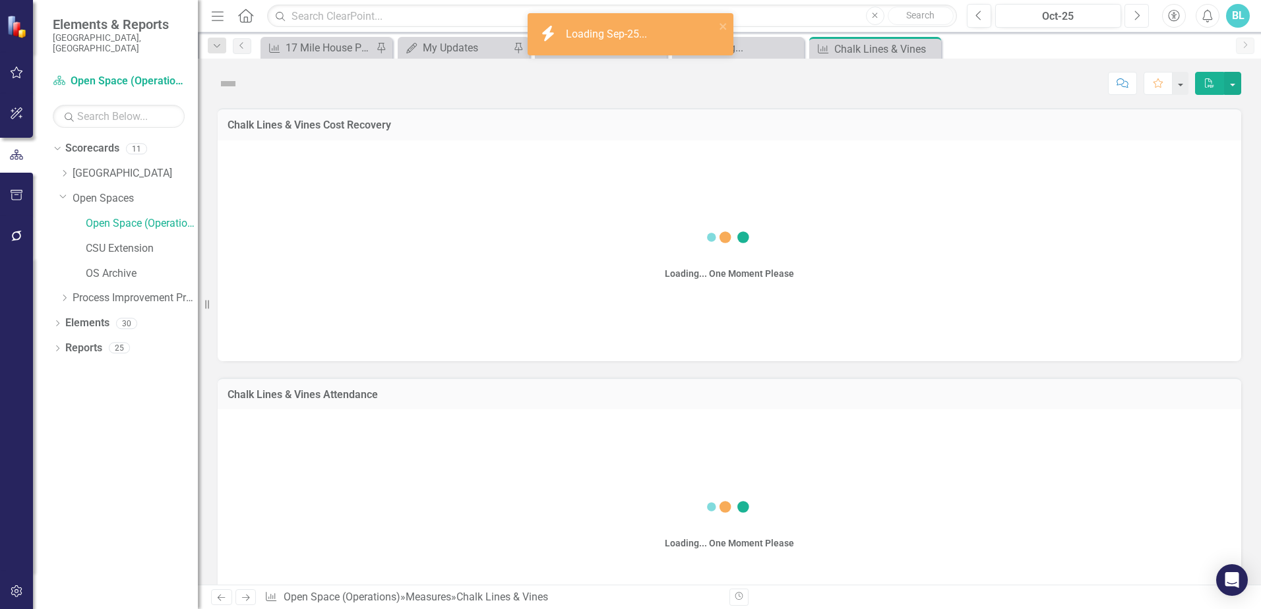
click at [1140, 15] on icon "Next" at bounding box center [1136, 16] width 7 height 12
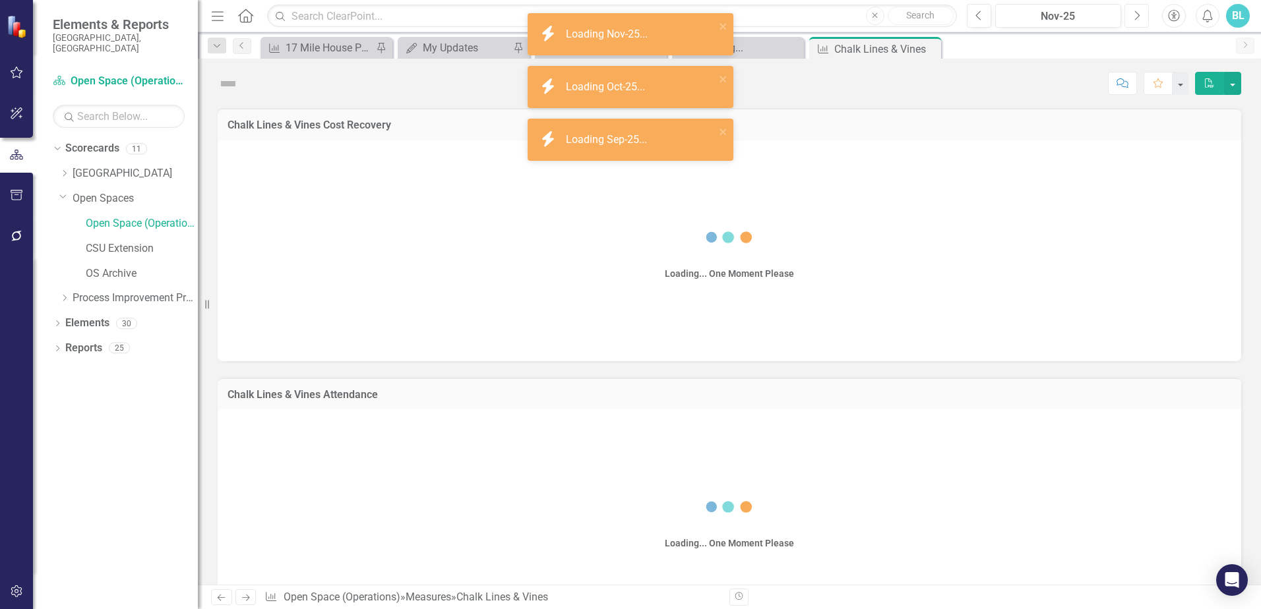
click at [1140, 15] on icon "Next" at bounding box center [1136, 16] width 7 height 12
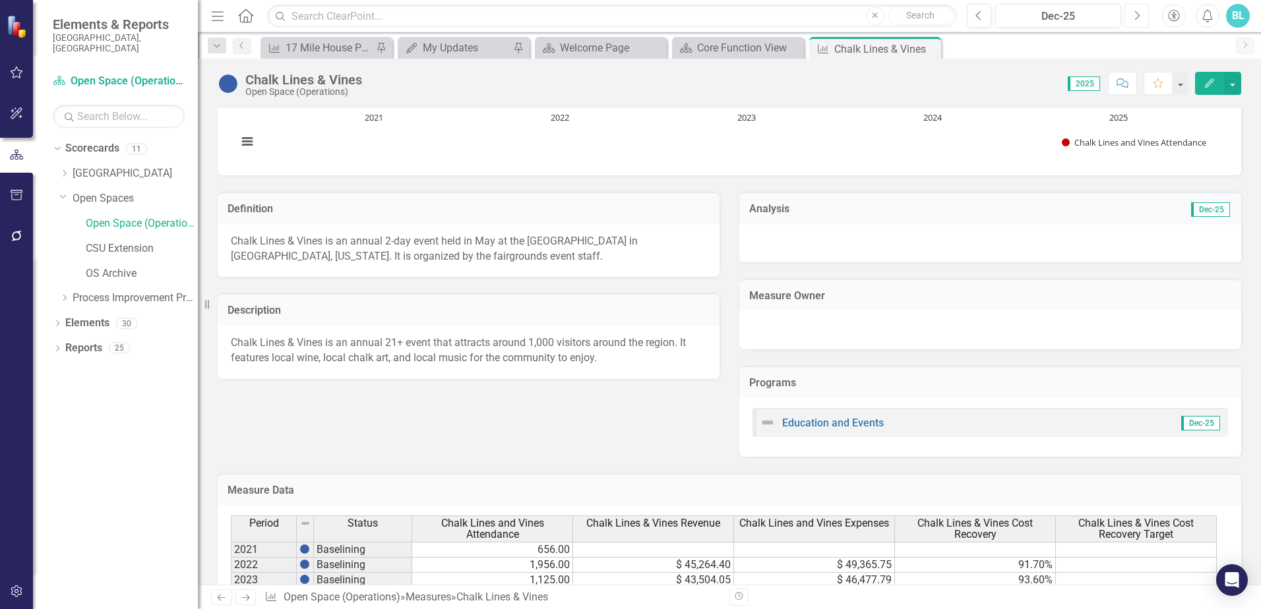
scroll to position [462, 0]
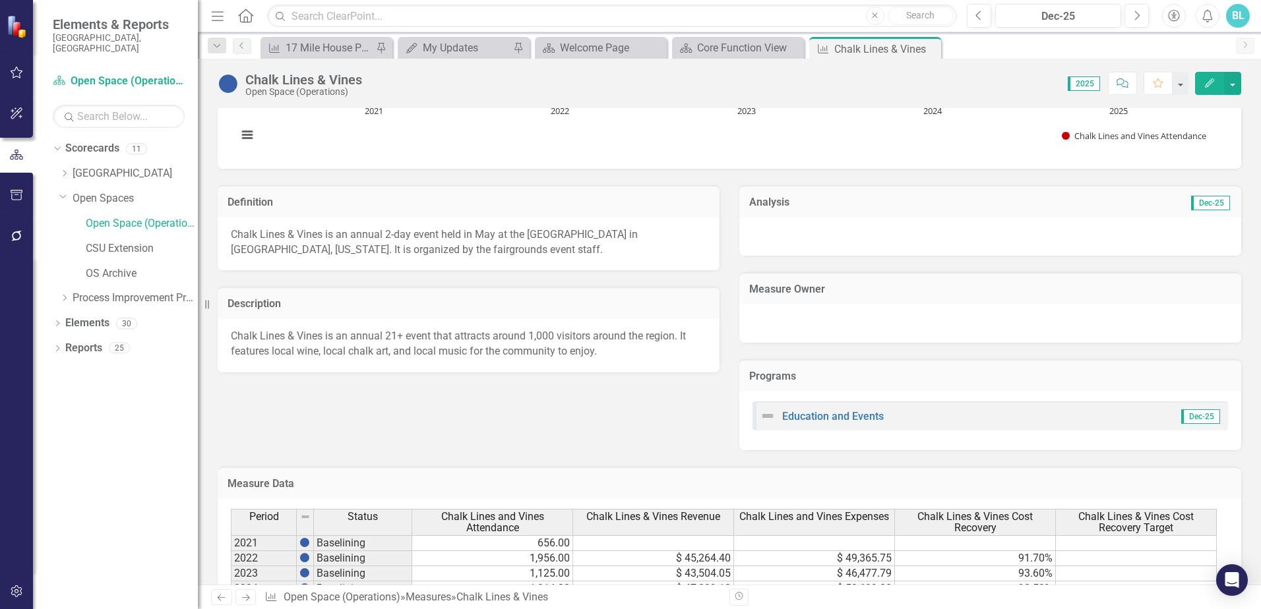
click at [1214, 86] on icon "Edit" at bounding box center [1210, 82] width 12 height 9
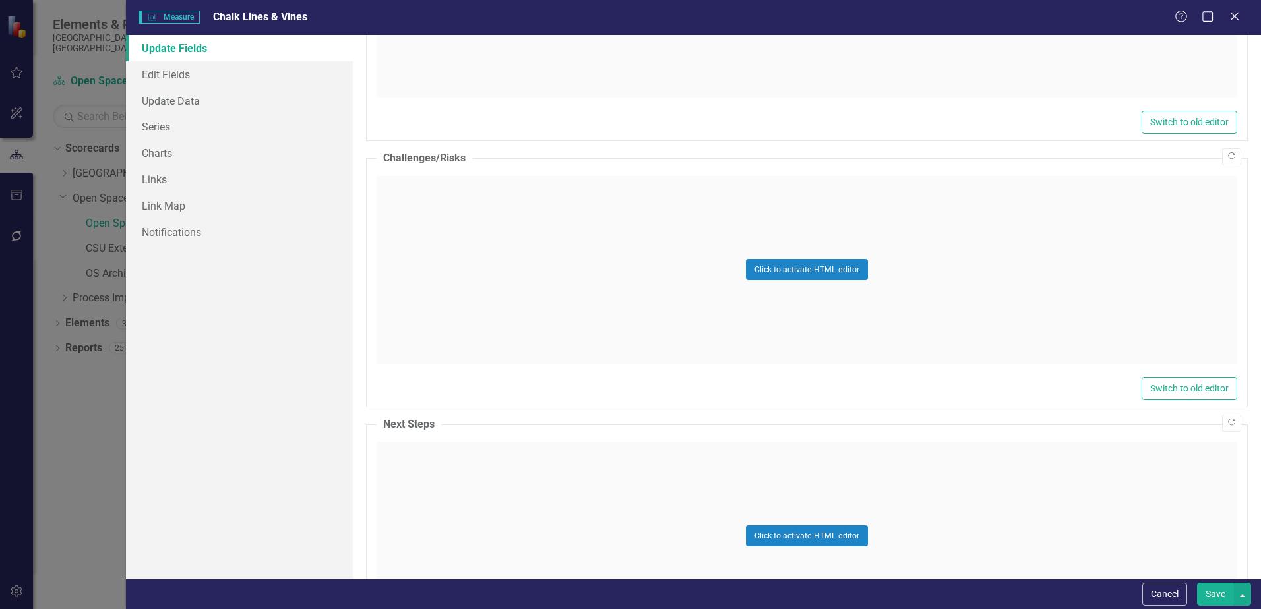
scroll to position [857, 0]
click at [195, 51] on link "Update Fields" at bounding box center [239, 48] width 227 height 26
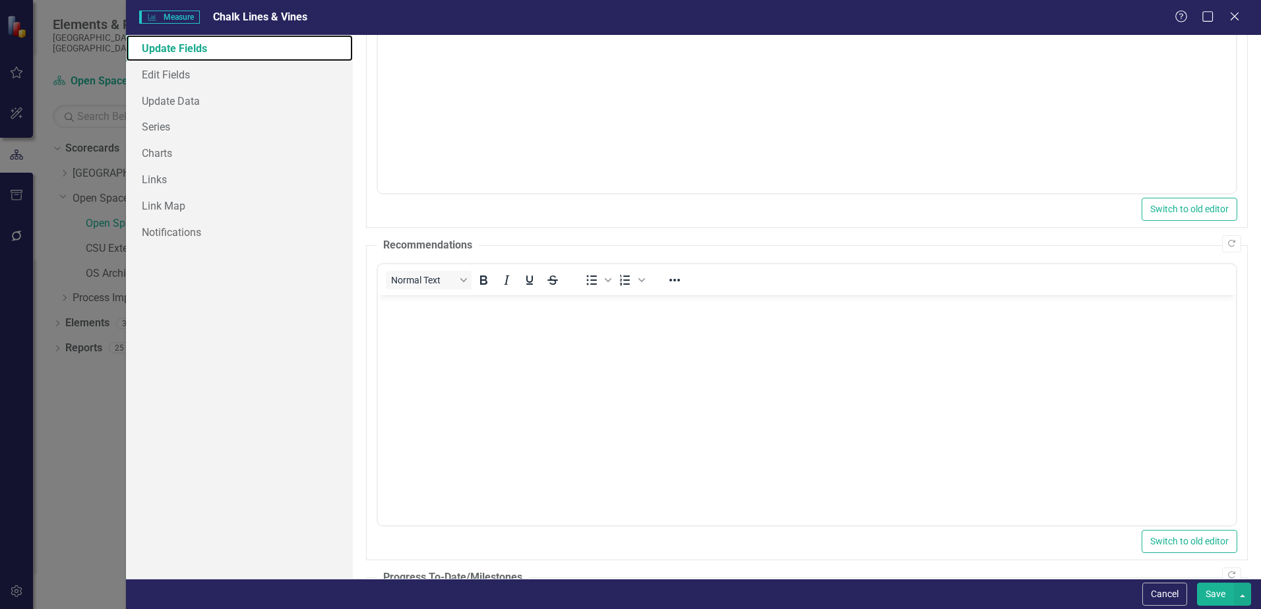
scroll to position [0, 0]
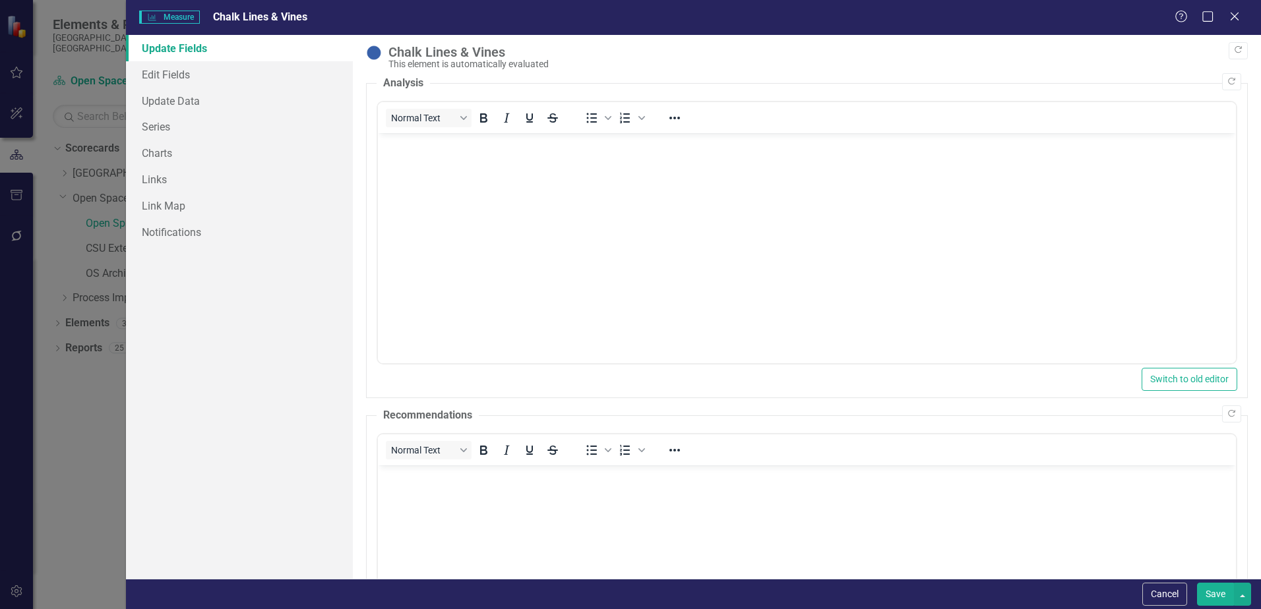
drag, startPoint x: 1238, startPoint y: 18, endPoint x: 1221, endPoint y: 29, distance: 20.5
click at [1237, 18] on icon "Close" at bounding box center [1234, 16] width 13 height 11
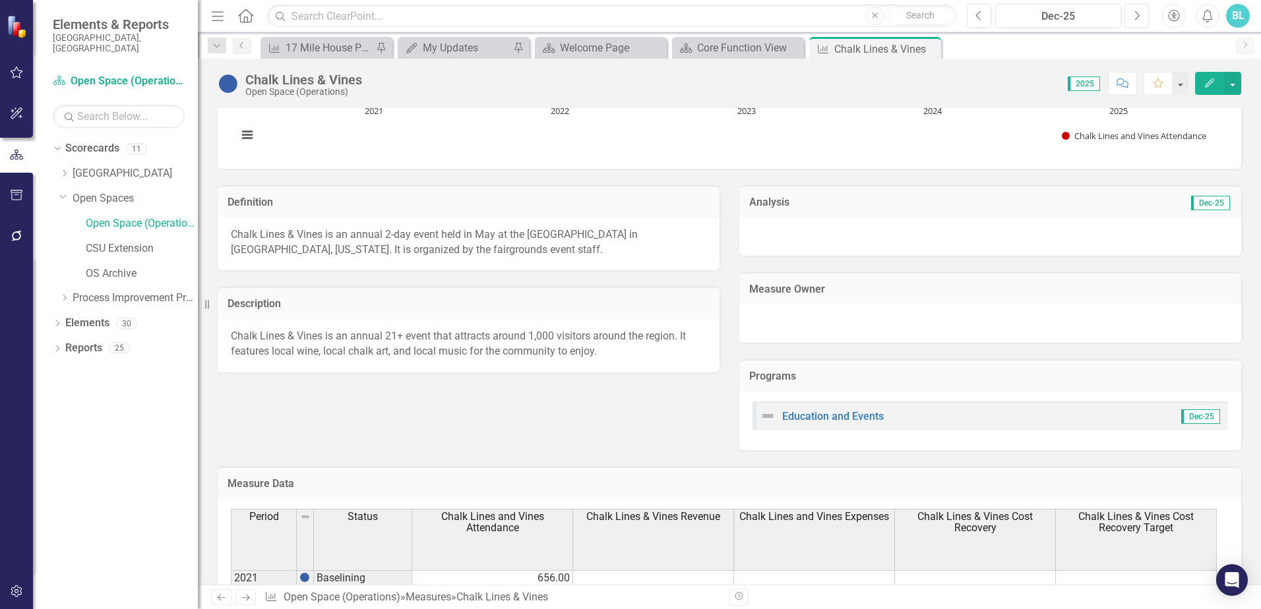
click at [467, 326] on div "Chalk Lines & Vines is an annual 21+ event that attracts around 1,000 visitors …" at bounding box center [469, 345] width 502 height 53
click at [471, 336] on p "Chalk Lines & Vines is an annual 21+ event that attracts around 1,000 visitors …" at bounding box center [469, 344] width 476 height 30
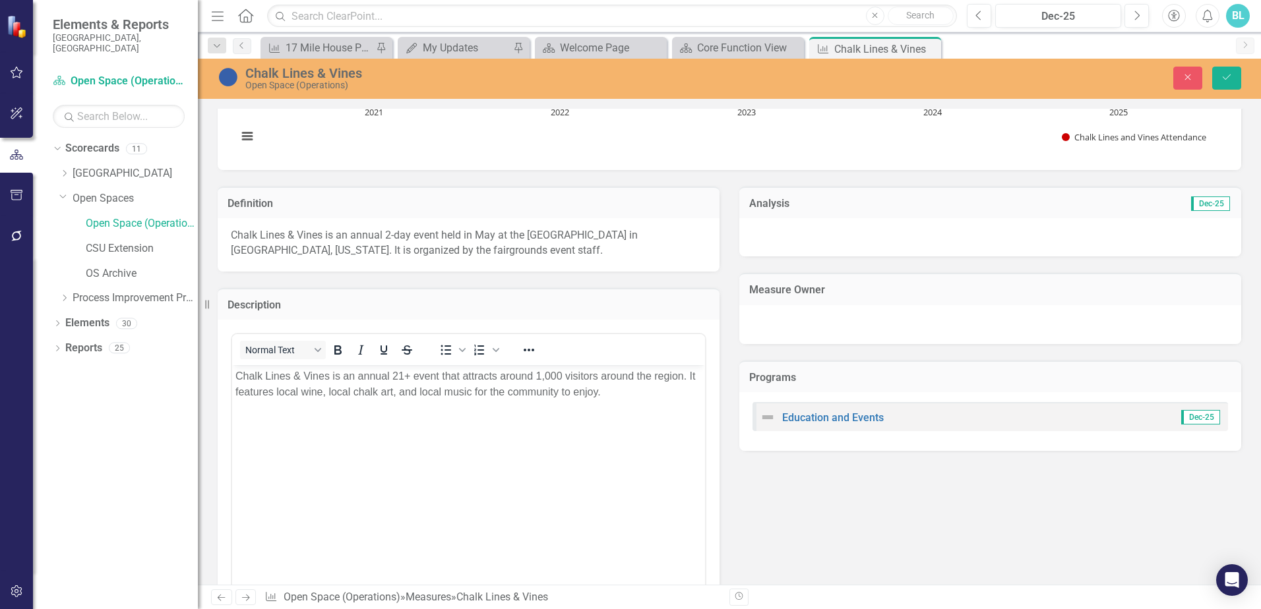
click at [617, 395] on p "Chalk Lines & Vines is an annual 21+ event that attracts around 1,000 visitors …" at bounding box center [468, 385] width 466 height 32
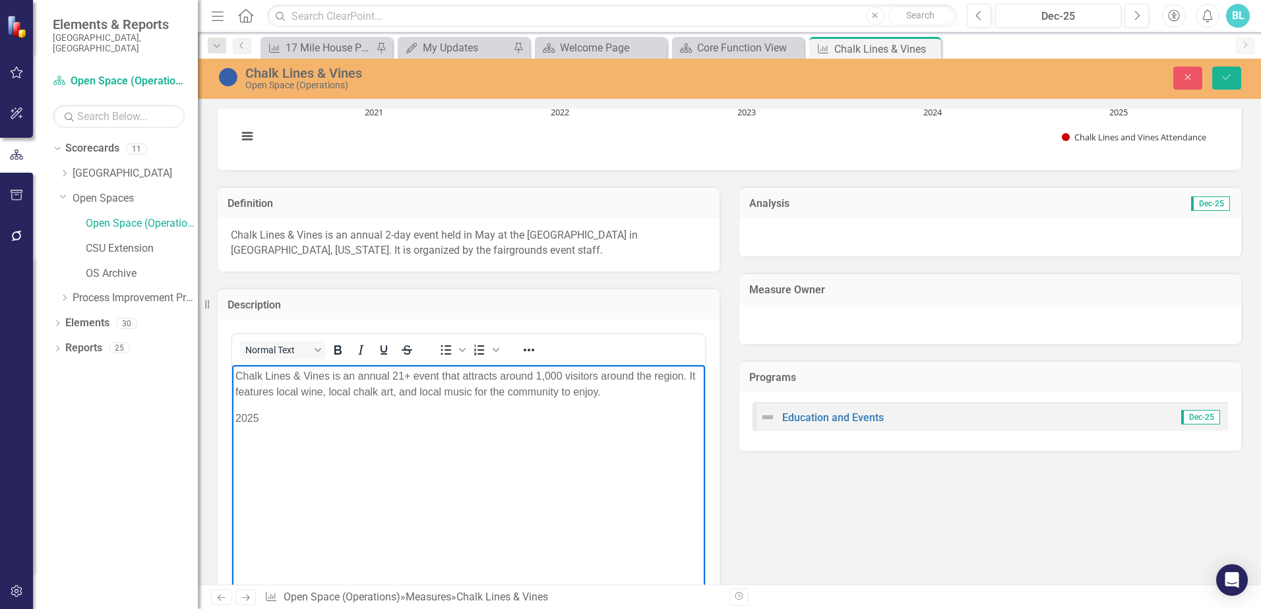
click at [280, 421] on p "2025" at bounding box center [468, 419] width 466 height 16
drag, startPoint x: 272, startPoint y: 417, endPoint x: 454, endPoint y: 784, distance: 410.3
drag, startPoint x: 387, startPoint y: 421, endPoint x: 404, endPoint y: 421, distance: 17.1
click at [391, 421] on p "[DATE]/[DATE]-[DATE]" at bounding box center [468, 419] width 466 height 16
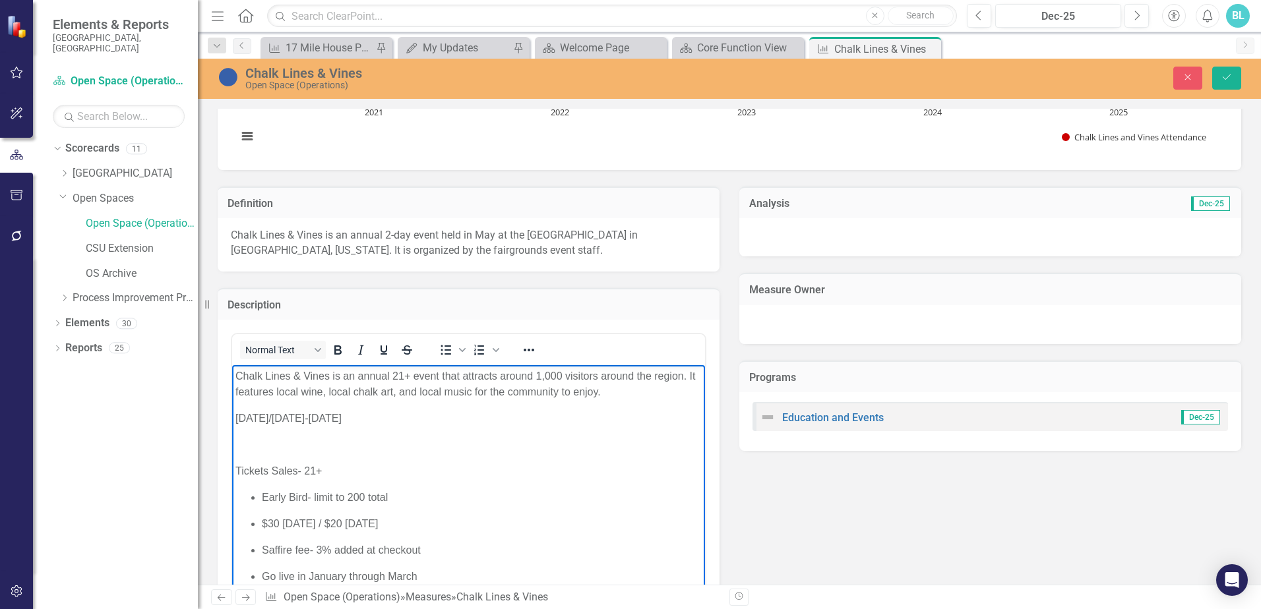
click at [249, 439] on p "Rich Text Area. Press ALT-0 for help." at bounding box center [468, 445] width 466 height 16
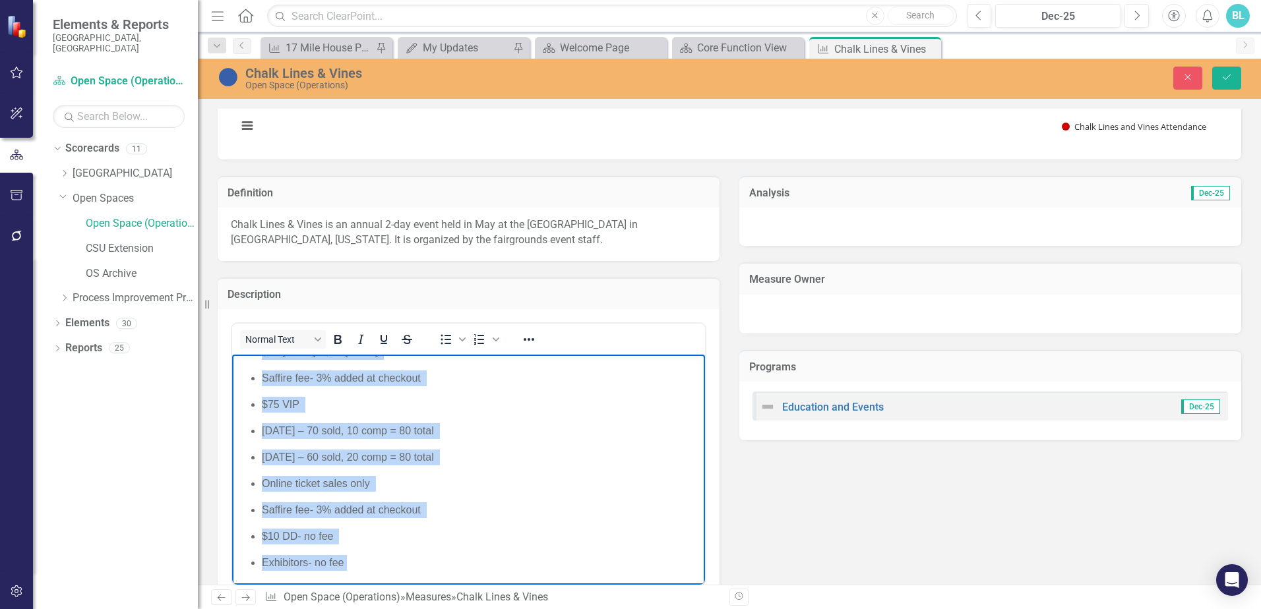
scroll to position [559, 0]
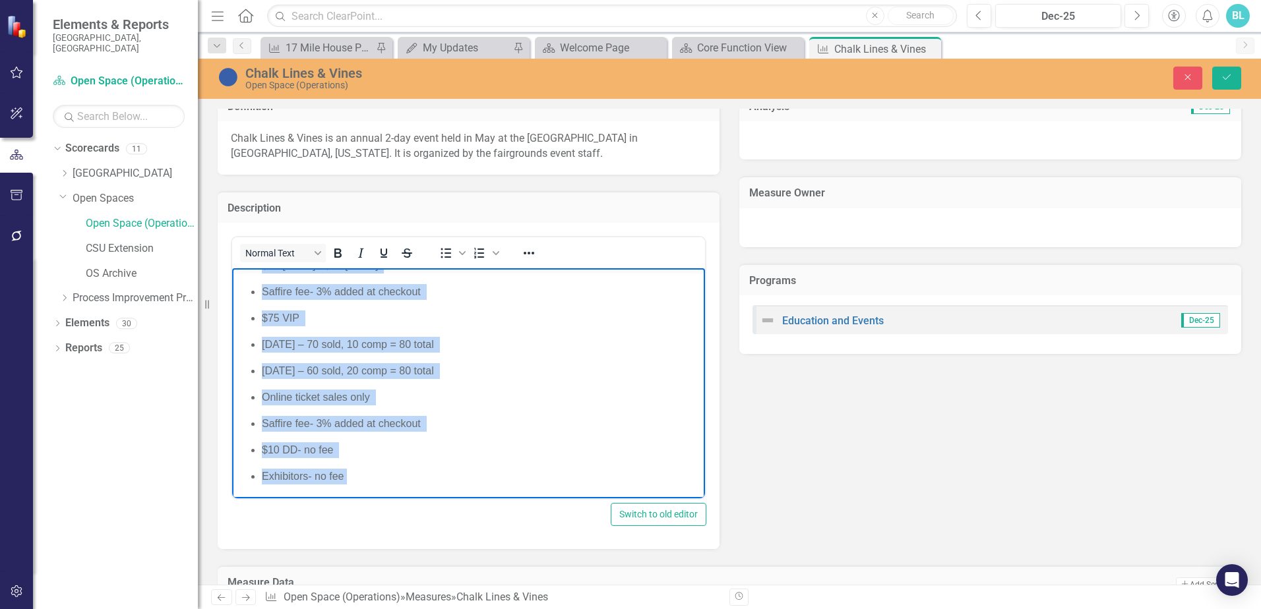
drag, startPoint x: 240, startPoint y: 348, endPoint x: 412, endPoint y: 481, distance: 217.6
click at [412, 481] on body "Chalk Lines & Vines is an annual 21+ event that attracts around 1,000 visitors …" at bounding box center [468, 224] width 473 height 550
click at [522, 253] on icon "Reveal or hide additional toolbar items" at bounding box center [529, 253] width 16 height 16
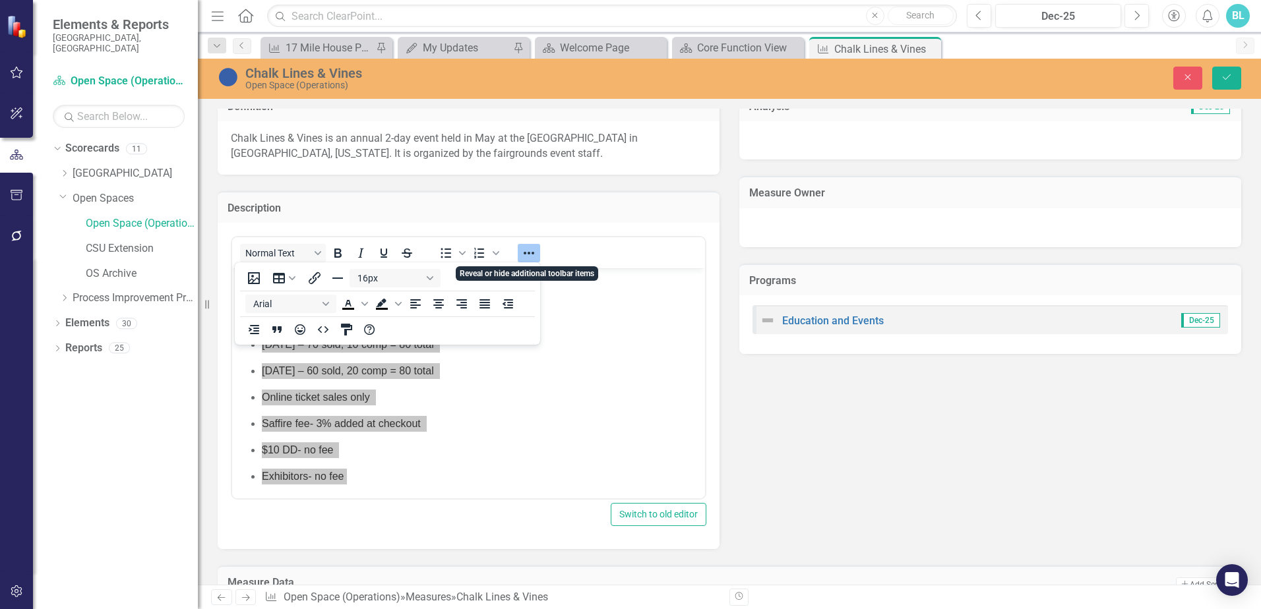
click at [525, 253] on icon "Reveal or hide additional toolbar items" at bounding box center [529, 253] width 11 height 3
click at [525, 253] on button "Reveal or hide additional toolbar items" at bounding box center [529, 253] width 22 height 18
click at [451, 255] on icon "Bullet list" at bounding box center [446, 253] width 16 height 16
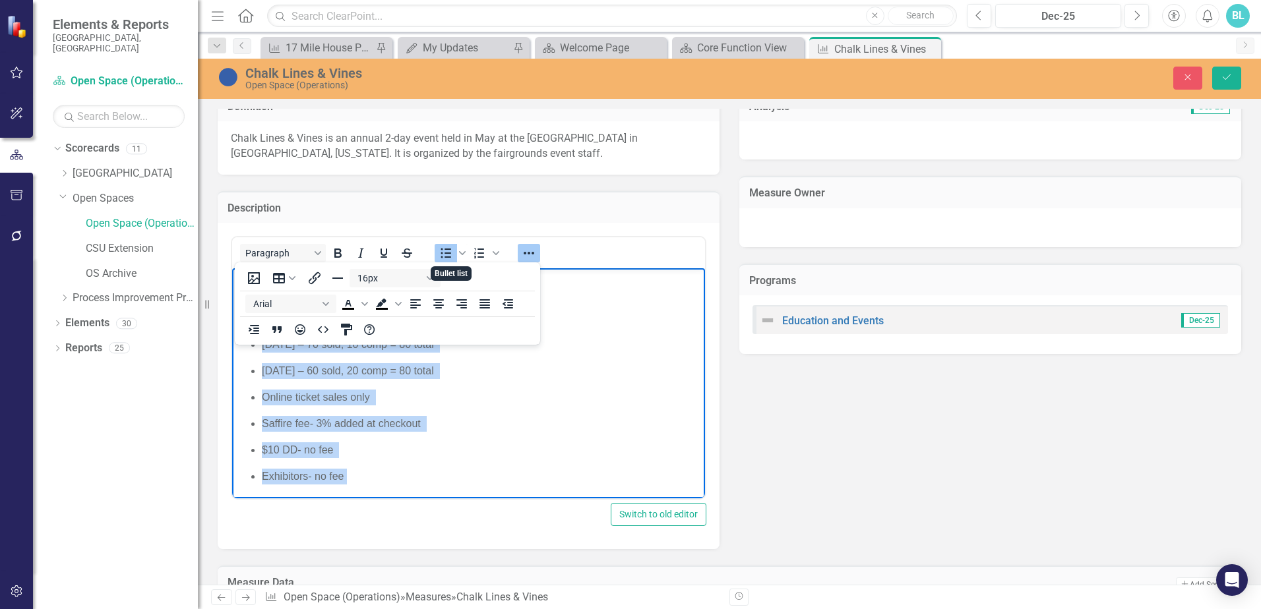
scroll to position [306, 0]
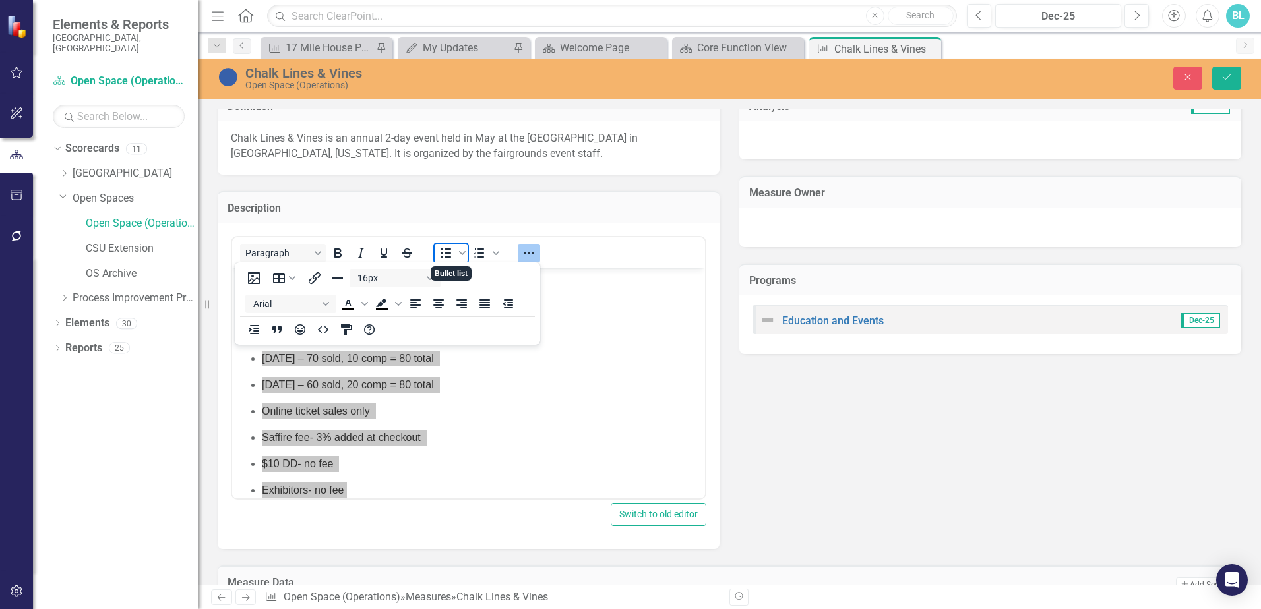
click at [451, 255] on icon "Bullet list" at bounding box center [446, 253] width 16 height 16
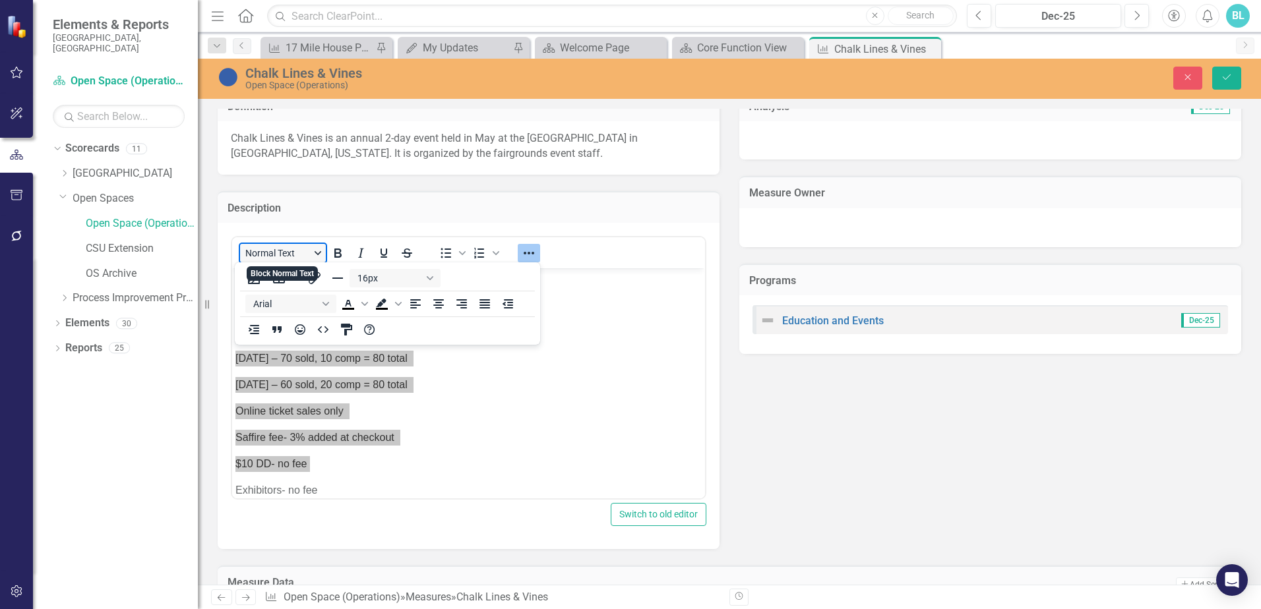
click at [315, 254] on button "Normal Text" at bounding box center [283, 253] width 86 height 18
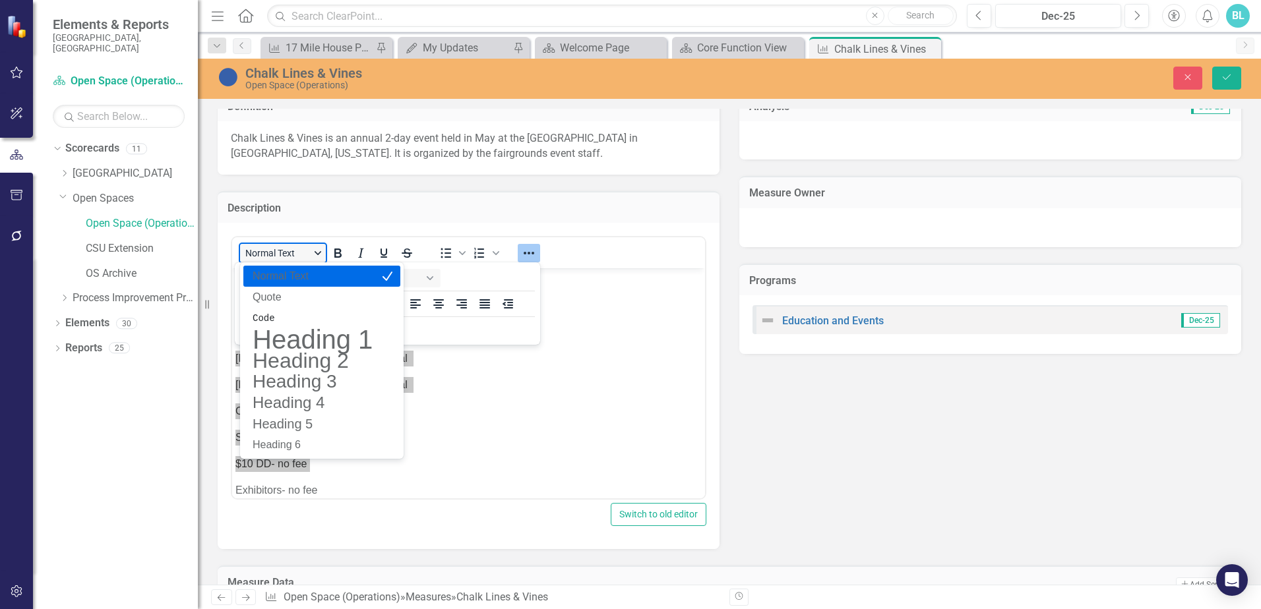
click at [315, 254] on button "Normal Text" at bounding box center [283, 253] width 86 height 18
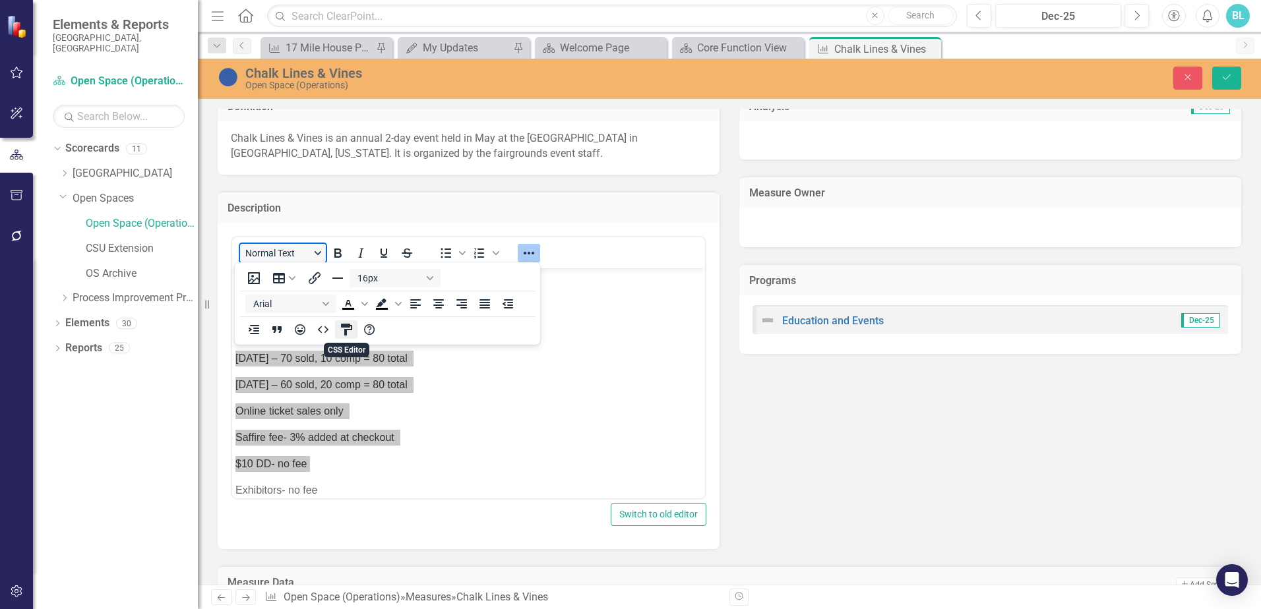
click at [344, 330] on icon "CSS Editor" at bounding box center [346, 330] width 11 height 12
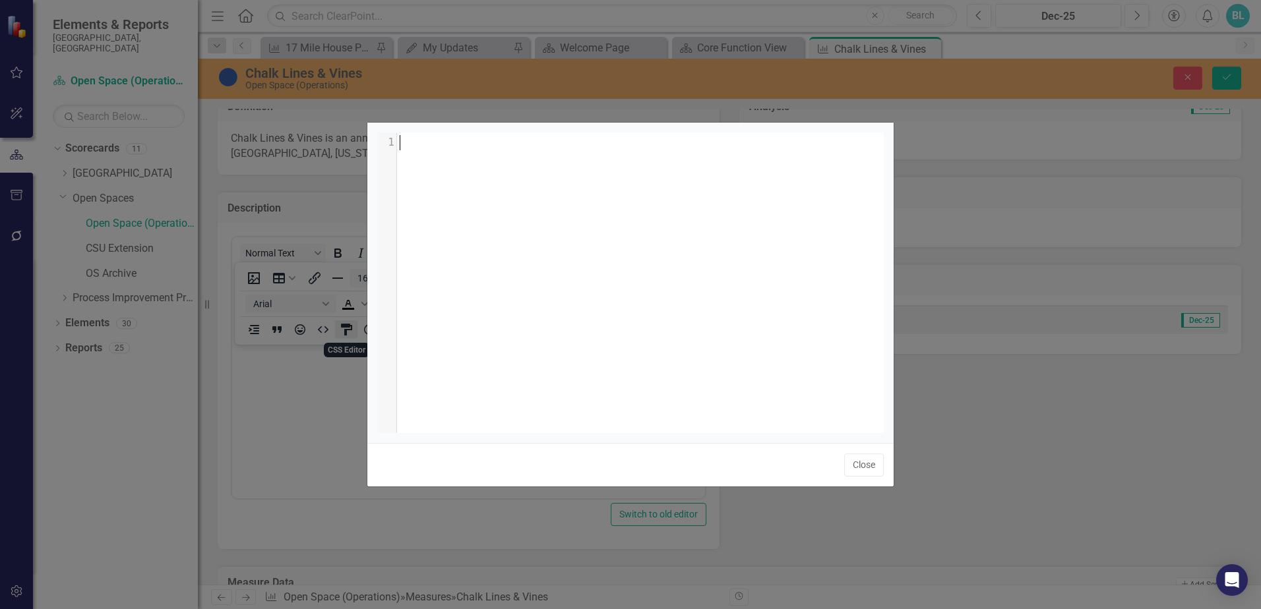
scroll to position [1, 0]
click at [866, 472] on button "Close" at bounding box center [864, 465] width 40 height 23
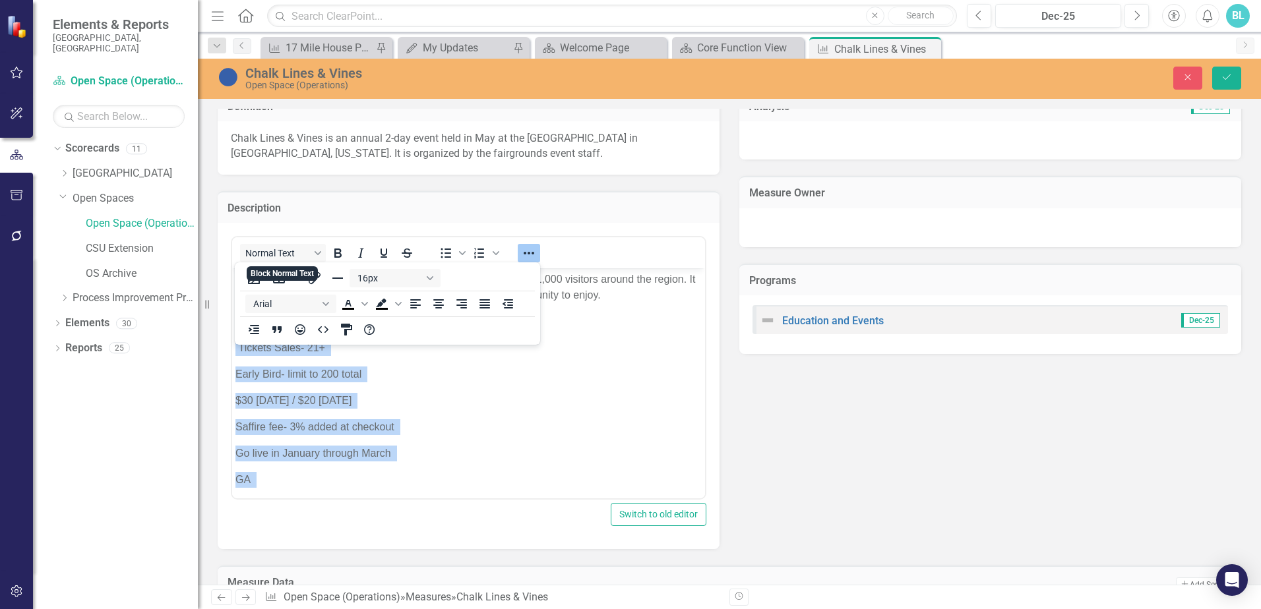
click at [520, 387] on div "[DATE]/[DATE]-[DATE] Tickets Sales- 21+ Early Bird- limit to 200 total $30 [DAT…" at bounding box center [468, 546] width 466 height 464
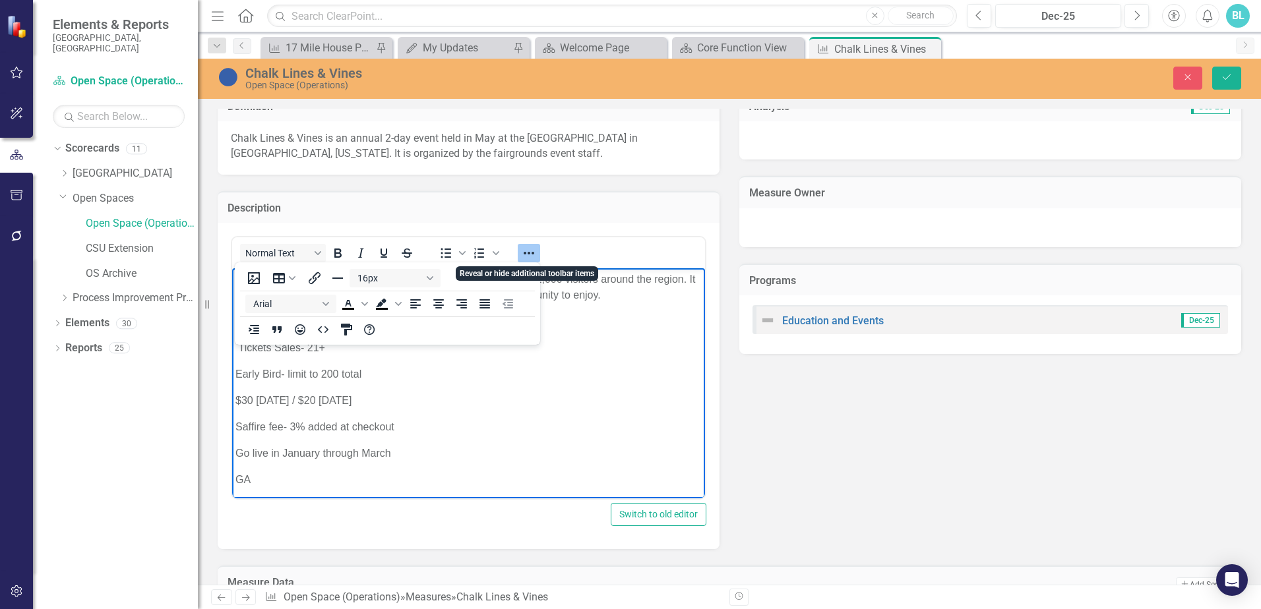
click at [526, 255] on icon "Reveal or hide additional toolbar items" at bounding box center [529, 253] width 16 height 16
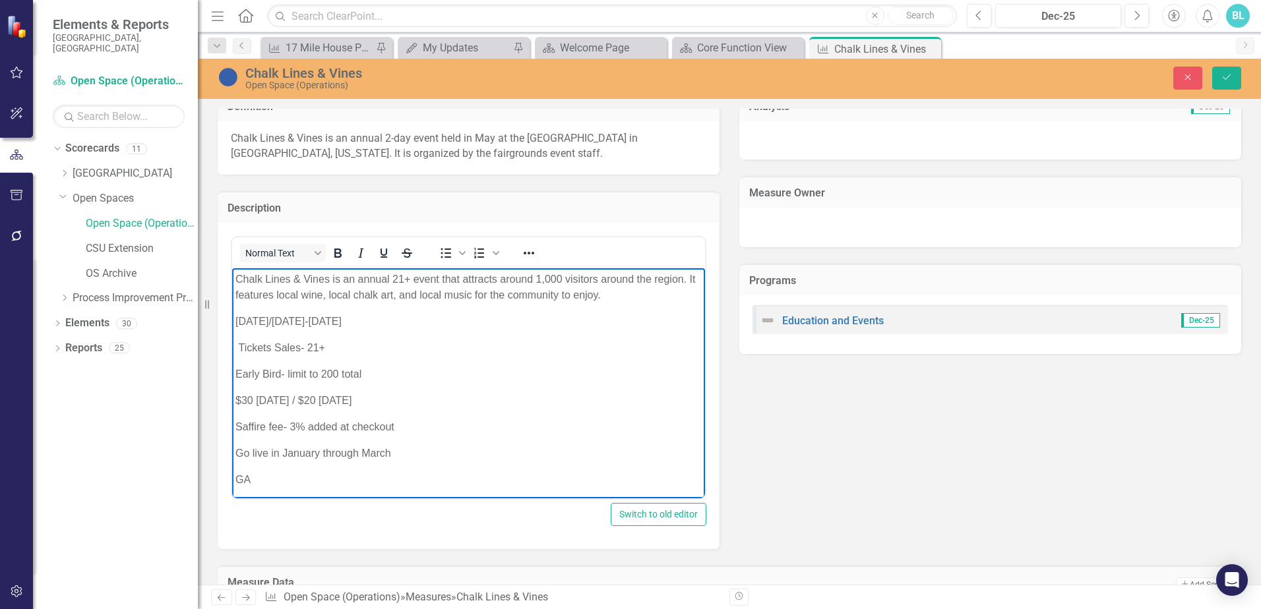
click at [578, 371] on p "Early Bird- limit to 200 total" at bounding box center [468, 375] width 466 height 16
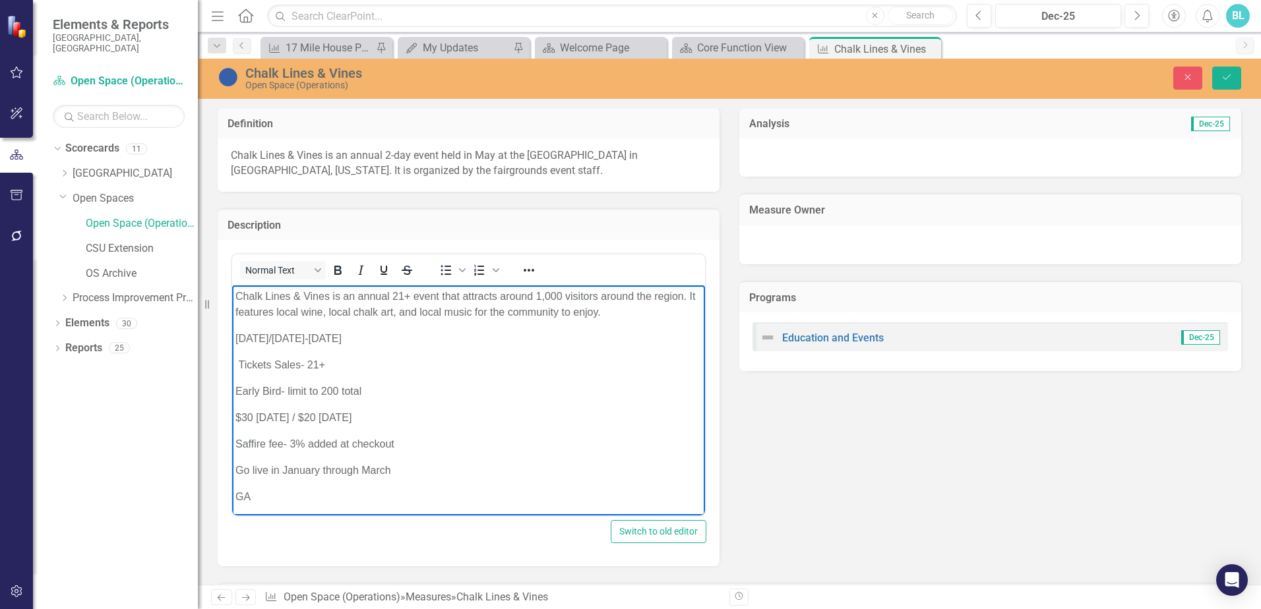
scroll to position [559, 0]
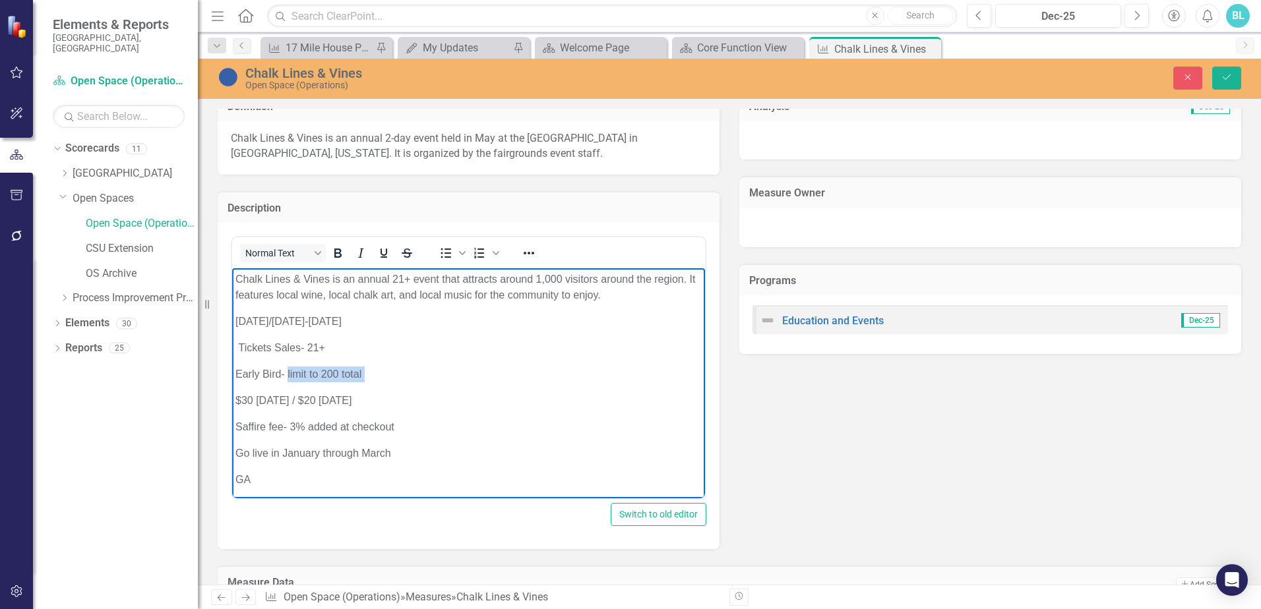
drag, startPoint x: 287, startPoint y: 372, endPoint x: 412, endPoint y: 372, distance: 125.3
click at [412, 372] on p "Early Bird- limit to 200 total" at bounding box center [468, 375] width 466 height 16
click at [437, 369] on p "Early Bird- $30 [DATE] / $20 [DATE]" at bounding box center [468, 375] width 466 height 16
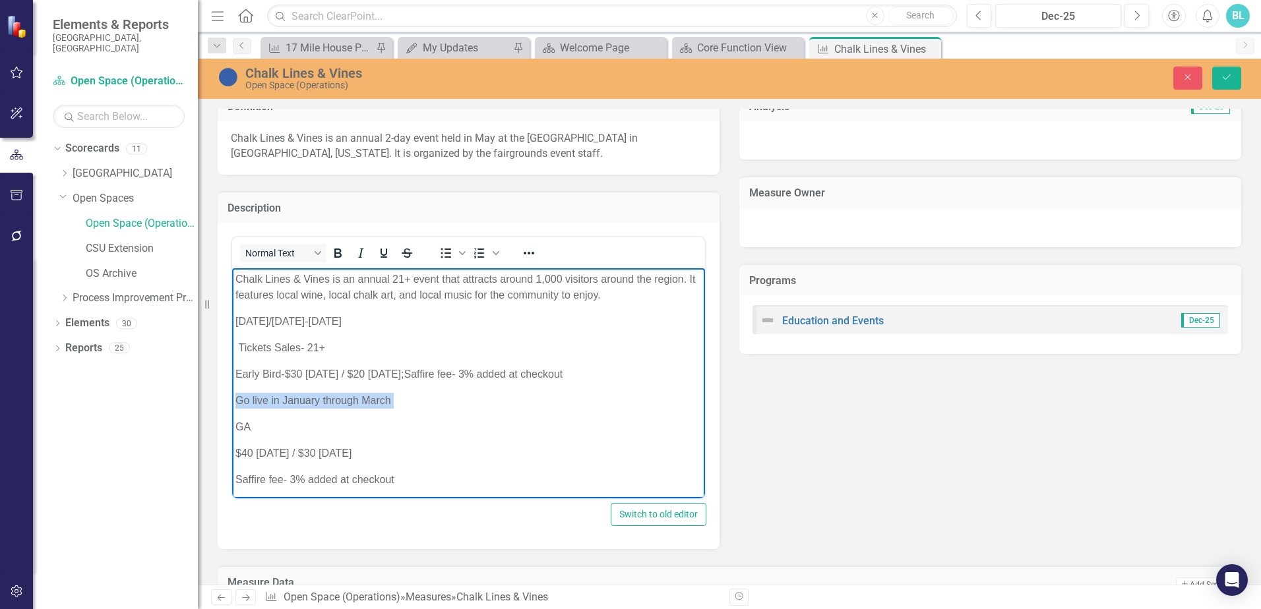
drag, startPoint x: 239, startPoint y: 401, endPoint x: 420, endPoint y: 408, distance: 181.5
click at [420, 408] on p "Go live in January through March" at bounding box center [468, 401] width 466 height 16
click at [268, 394] on p "GA" at bounding box center [468, 401] width 466 height 16
click at [394, 397] on p "GA - $40 [DATE] / $30 [DATE]" at bounding box center [468, 401] width 466 height 16
drag, startPoint x: 253, startPoint y: 427, endPoint x: 297, endPoint y: 431, distance: 44.4
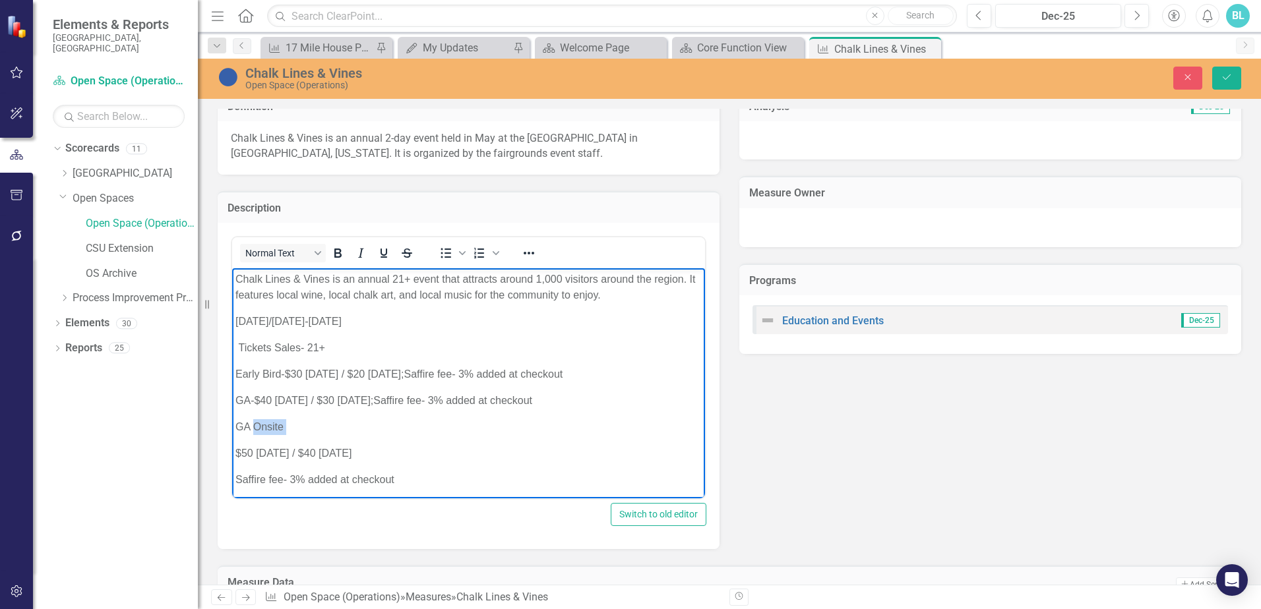
click at [297, 431] on p "GA Onsite" at bounding box center [468, 427] width 466 height 16
drag, startPoint x: 260, startPoint y: 399, endPoint x: 276, endPoint y: 407, distance: 18.3
click at [261, 400] on span "$40 [DATE] / $30 [DATE];" at bounding box center [313, 400] width 119 height 11
click at [295, 427] on p "GA Onsite" at bounding box center [468, 427] width 466 height 16
click at [403, 425] on span "$50 [DATE] / $40 [DATE]" at bounding box center [345, 426] width 116 height 11
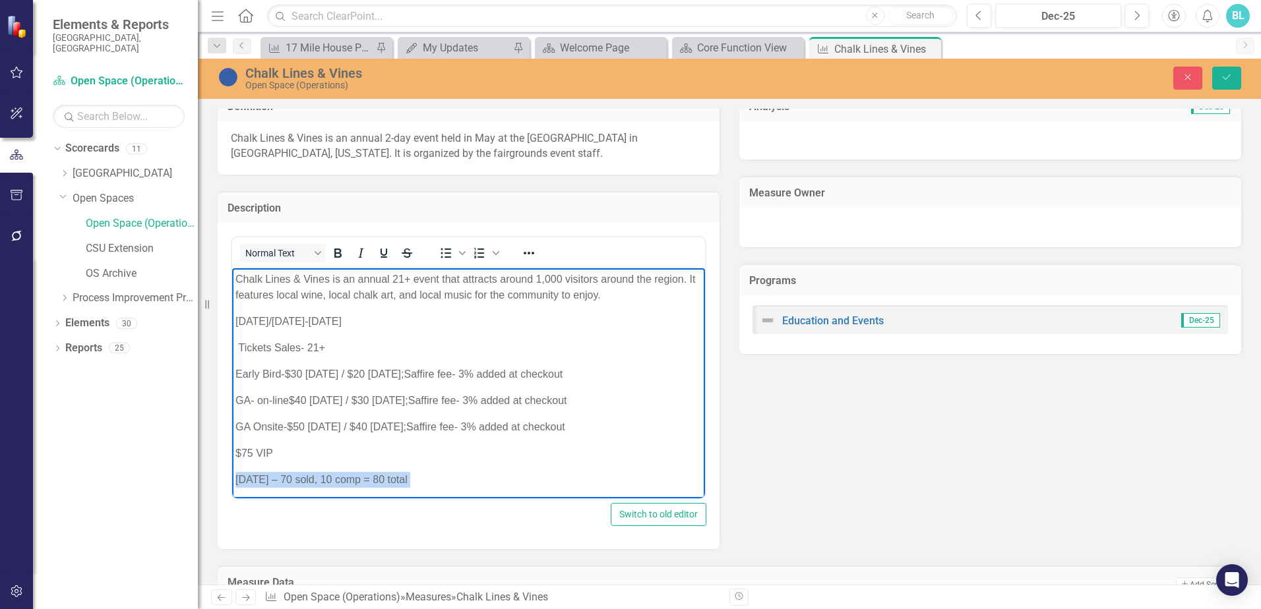
drag, startPoint x: 432, startPoint y: 478, endPoint x: 459, endPoint y: 748, distance: 271.1
click at [232, 479] on html "Chalk Lines & Vines is an annual 21+ event that attracts around 1,000 visitors …" at bounding box center [468, 450] width 473 height 365
click at [255, 451] on span "$75 VIP" at bounding box center [254, 453] width 38 height 11
click at [261, 450] on p "VIP" at bounding box center [468, 454] width 466 height 16
drag, startPoint x: 428, startPoint y: 425, endPoint x: 607, endPoint y: 427, distance: 179.4
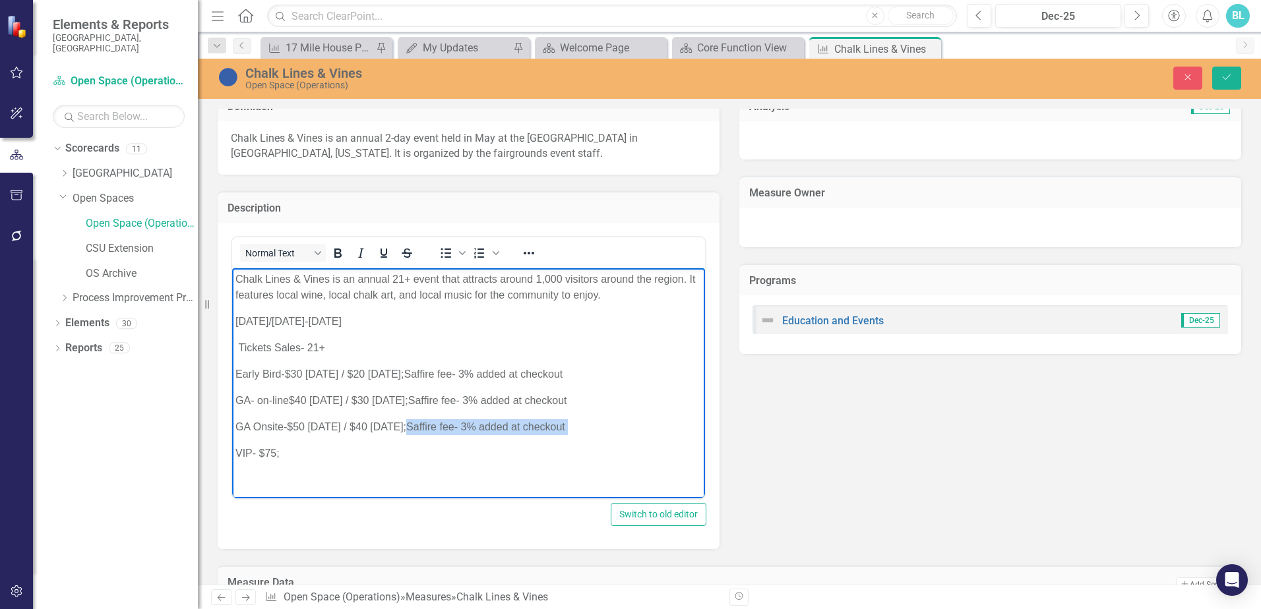
click at [607, 427] on p "GA Onsite - $50 [DATE] / $40 [DATE]; Saffire fee- 3% added at checkout" at bounding box center [468, 427] width 466 height 16
copy p "Saffire fee- 3% added at checkout"
click at [302, 456] on p "VIP - $75;" at bounding box center [468, 454] width 466 height 16
drag, startPoint x: 258, startPoint y: 475, endPoint x: 461, endPoint y: 745, distance: 337.7
click at [232, 477] on html "Chalk Lines & Vines is an annual 21+ event that attracts around 1,000 visitors …" at bounding box center [468, 398] width 473 height 260
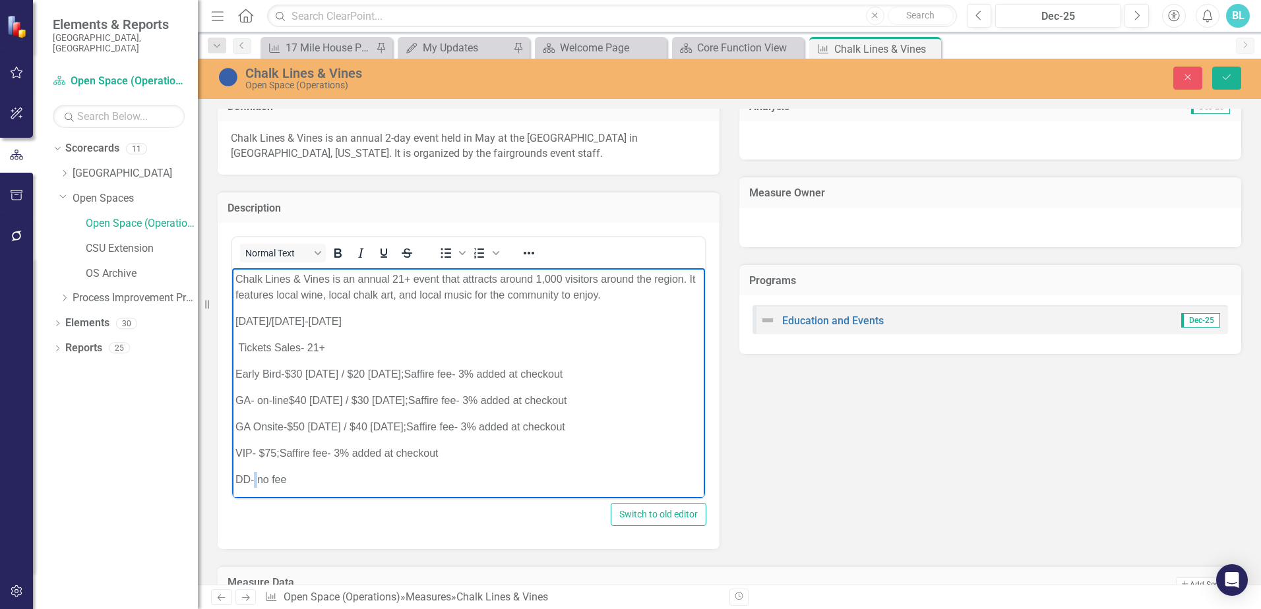
drag, startPoint x: 255, startPoint y: 478, endPoint x: 259, endPoint y: 486, distance: 9.4
click at [256, 478] on span "DD- no fee" at bounding box center [260, 479] width 51 height 11
click at [311, 478] on span "DD- $10 and no fee" at bounding box center [281, 479] width 92 height 11
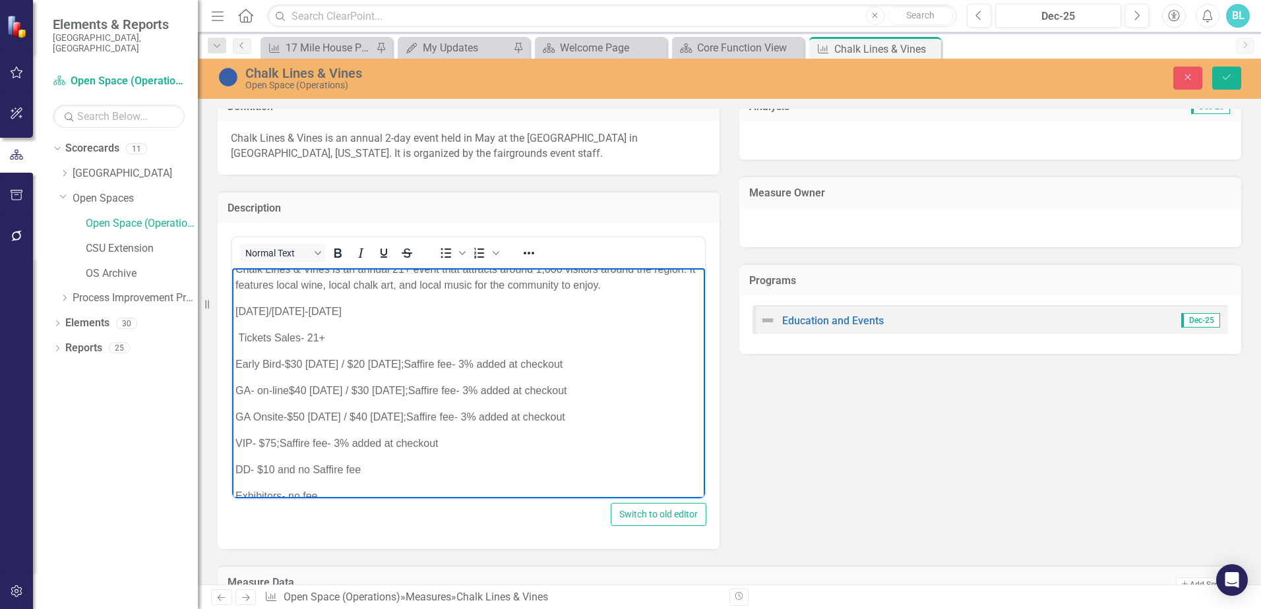
scroll to position [0, 0]
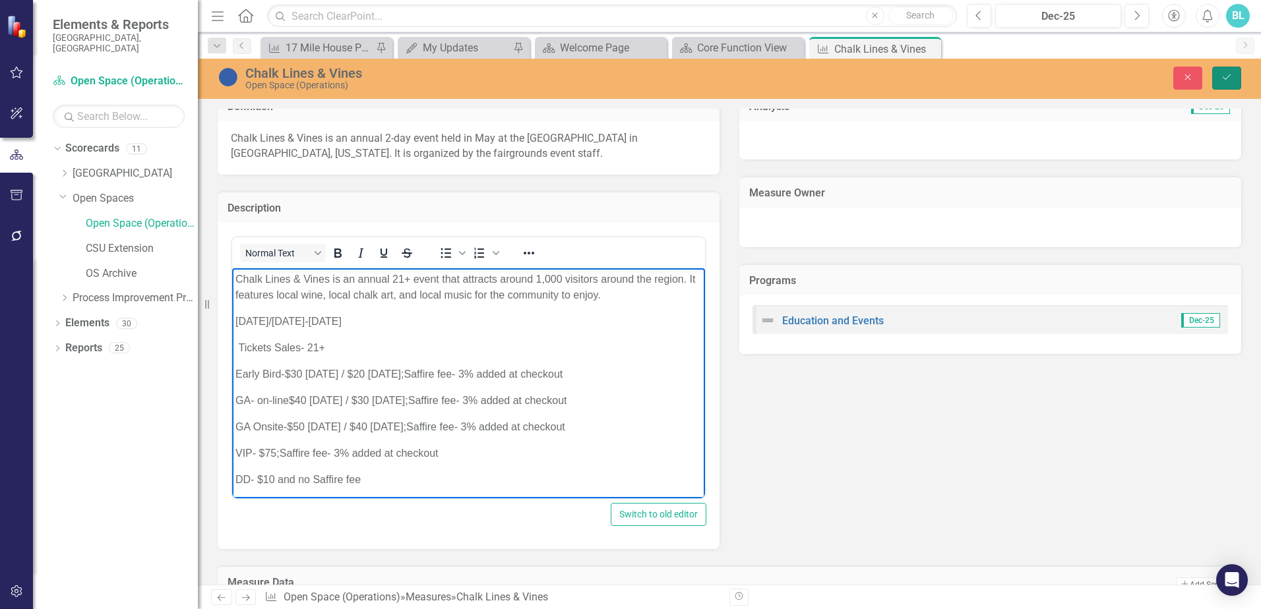
click at [1222, 77] on icon "Save" at bounding box center [1227, 77] width 12 height 9
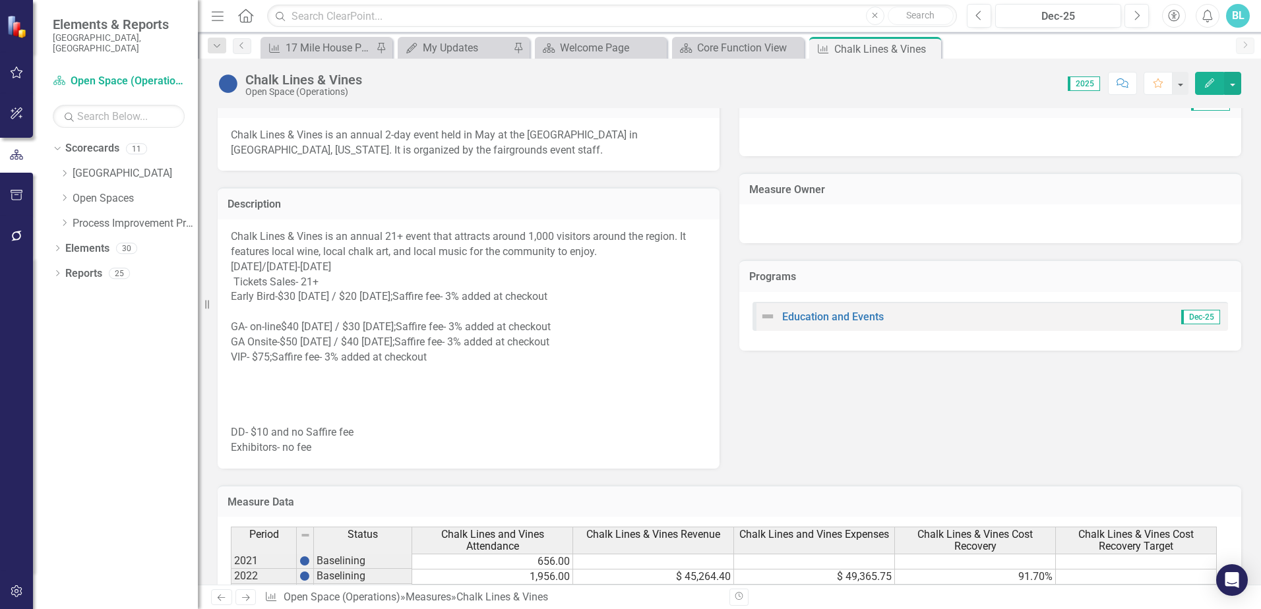
scroll to position [660, 0]
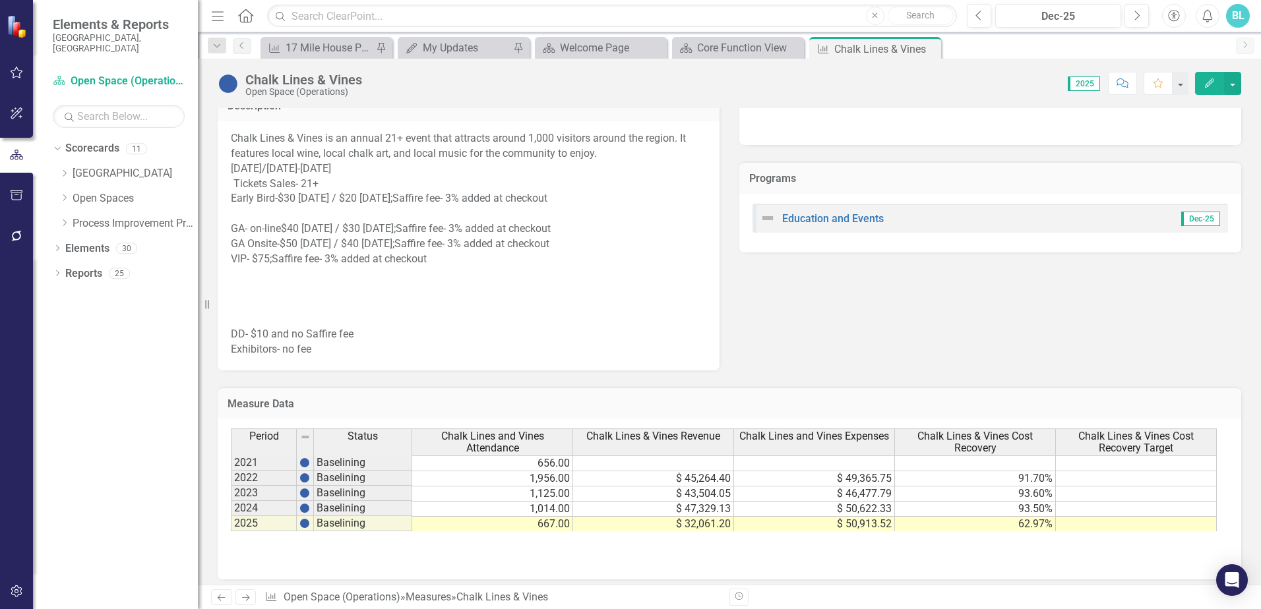
click at [341, 295] on div at bounding box center [469, 289] width 476 height 15
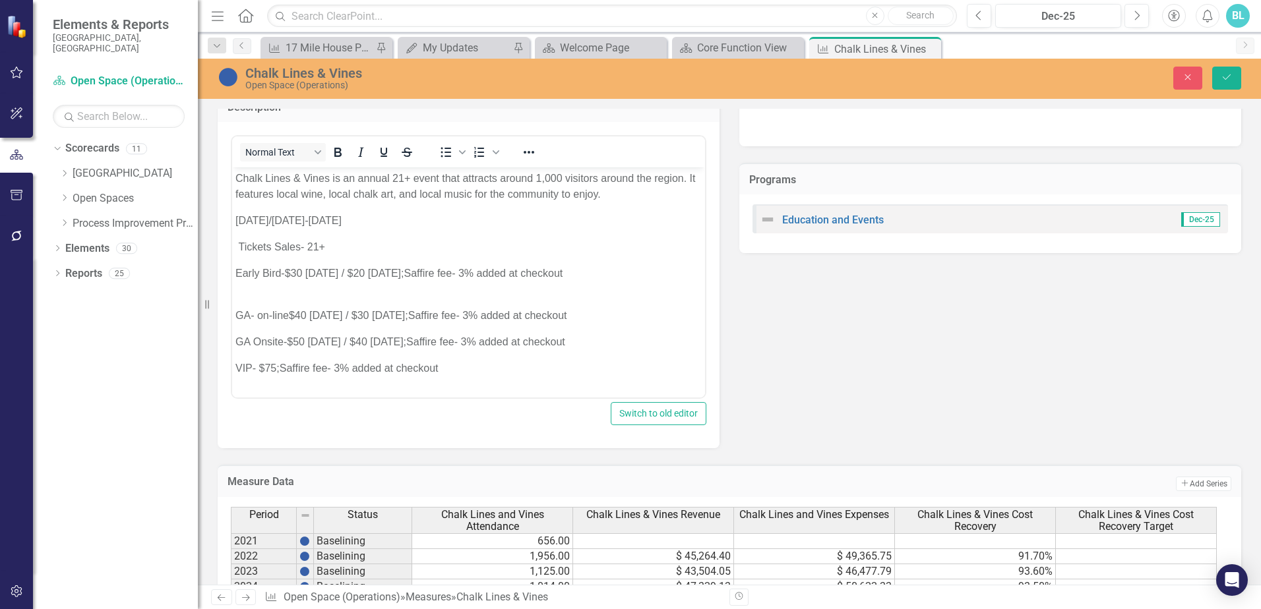
scroll to position [0, 0]
click at [242, 288] on div "[DATE]/[DATE]-[DATE] Tickets Sales- 21+ Early Bird- $30 [DATE] / $20 [DATE]; Sa…" at bounding box center [468, 339] width 466 height 253
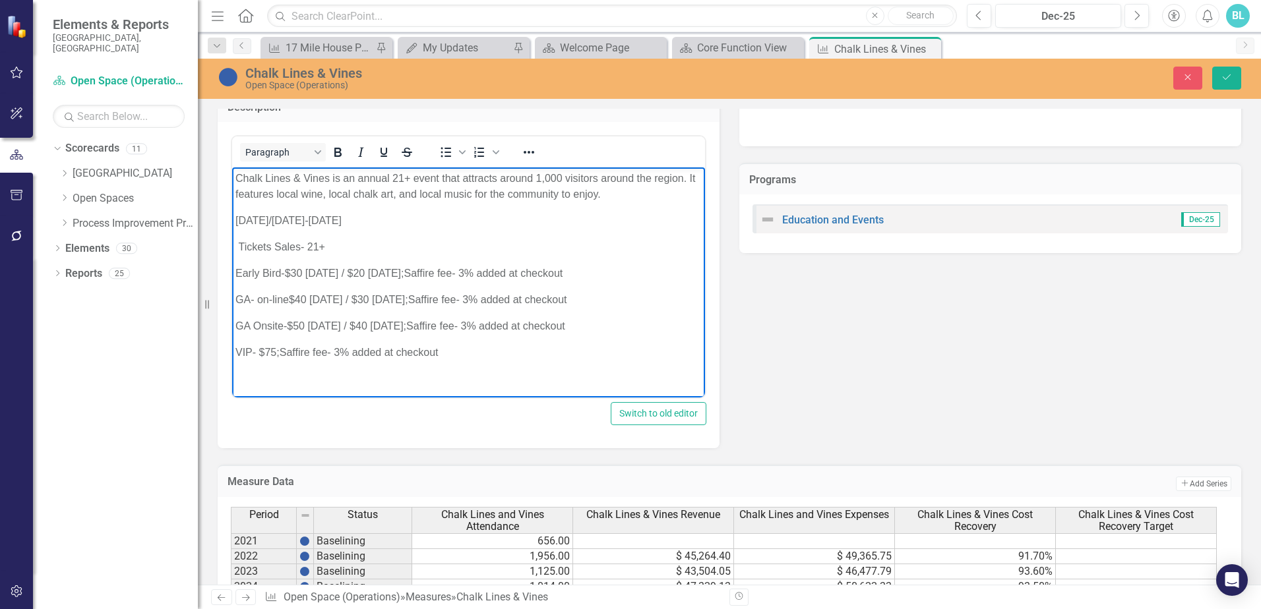
click at [251, 365] on div "[DATE]/[DATE]-[DATE] Tickets Sales- 21+ Early Bird- $30 [DATE] / $20 [DATE]; Sa…" at bounding box center [468, 331] width 466 height 237
click at [245, 362] on div "[DATE]/[DATE]-[DATE] Tickets Sales- 21+ Early Bird- $30 [DATE] / $20 [DATE]; Sa…" at bounding box center [468, 331] width 466 height 237
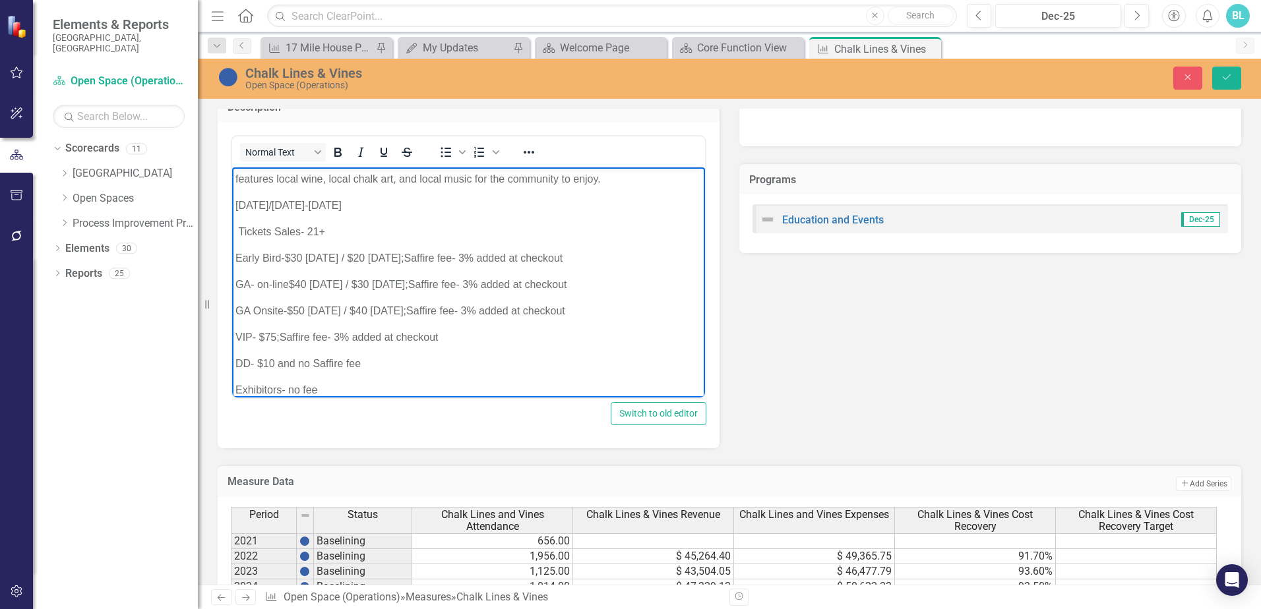
scroll to position [30, 0]
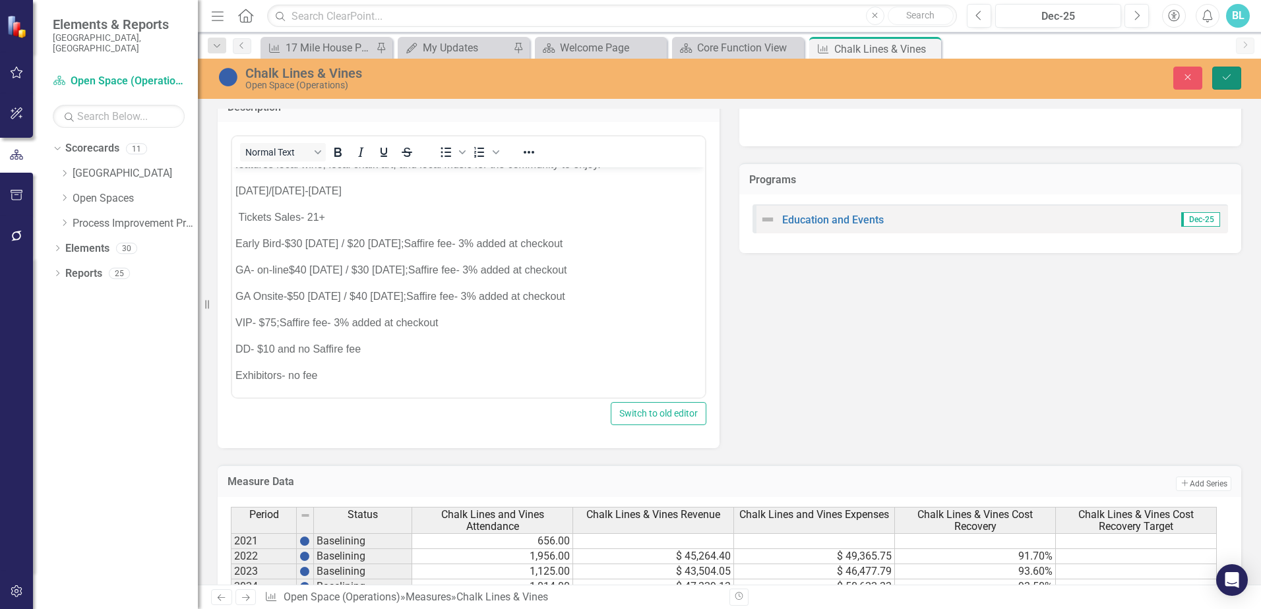
click at [1224, 80] on icon "Save" at bounding box center [1227, 77] width 12 height 9
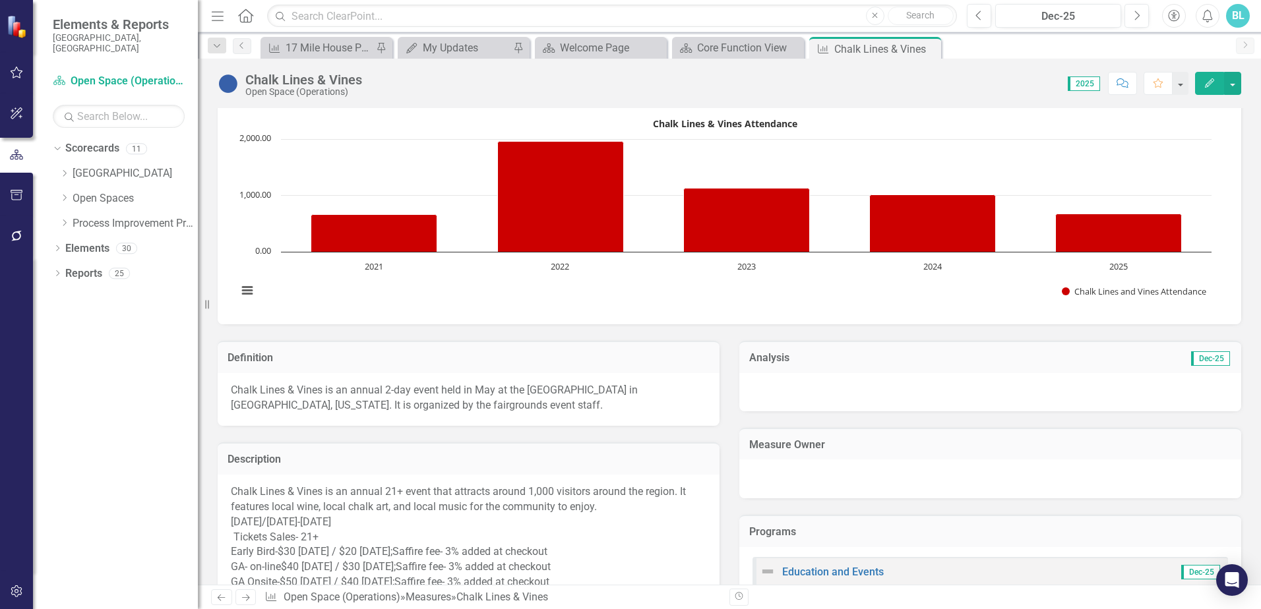
scroll to position [328, 0]
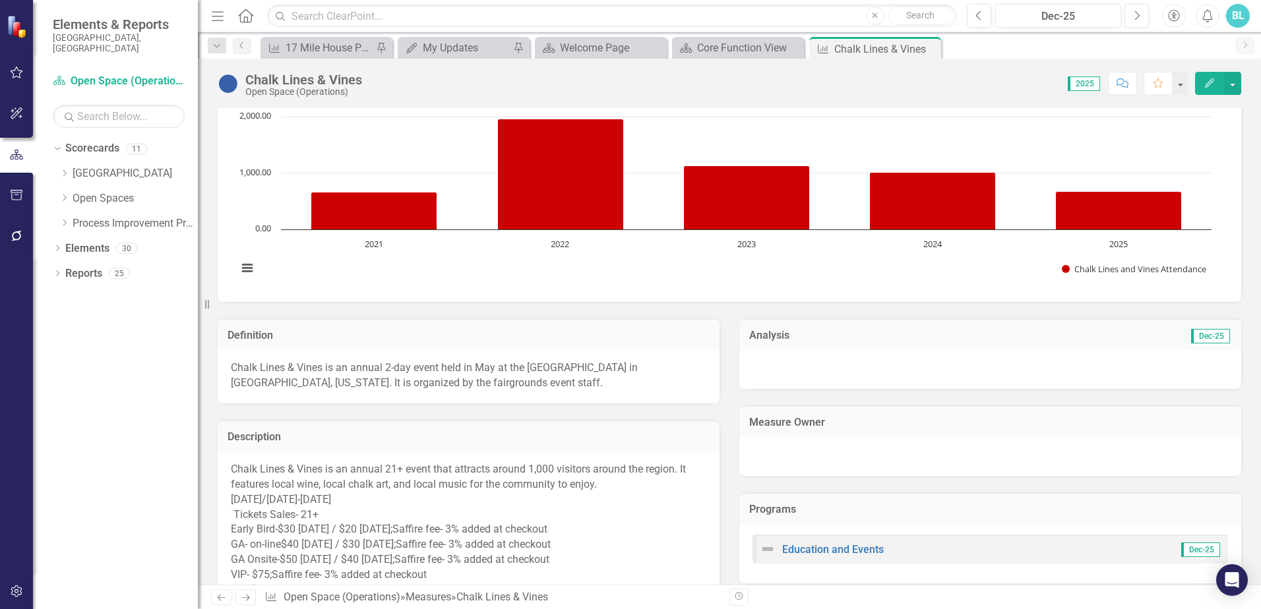
click at [974, 367] on div at bounding box center [990, 370] width 502 height 38
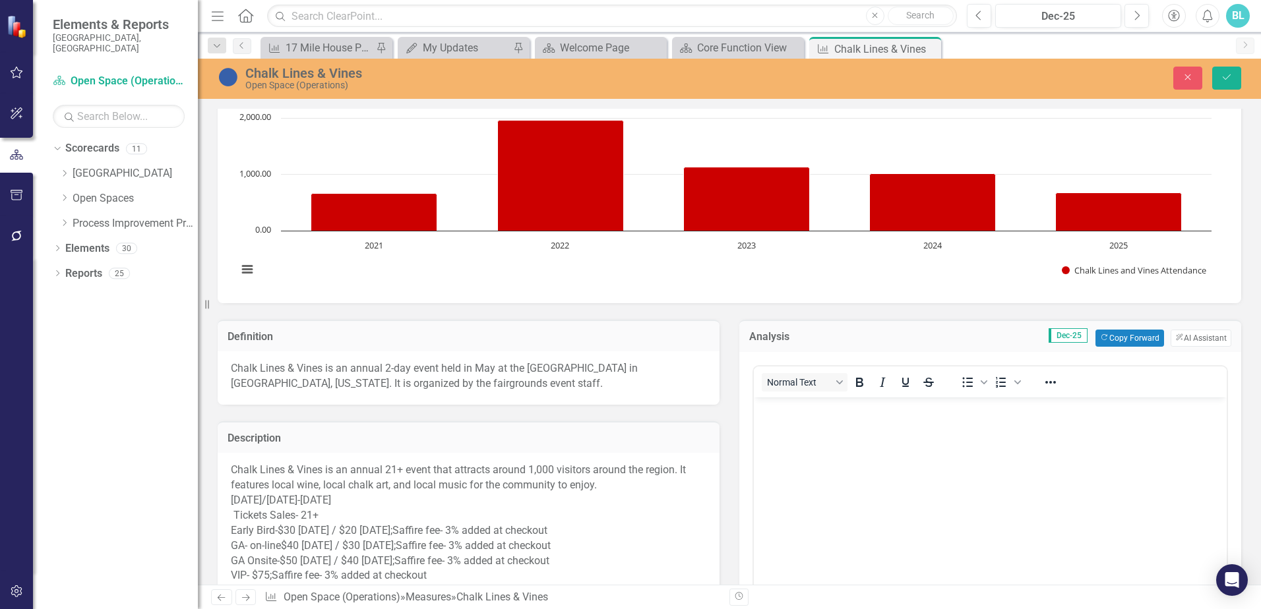
scroll to position [0, 0]
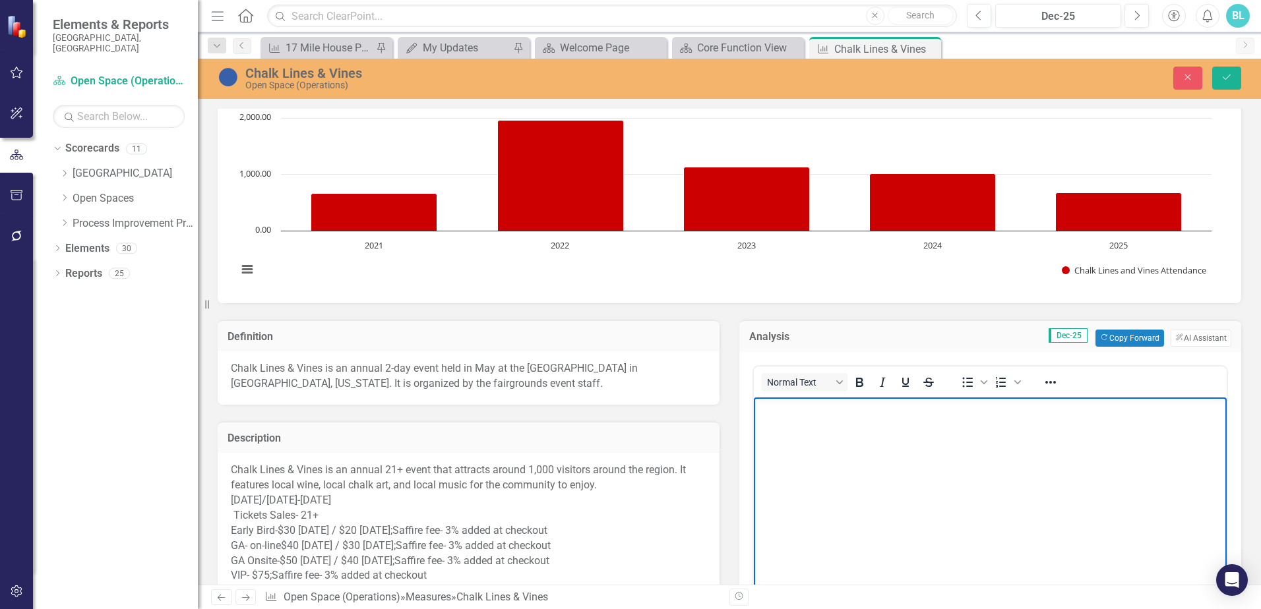
click at [781, 423] on body "Rich Text Area. Press ALT-0 for help." at bounding box center [990, 496] width 473 height 198
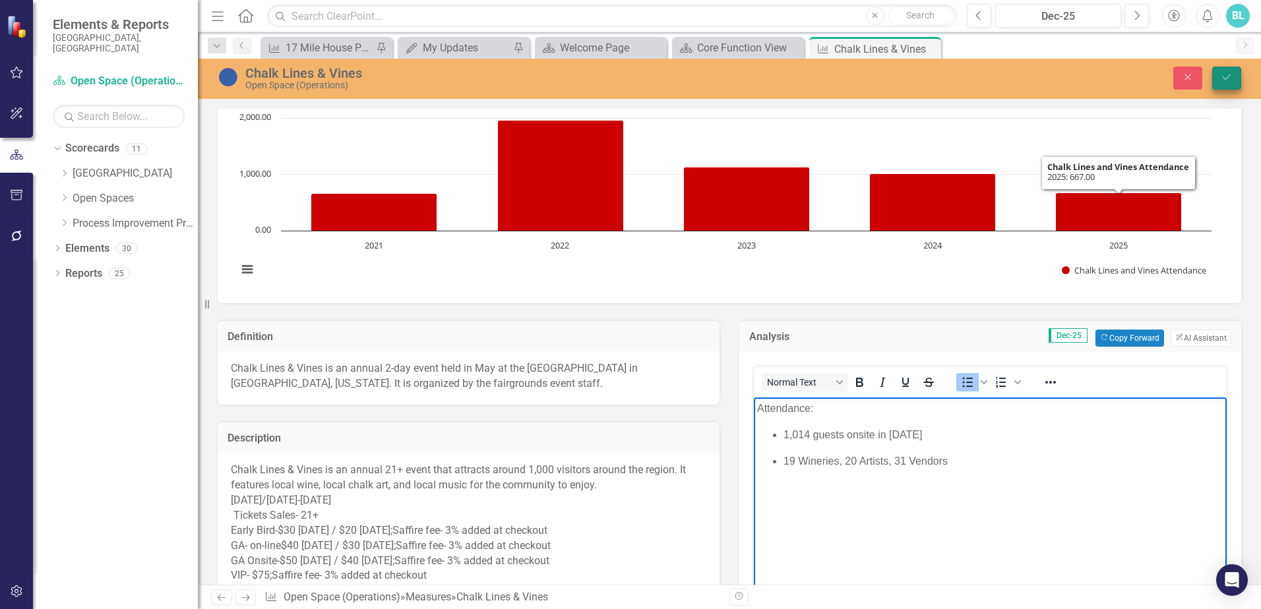
click at [1227, 77] on icon "Save" at bounding box center [1227, 77] width 12 height 9
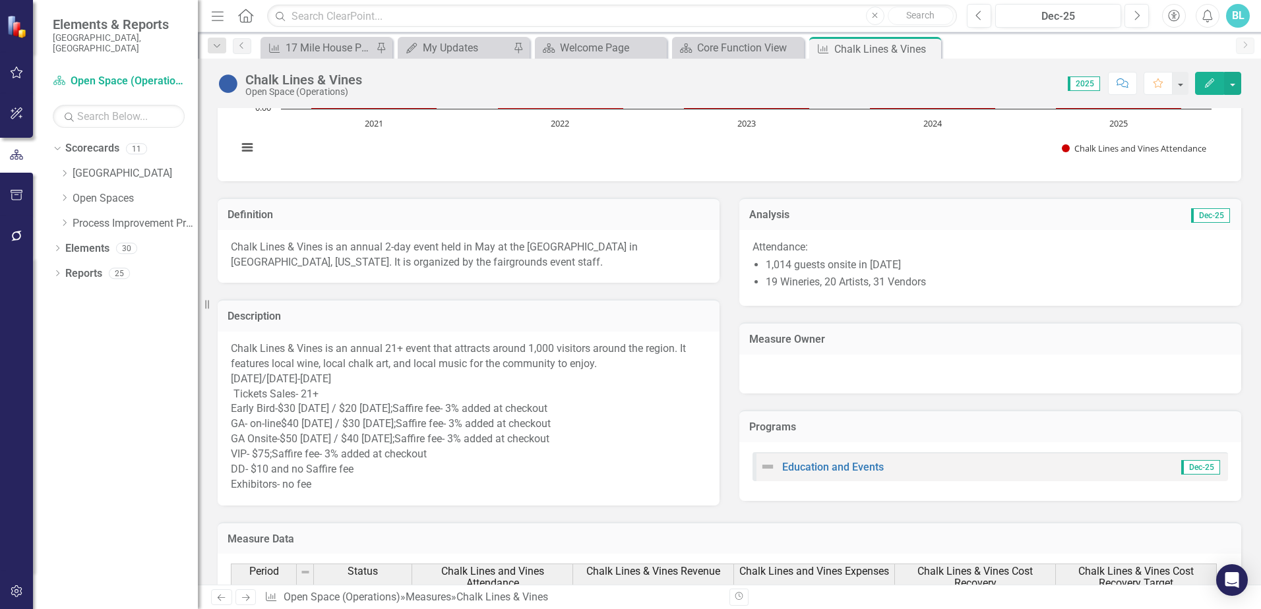
scroll to position [462, 0]
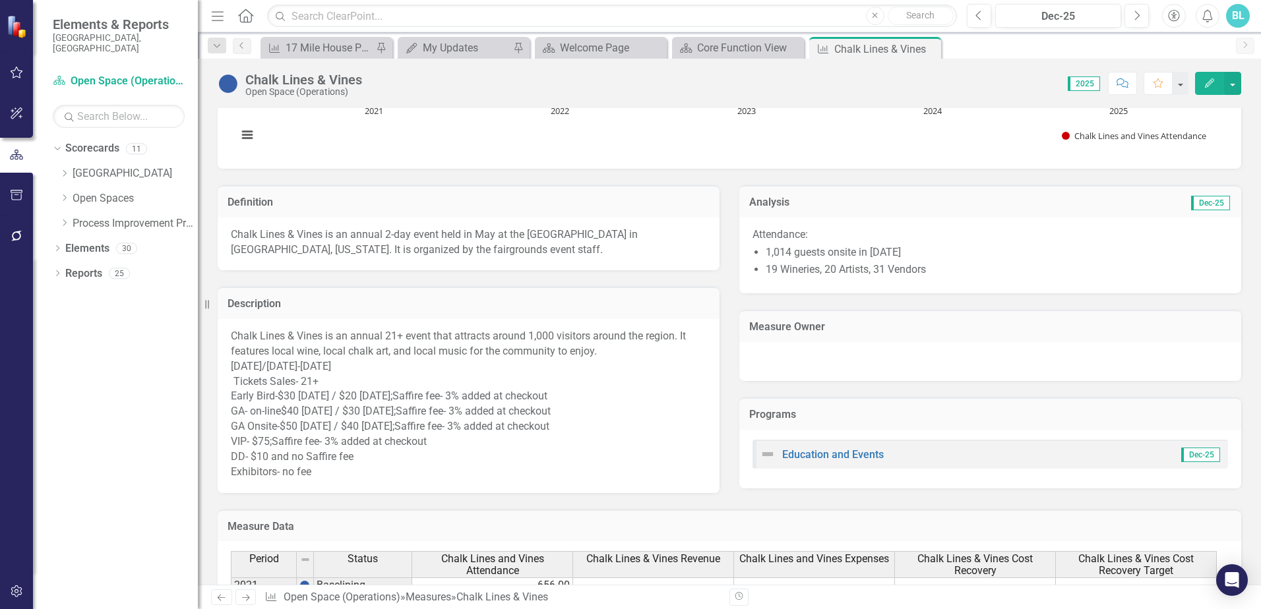
click at [405, 363] on p "[DATE]/[DATE]-[DATE]" at bounding box center [469, 366] width 476 height 15
click at [394, 367] on p "[DATE]/[DATE]-[DATE]" at bounding box center [469, 366] width 476 height 15
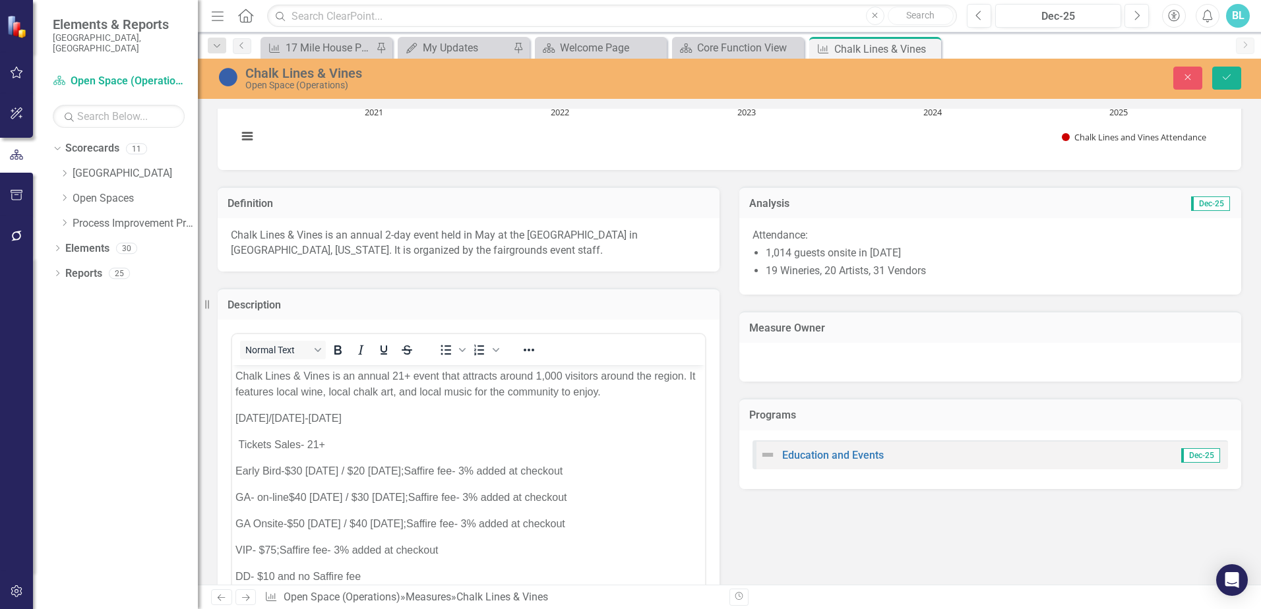
scroll to position [0, 0]
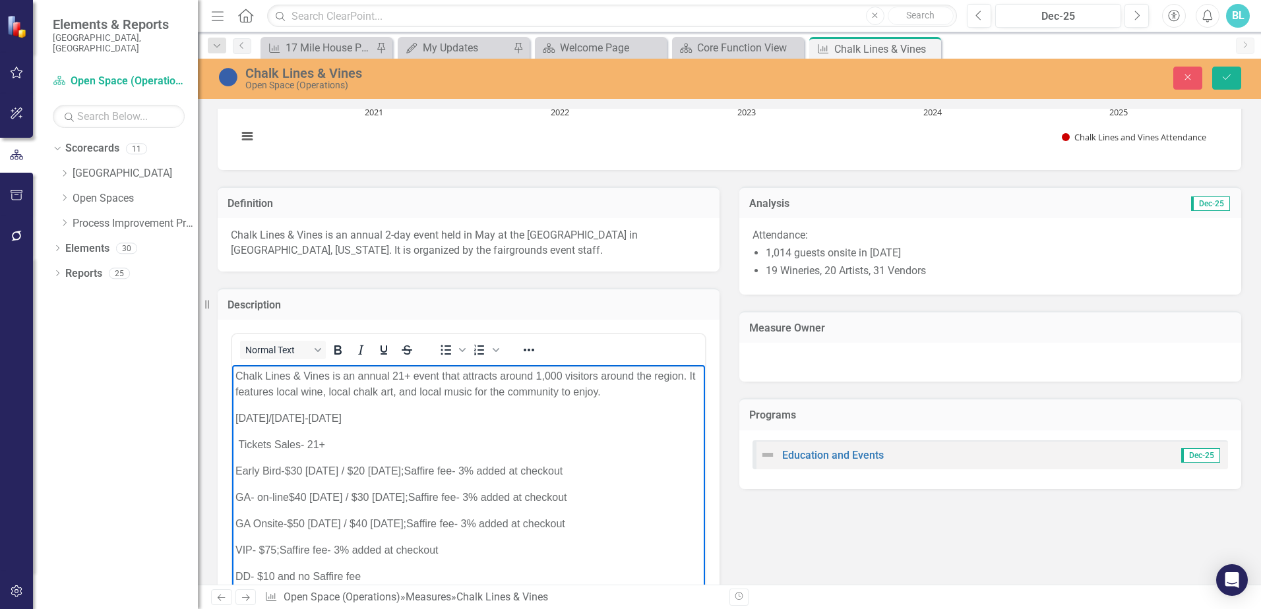
click at [410, 418] on p "[DATE]/[DATE]-[DATE]" at bounding box center [468, 419] width 466 height 16
click at [947, 250] on p "1,014 guests onsite in [DATE]" at bounding box center [997, 253] width 462 height 15
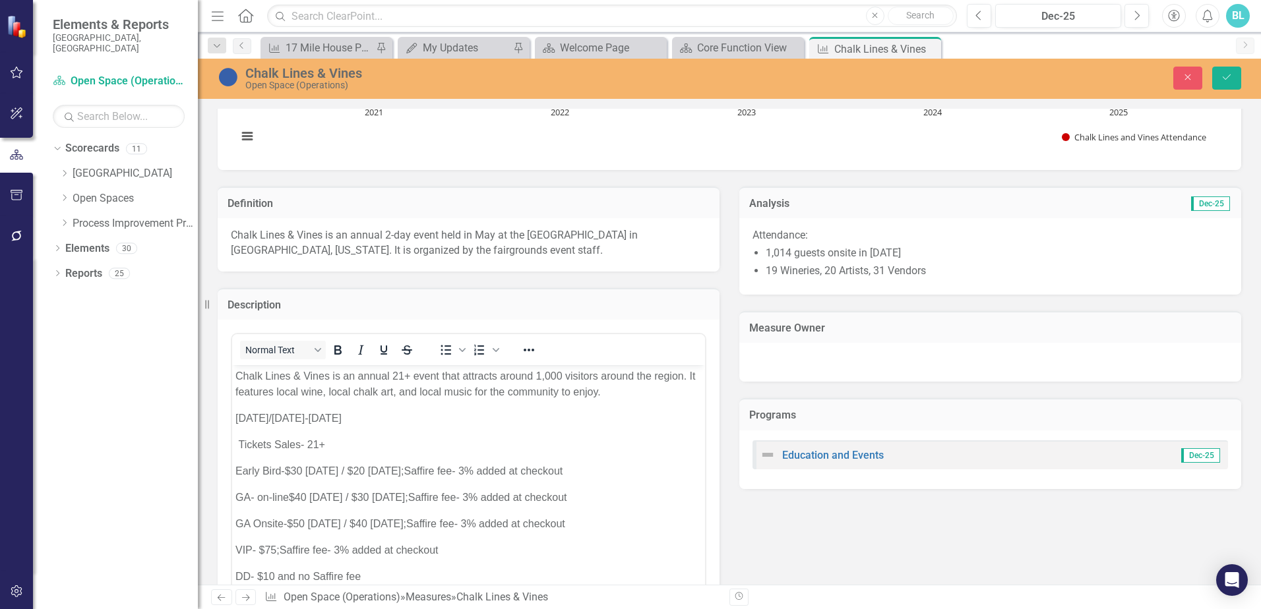
click at [936, 253] on p "1,014 guests onsite in [DATE]" at bounding box center [997, 253] width 462 height 15
click at [924, 258] on p "1,014 guests onsite in [DATE]" at bounding box center [997, 253] width 462 height 15
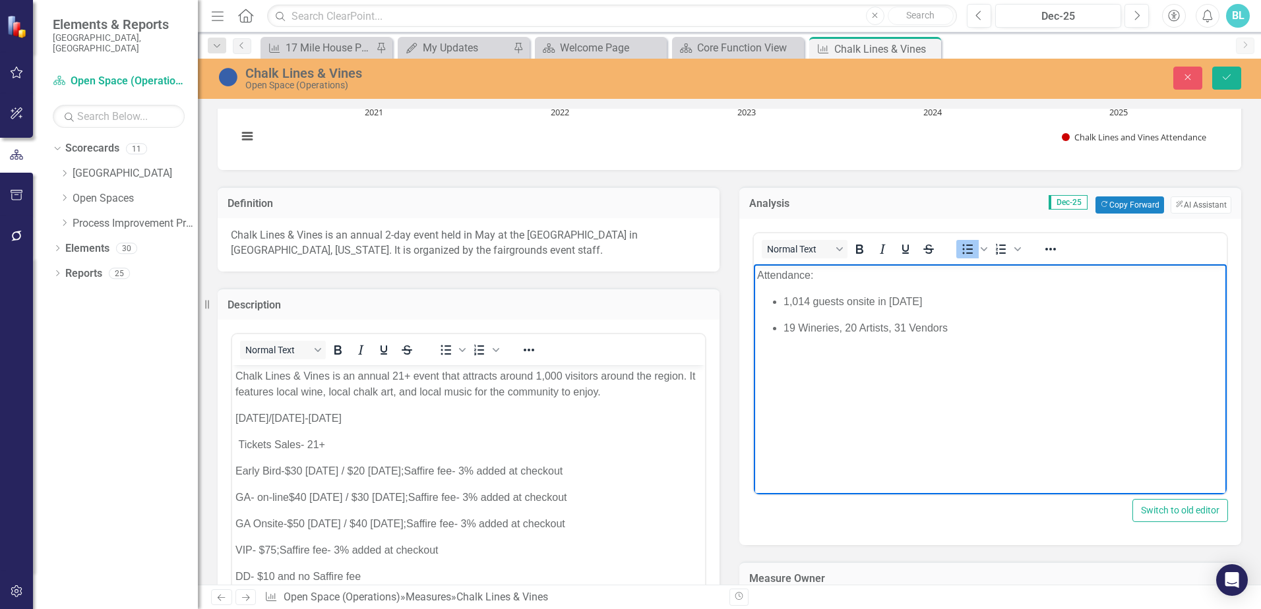
click at [932, 298] on p "1,014 guests onsite in [DATE]" at bounding box center [1004, 302] width 440 height 16
click at [910, 302] on span "1,014 guests onsite in [DATE]" at bounding box center [853, 300] width 139 height 11
drag, startPoint x: 811, startPoint y: 302, endPoint x: 784, endPoint y: 303, distance: 26.4
click at [784, 303] on span "1,014 guests onsite in [DATE]" at bounding box center [853, 300] width 139 height 11
drag, startPoint x: 958, startPoint y: 328, endPoint x: 761, endPoint y: 336, distance: 197.4
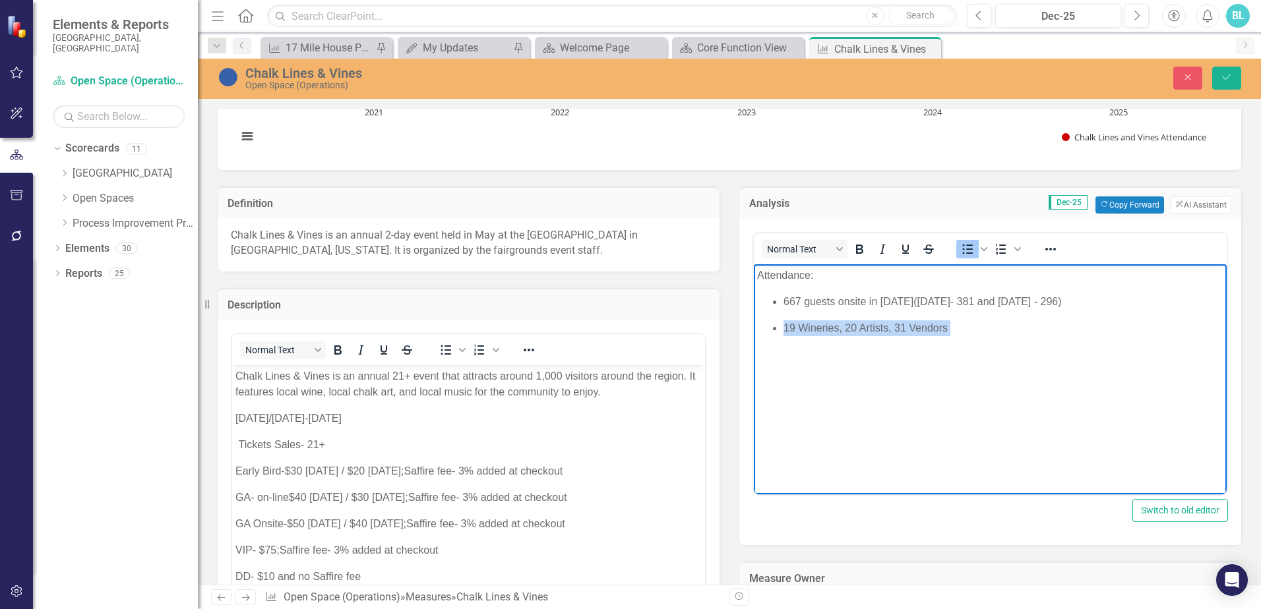
click at [761, 336] on body "Attendance: 667 guests onsite in [DATE] ([DATE]- 381 and [DATE] - 296) 19 Winer…" at bounding box center [990, 363] width 473 height 198
click at [962, 251] on icon "Bullet list" at bounding box center [968, 249] width 16 height 16
click at [801, 322] on li "Rich Text Area. Press ALT-0 for help." at bounding box center [1004, 328] width 440 height 16
drag, startPoint x: 786, startPoint y: 343, endPoint x: 1016, endPoint y: 344, distance: 230.2
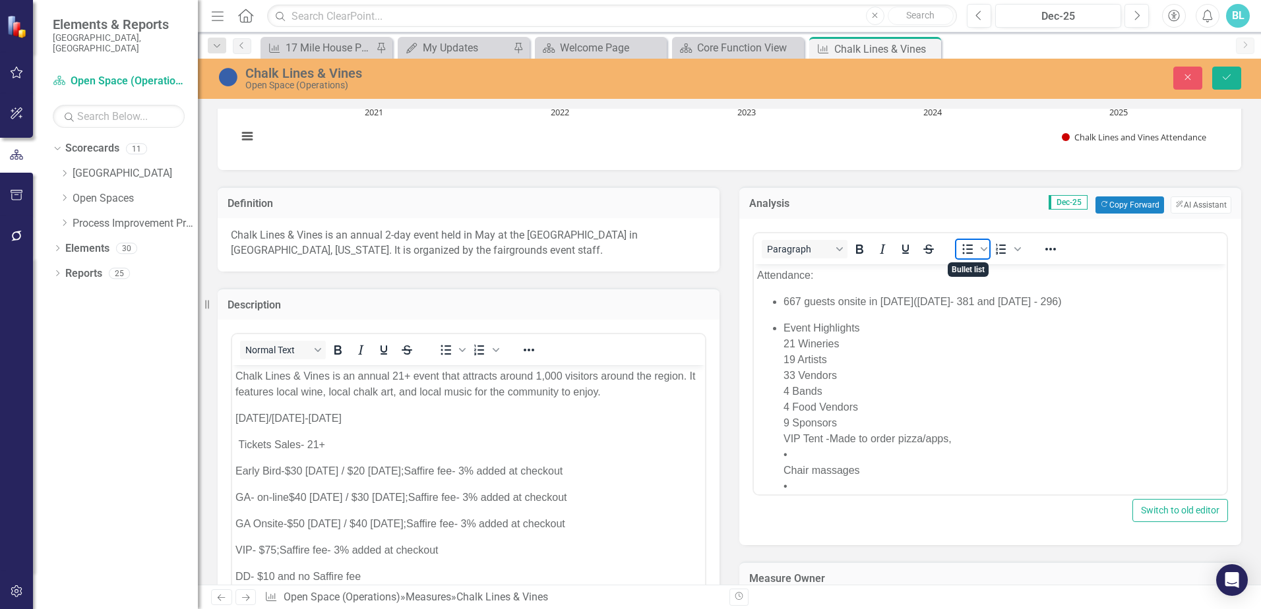
click at [963, 249] on icon "Bullet list" at bounding box center [968, 249] width 11 height 10
click at [961, 245] on icon "Bullet list" at bounding box center [968, 249] width 16 height 16
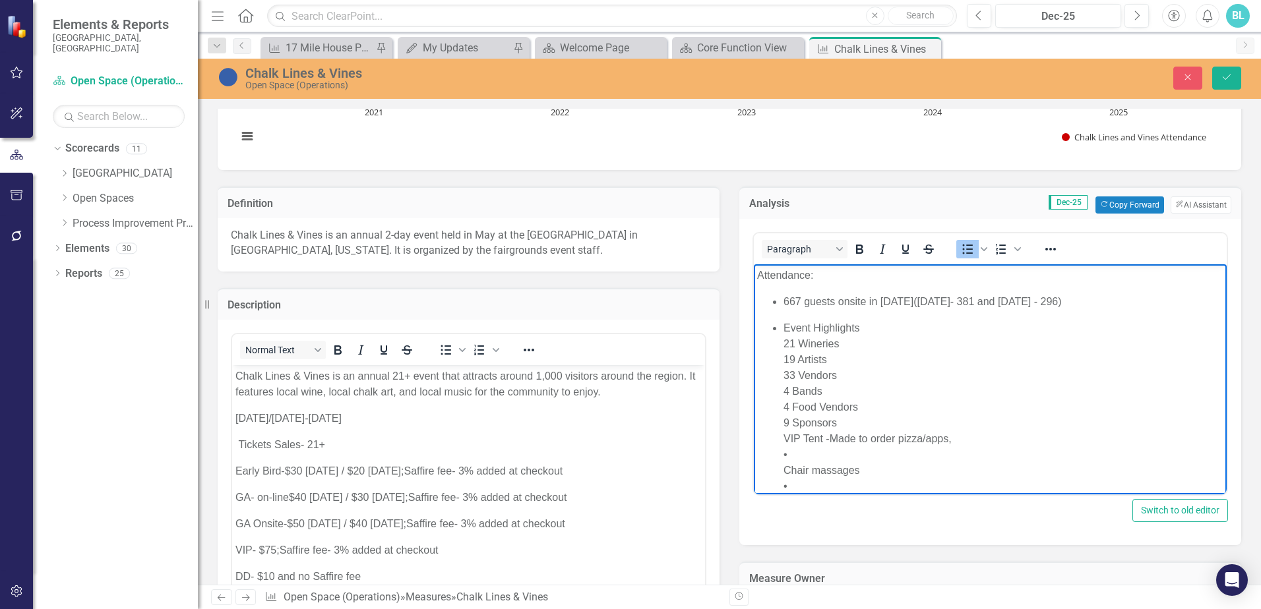
drag, startPoint x: 783, startPoint y: 437, endPoint x: 979, endPoint y: 437, distance: 195.9
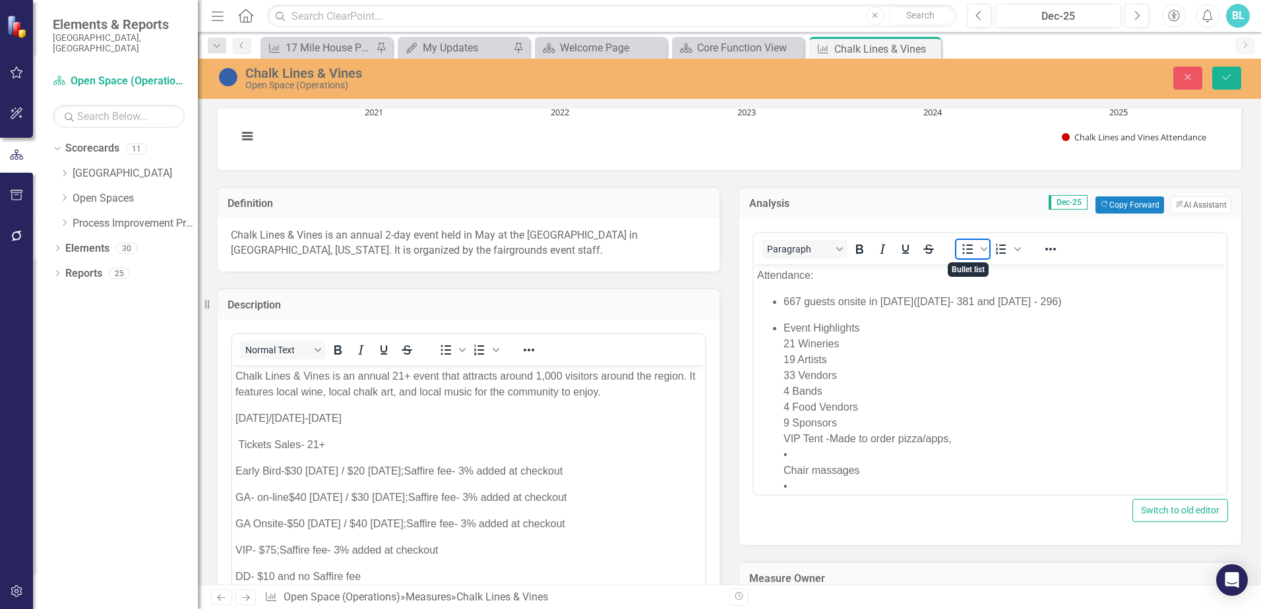
click at [966, 252] on icon "Bullet list" at bounding box center [968, 249] width 16 height 16
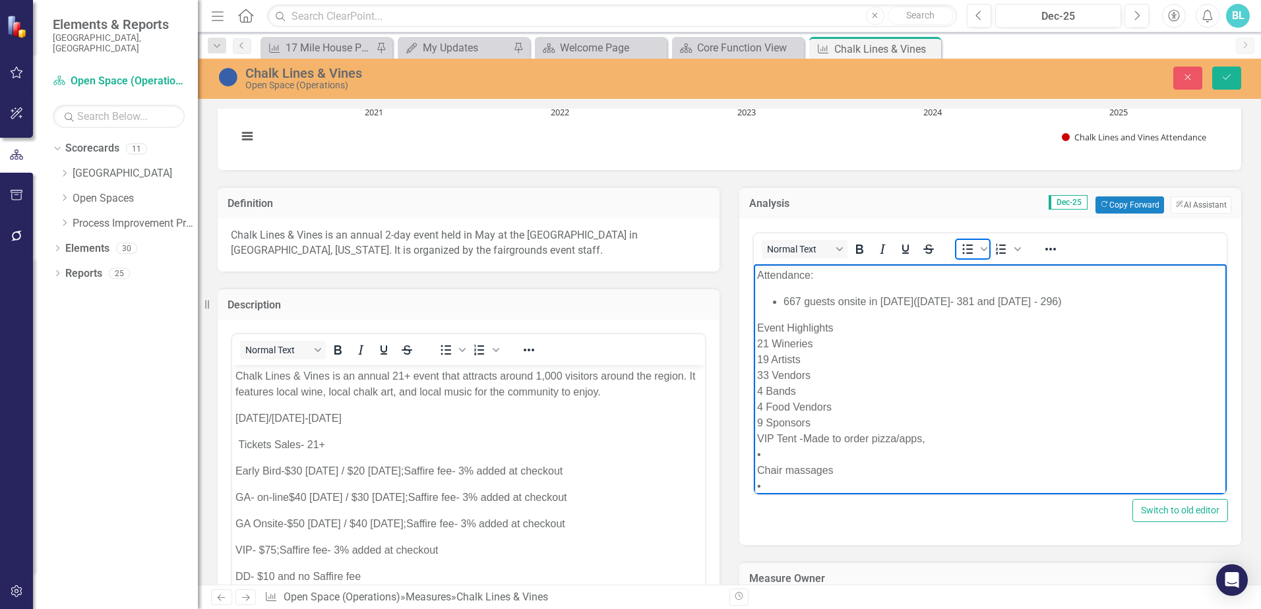
click at [966, 252] on icon "Bullet list" at bounding box center [968, 249] width 16 height 16
drag, startPoint x: 782, startPoint y: 326, endPoint x: 878, endPoint y: 324, distance: 95.7
copy li "Event Highlights"
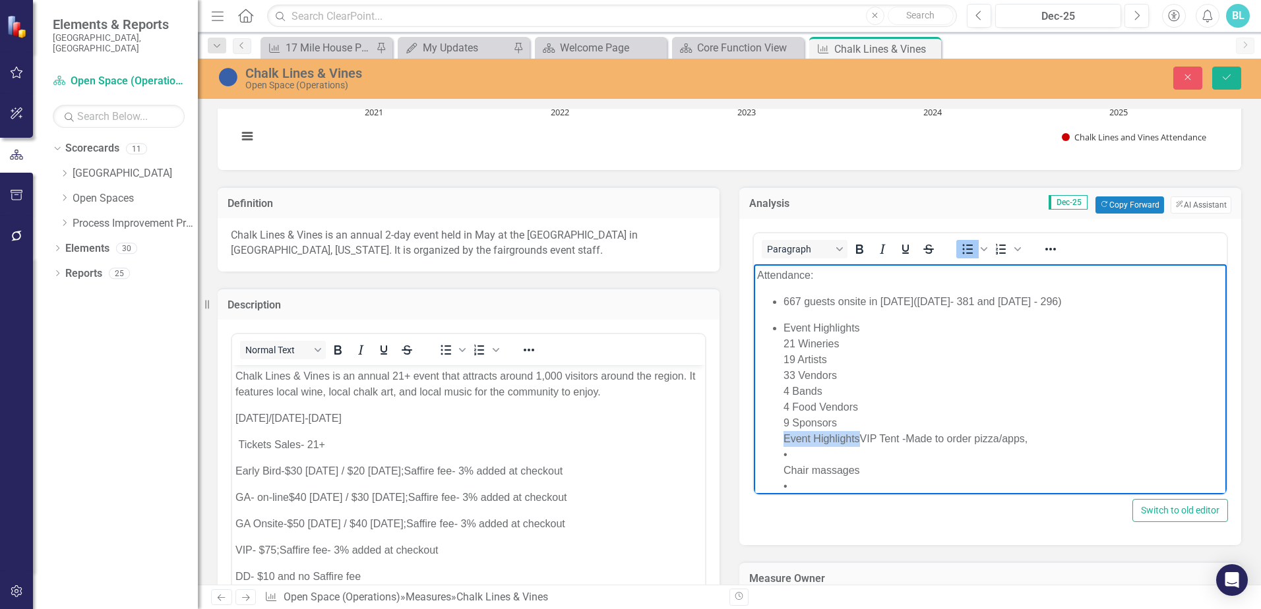
drag, startPoint x: 860, startPoint y: 439, endPoint x: 779, endPoint y: 437, distance: 81.2
drag, startPoint x: 784, startPoint y: 441, endPoint x: 958, endPoint y: 440, distance: 174.1
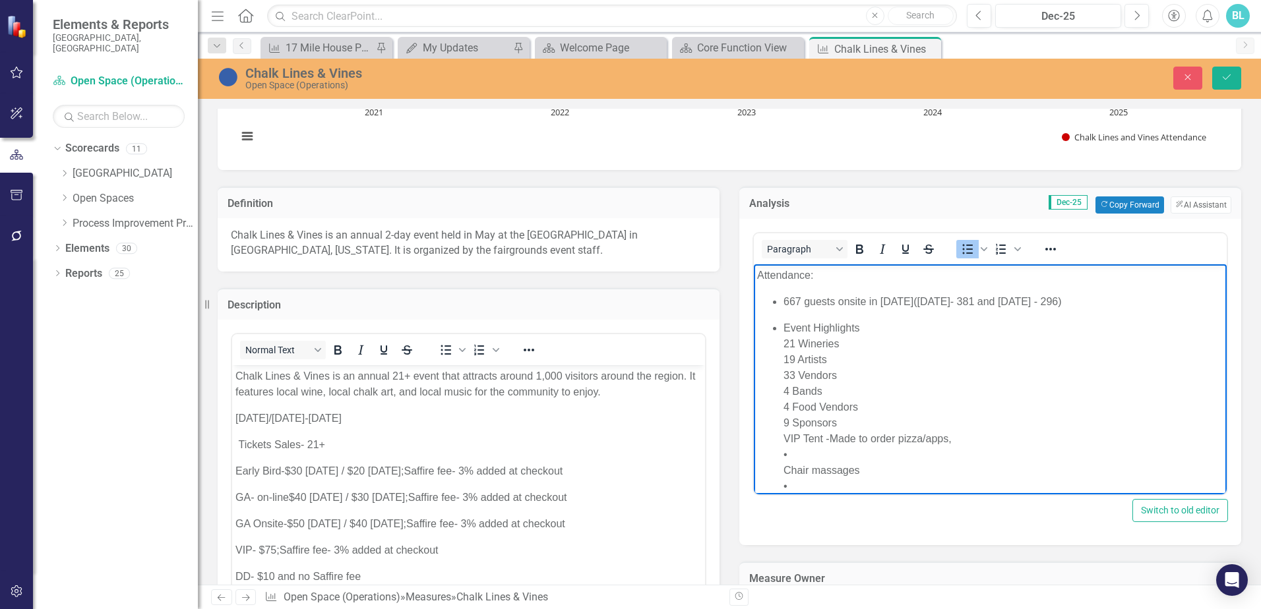
copy li "VIP Tent - Made to order pizza/apps,"
drag, startPoint x: 784, startPoint y: 434, endPoint x: 933, endPoint y: 449, distance: 149.8
click at [933, 449] on li "Event Highlights 21 Wineries 19 Artists 33 Vendors 4 Bands 4 Food Vendors 9 Spo…" at bounding box center [1004, 391] width 440 height 142
click at [967, 451] on li "VIP Tent - Made to order pizza/apps," at bounding box center [1004, 455] width 440 height 16
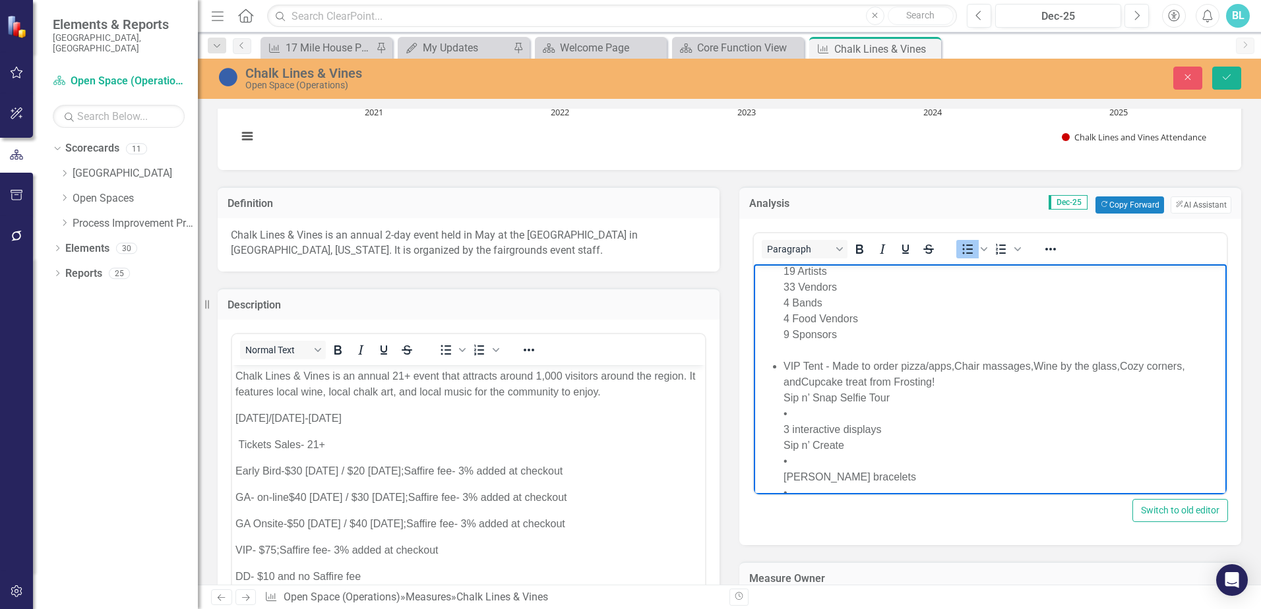
scroll to position [132, 0]
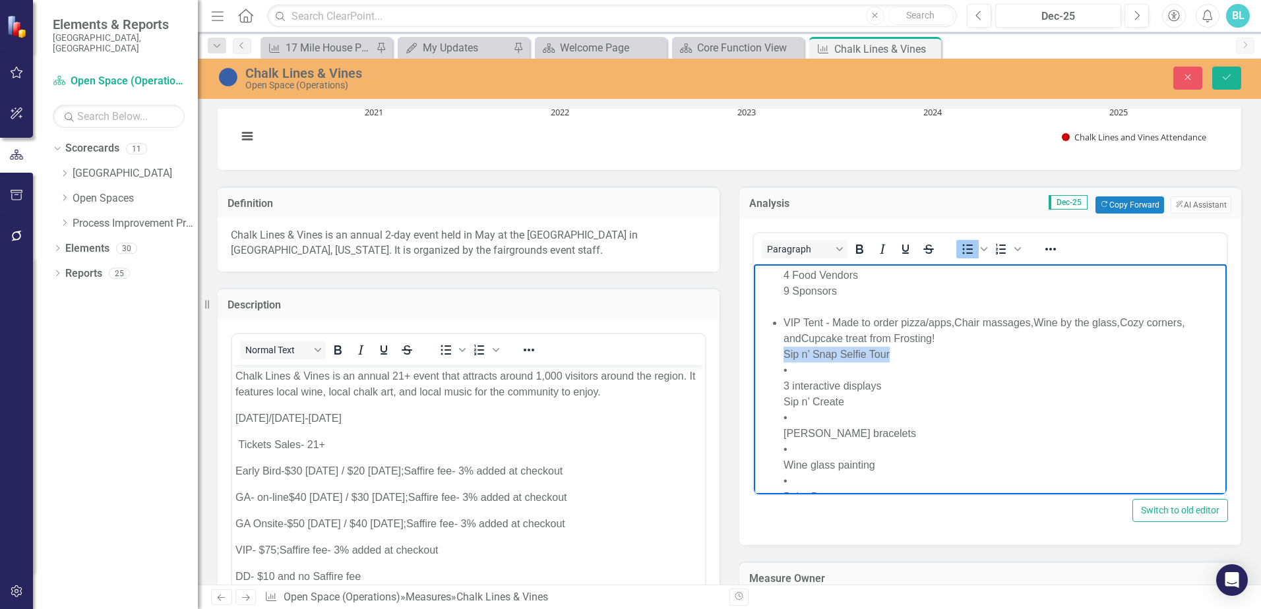
drag, startPoint x: 783, startPoint y: 356, endPoint x: 946, endPoint y: 350, distance: 163.0
click at [946, 350] on li "VIP Tent - Made to order pizza/apps, Chair massages, Wine by the glass, Cozy co…" at bounding box center [1004, 536] width 440 height 443
copy li "Sip n’ Snap Selfie Tour"
click at [806, 373] on li "VIP Tent - Made to order pizza/apps, Chair massages, Wine by the glass, Cozy co…" at bounding box center [1004, 536] width 440 height 443
drag, startPoint x: 888, startPoint y: 352, endPoint x: 758, endPoint y: 352, distance: 129.9
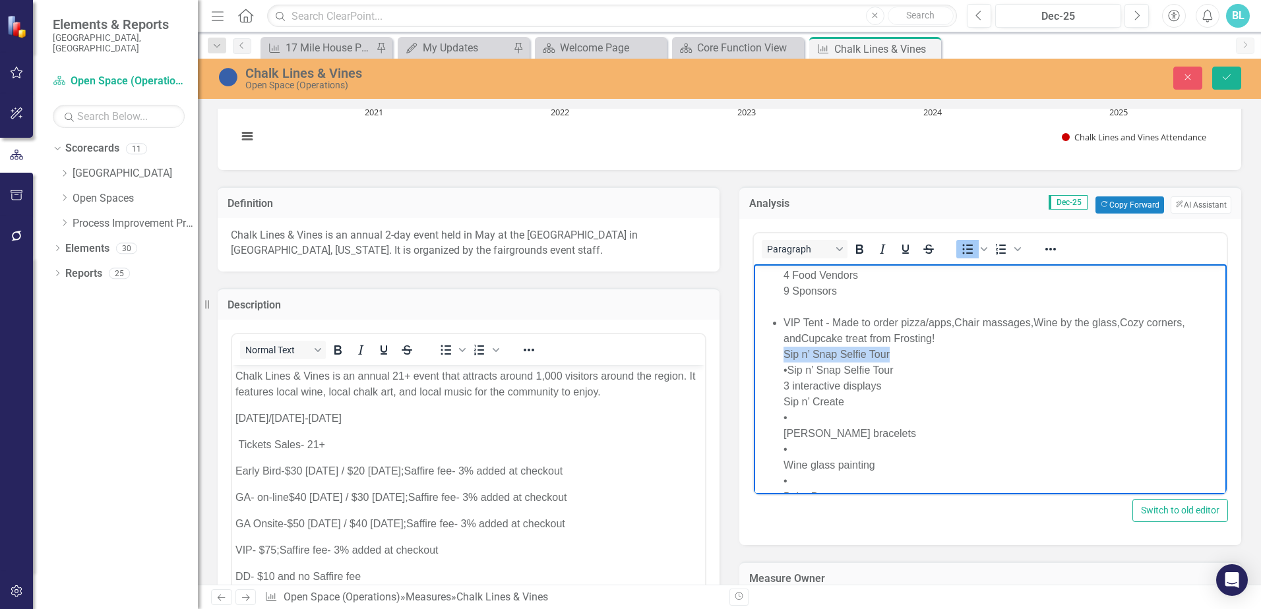
click at [758, 352] on ul "Event Highlights 21 Wineries 19 Artists 33 Vendors 4 Bands 4 Food Vendors 9 Spo…" at bounding box center [990, 473] width 466 height 570
click at [787, 368] on li "VIP Tent - Made to order pizza/apps, Chair massages, Wine by the glass, Cozy co…" at bounding box center [1004, 536] width 440 height 443
click at [914, 372] on li "VIP Tent - Made to order pizza/apps, Chair massages, Wine by the glass, Cozy co…" at bounding box center [1004, 536] width 440 height 443
drag, startPoint x: 834, startPoint y: 366, endPoint x: 1492, endPoint y: 626, distance: 707.7
click at [754, 361] on html "Attendance: 667 guests onsite in [DATE] ([DATE]- 381 and [DATE] - 296) Event Hi…" at bounding box center [990, 460] width 473 height 656
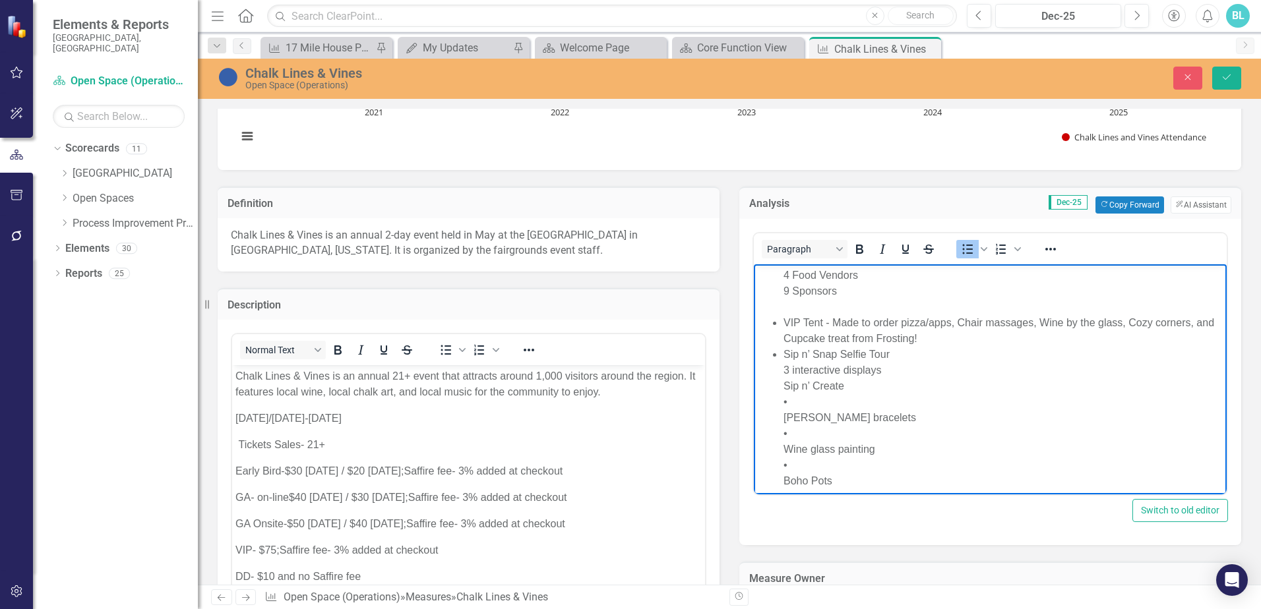
click at [958, 342] on li "VIP Tent - Made to order pizza/apps, Chair massages, Wine by the glass, Cozy co…" at bounding box center [1004, 331] width 440 height 32
click at [908, 357] on li "Sip n’ Snap Selfie Tour 3 interactive displays Sip n’ Create • [PERSON_NAME] br…" at bounding box center [1004, 544] width 440 height 396
click at [1005, 356] on li "Sip n’ Snap Selfie Tour - 3 interactive displays Sip n’ Create • [PERSON_NAME] …" at bounding box center [1004, 536] width 440 height 380
click at [864, 371] on li "Sip n’ Create • [PERSON_NAME] bracelets • Wine glass painting • Boho Pots • Fir…" at bounding box center [1004, 544] width 440 height 364
click at [958, 369] on li "Sip n’ Create - [PERSON_NAME] bracelets • Wine glass painting • Boho Pots • Fir…" at bounding box center [1004, 528] width 440 height 332
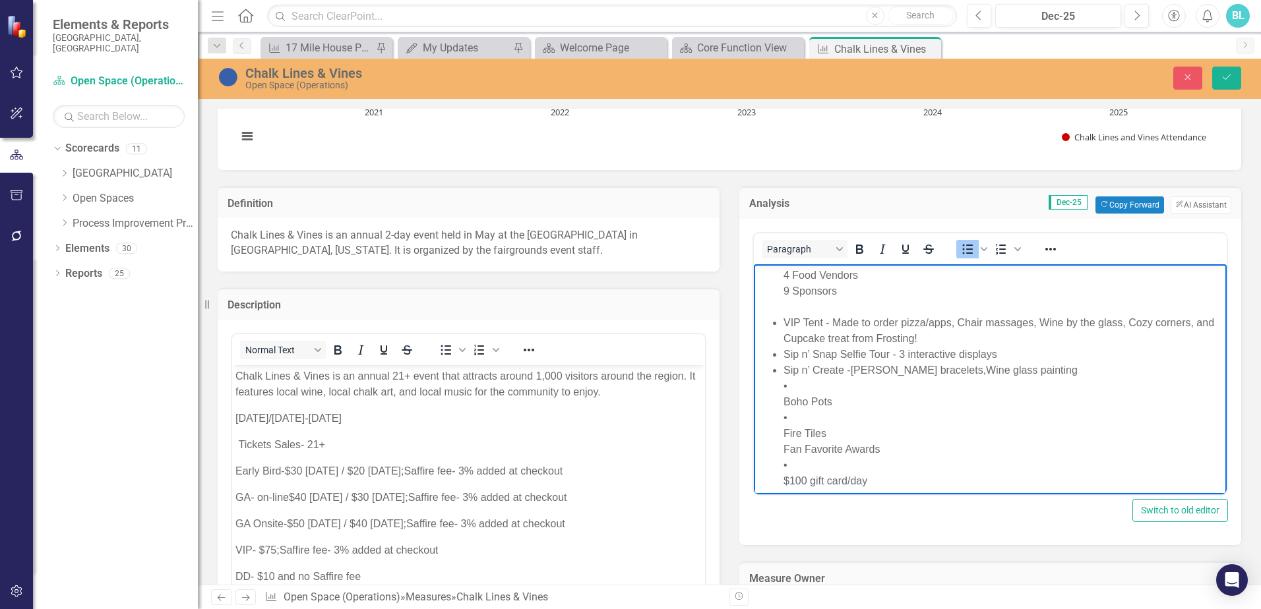
click at [1053, 362] on li "Sip n’ Create - [PERSON_NAME] bracelets, Wine glass painting • Boho Pots • Fire…" at bounding box center [1004, 512] width 440 height 301
drag, startPoint x: 1102, startPoint y: 369, endPoint x: 1114, endPoint y: 375, distance: 13.6
click at [1102, 370] on li "Sip n’ Create - [PERSON_NAME] bracelets, Wine glass painting, Boho Pots • Fire …" at bounding box center [1004, 496] width 440 height 269
click at [1167, 369] on li "Sip n’ Create - [PERSON_NAME] bracelets, Wine glass painting, Boho Pots, Fire T…" at bounding box center [1004, 480] width 440 height 237
click at [896, 387] on li "Fan Favorite Awards • $100 gift card/day • CLV Ribbon/day • Wineries & Artists …" at bounding box center [1004, 489] width 440 height 222
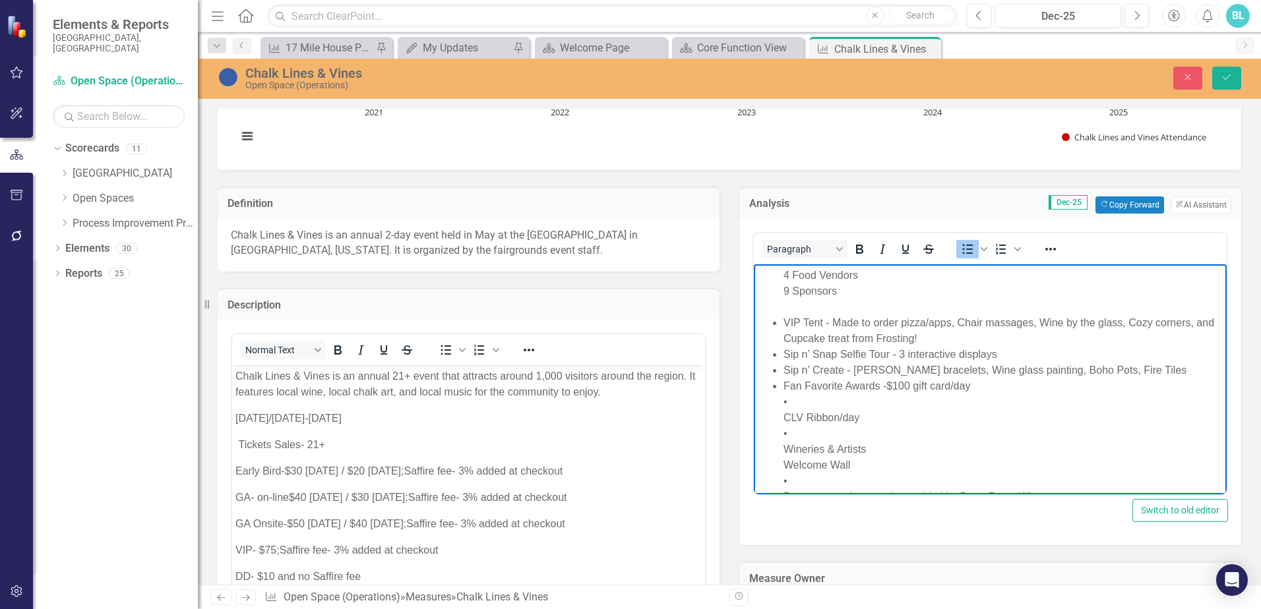
click at [975, 383] on li "Fan Favorite Awards - $100 gift card/day • CLV Ribbon/day • Wineries & Artists …" at bounding box center [1004, 473] width 440 height 190
click at [1059, 385] on li "Fan Favorite Awards - $100 gift card/day, CLV Ribbon/day • Wineries & Artists W…" at bounding box center [1004, 457] width 440 height 158
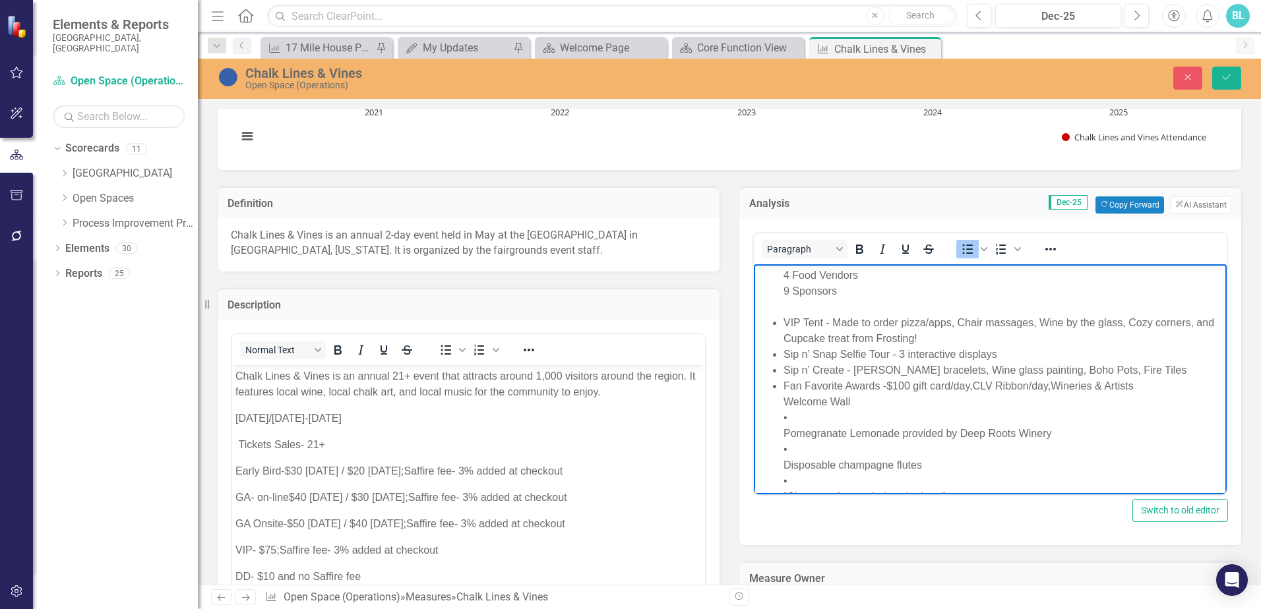
click at [1152, 387] on li "Fan Favorite Awards - $100 gift card/day, CLV Ribbon/day, Wineries & Artists We…" at bounding box center [1004, 441] width 440 height 127
click at [875, 404] on li "Welcome Wall • Pomegranate Lemonade provided by Deep Roots Winery • Disposable …" at bounding box center [1004, 449] width 440 height 111
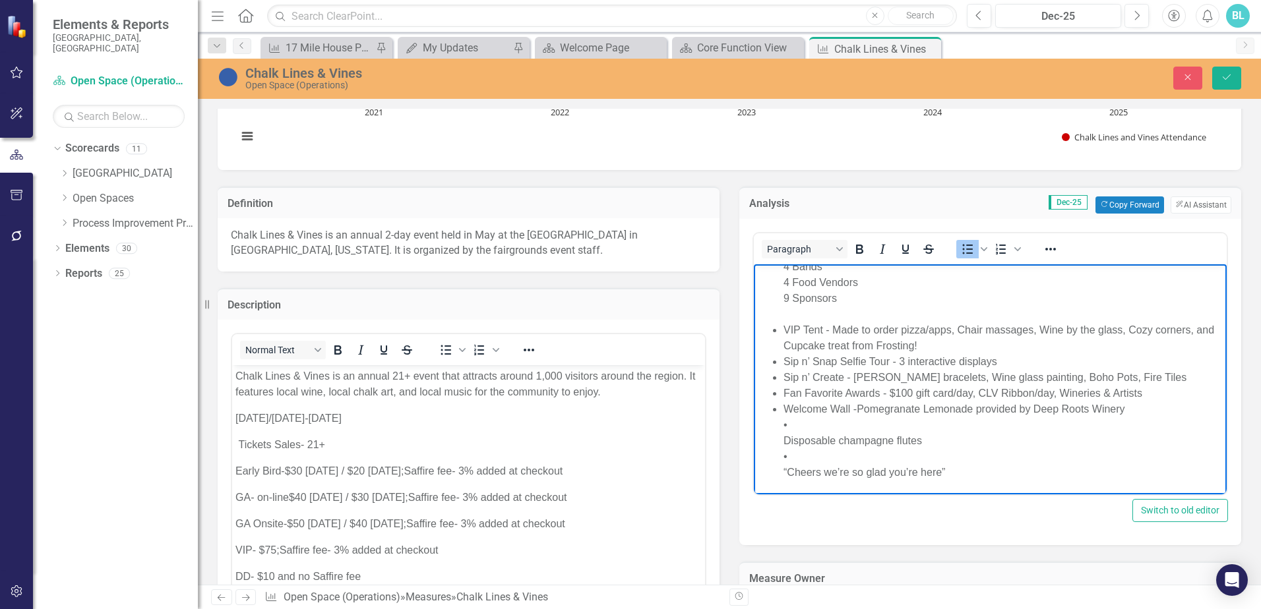
scroll to position [125, 0]
click at [1127, 408] on li "Welcome Wall - Pomegranate Lemonade provided by Deep Roots Winery • Disposable …" at bounding box center [1004, 440] width 440 height 79
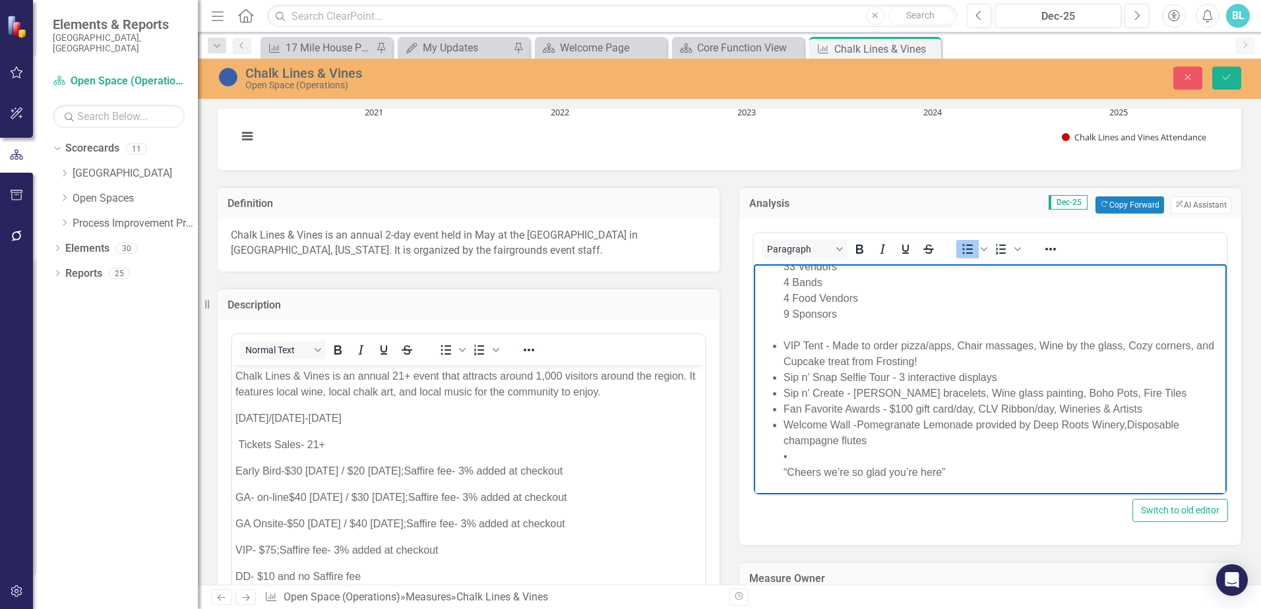
click at [879, 434] on li "Welcome Wall - Pomegranate Lemonade provided by Deep Roots Winery, Disposable c…" at bounding box center [1004, 448] width 440 height 63
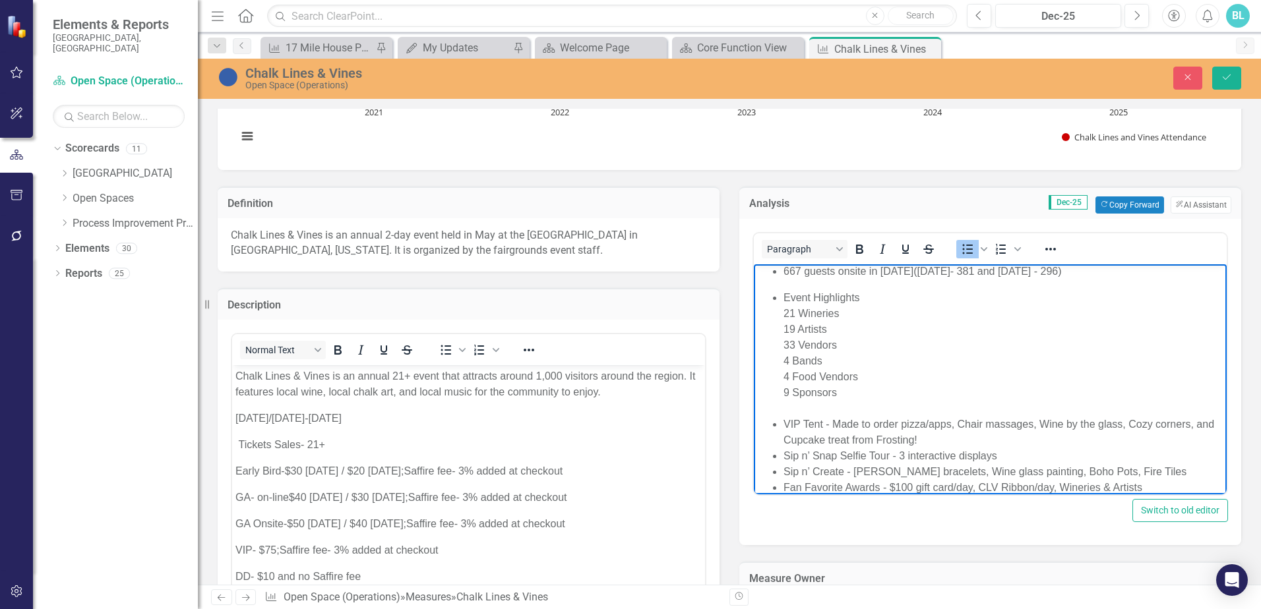
scroll to position [11, 0]
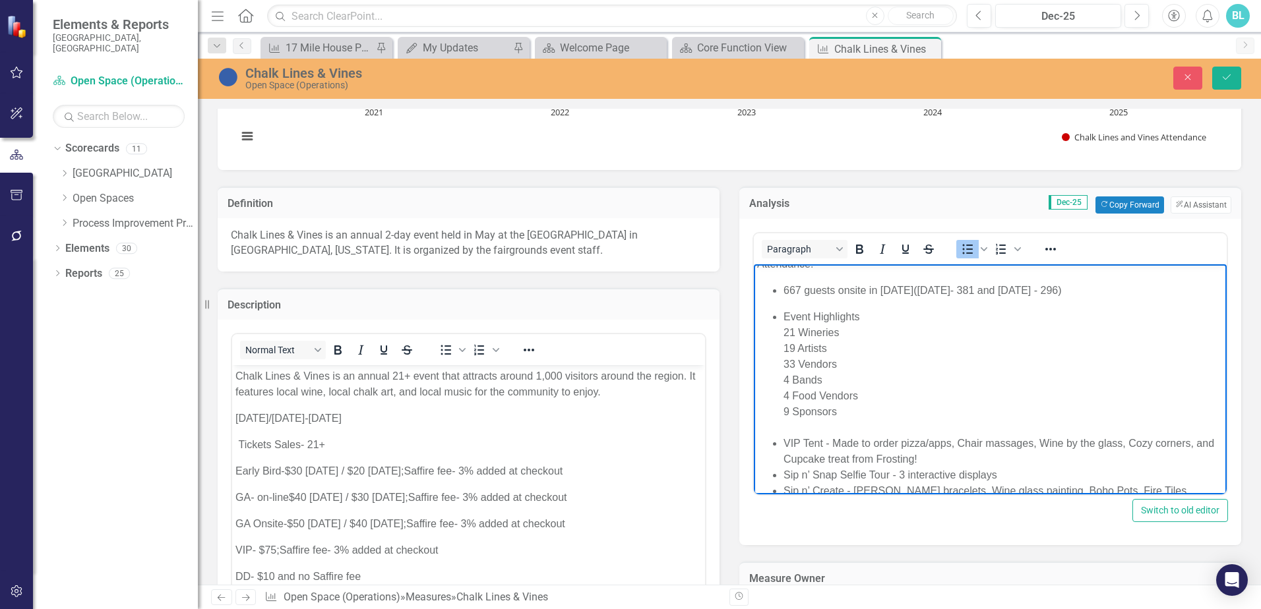
click at [856, 346] on li "Event Highlights 21 Wineries 19 Artists 33 Vendors 4 Bands 4 Food Vendors 9 Spo…" at bounding box center [1004, 372] width 440 height 127
click at [944, 350] on li "Event Highlights 21 Wineries 19 Artists (12 two-day artists and 33 Vendors 4 Ba…" at bounding box center [1004, 372] width 440 height 127
click at [1230, 76] on icon "Save" at bounding box center [1227, 77] width 12 height 9
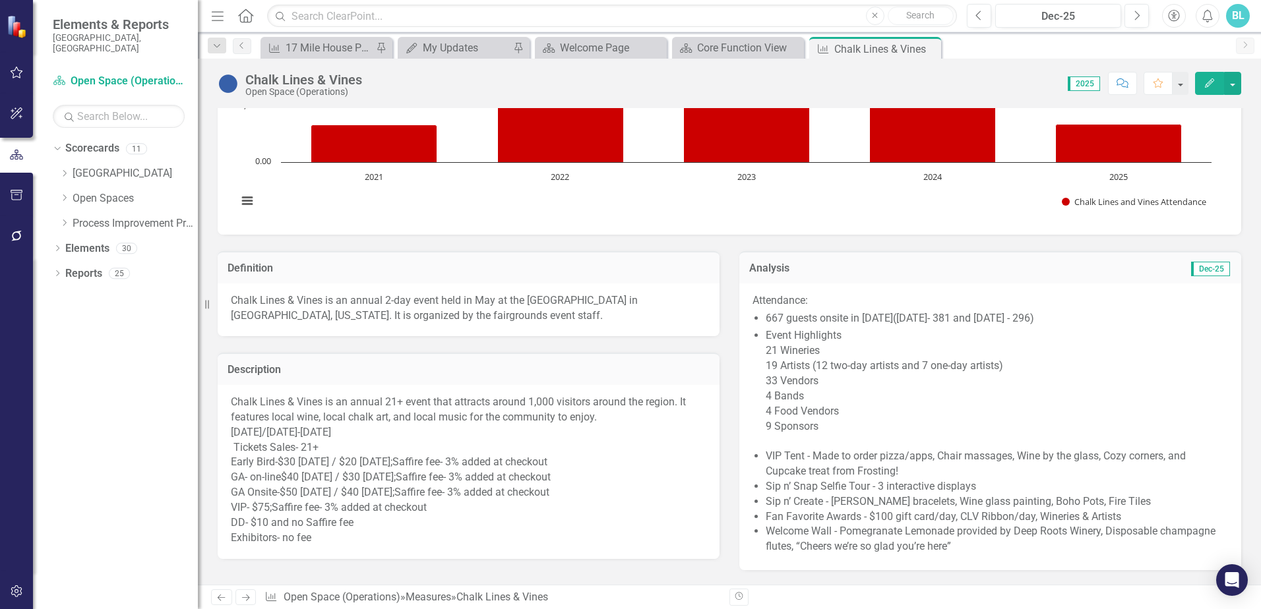
scroll to position [462, 0]
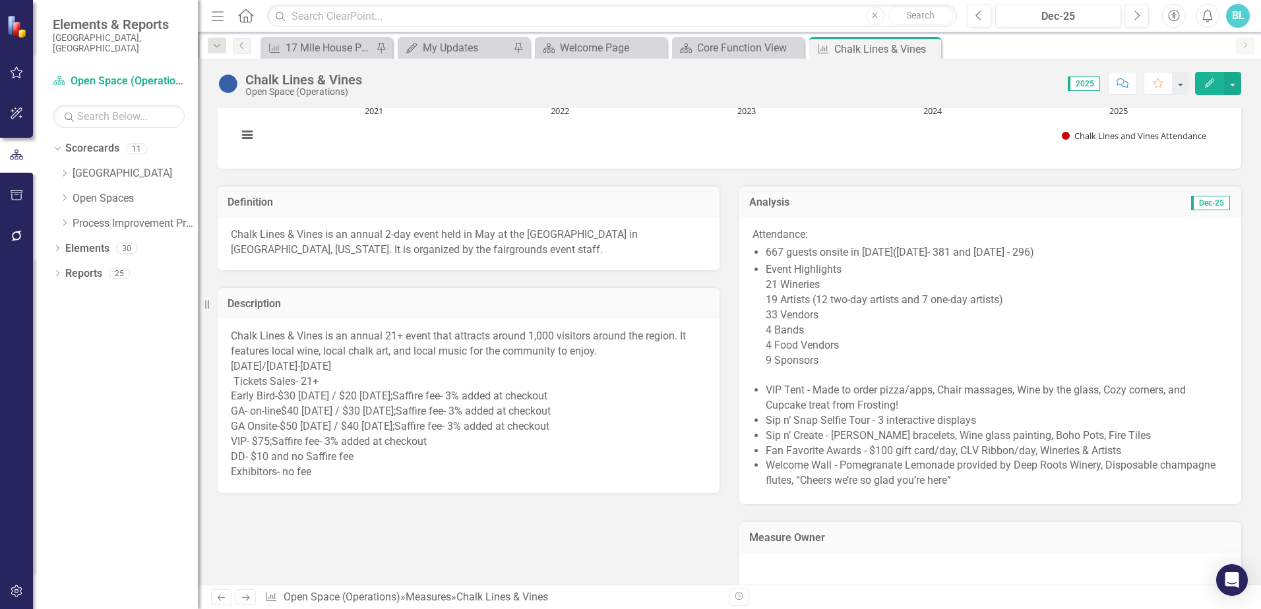
click at [316, 364] on span "[DATE]/[DATE]-[DATE]" at bounding box center [281, 366] width 100 height 13
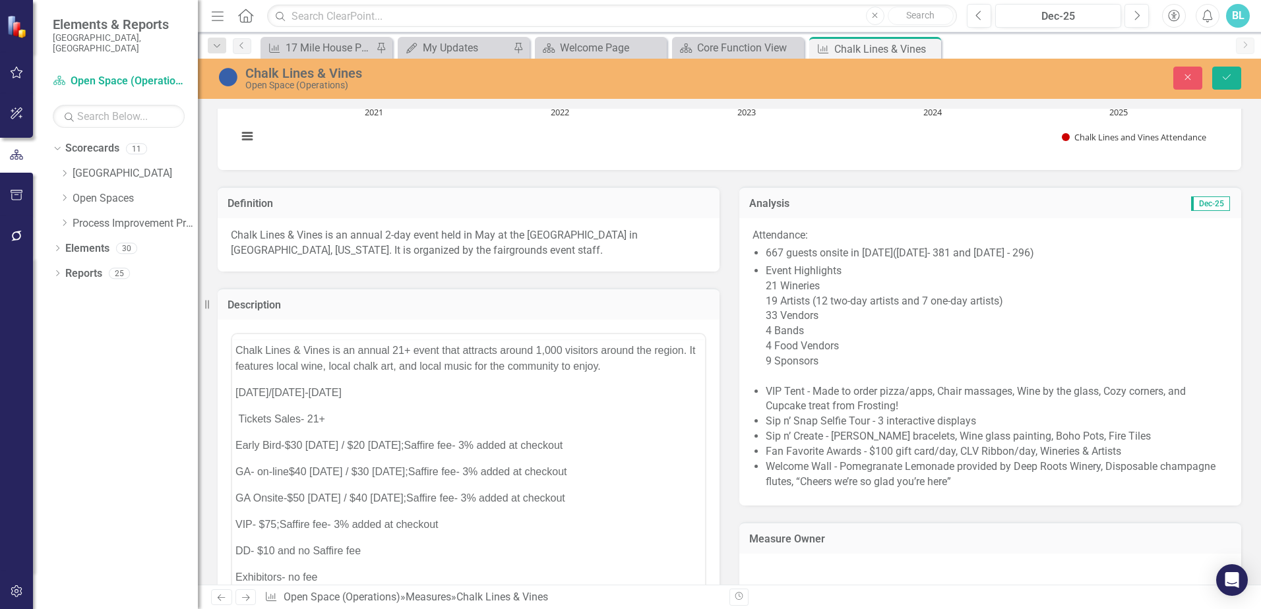
scroll to position [0, 0]
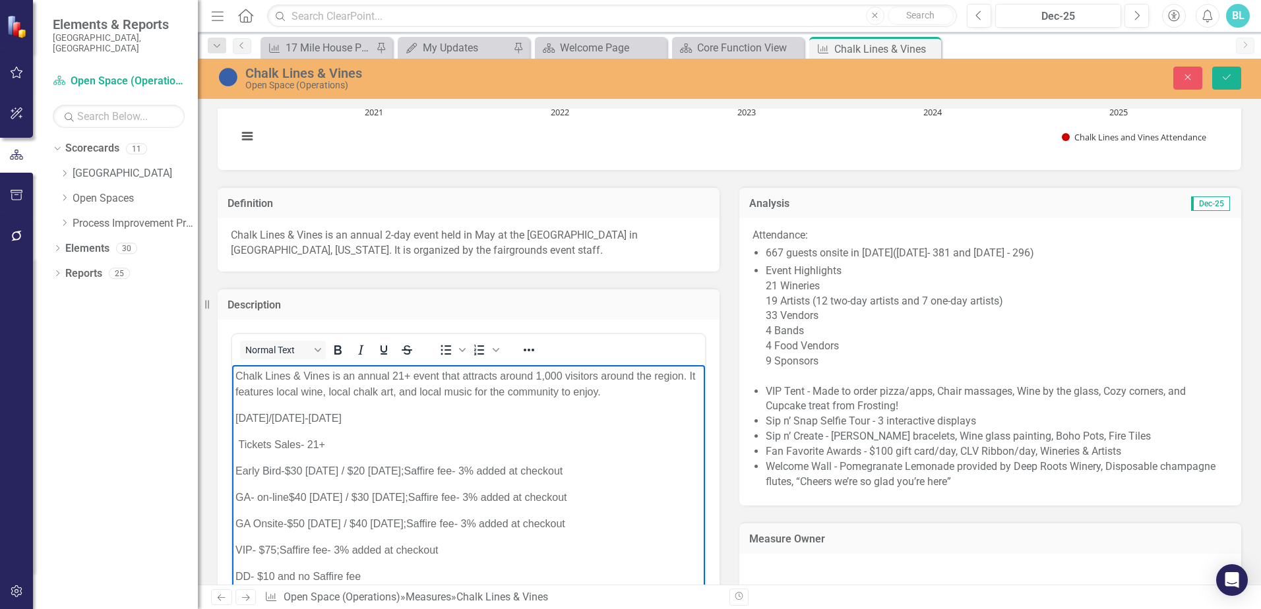
click at [236, 417] on span "[DATE]/[DATE]-[DATE]" at bounding box center [288, 418] width 106 height 11
drag, startPoint x: 305, startPoint y: 416, endPoint x: 464, endPoint y: 780, distance: 396.4
click at [232, 416] on html "Chalk Lines & Vines is an annual 21+ event that attracts around 1,000 visitors …" at bounding box center [468, 508] width 473 height 286
click at [382, 352] on icon "Underline" at bounding box center [384, 350] width 7 height 9
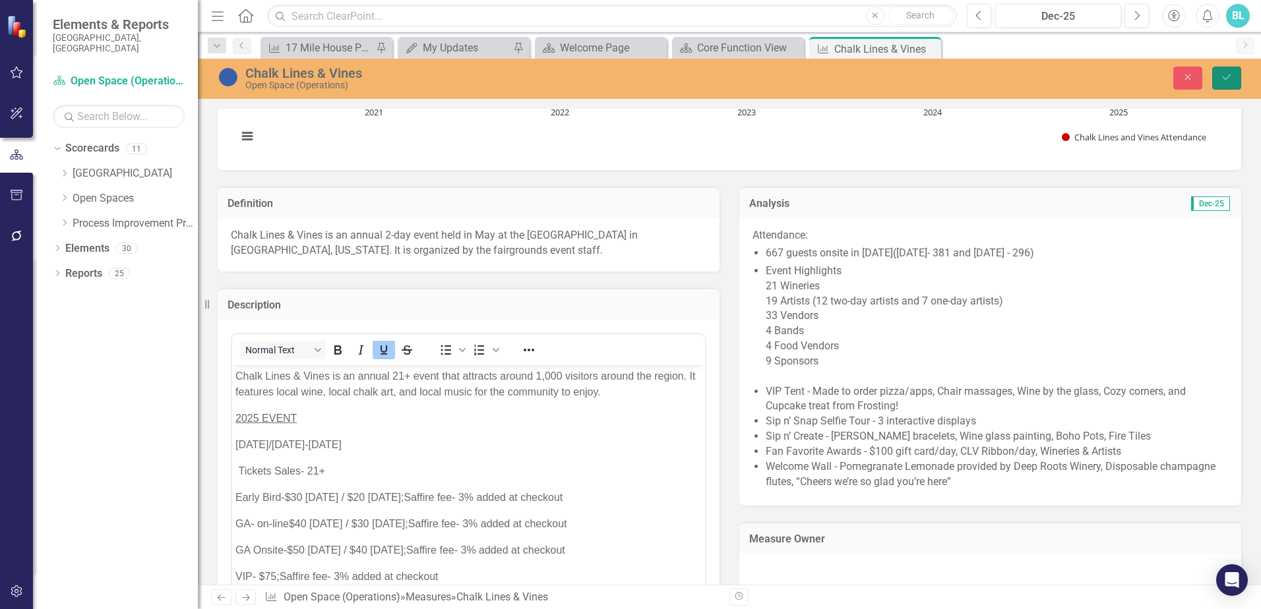
click at [1228, 77] on icon "Save" at bounding box center [1227, 77] width 12 height 9
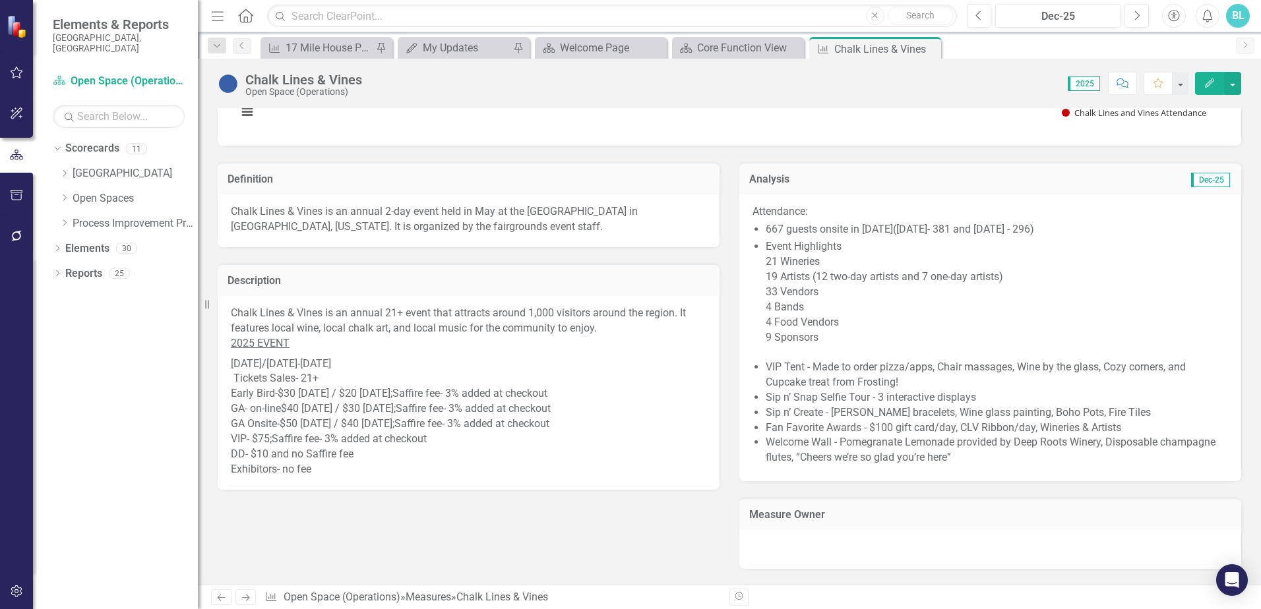
scroll to position [528, 0]
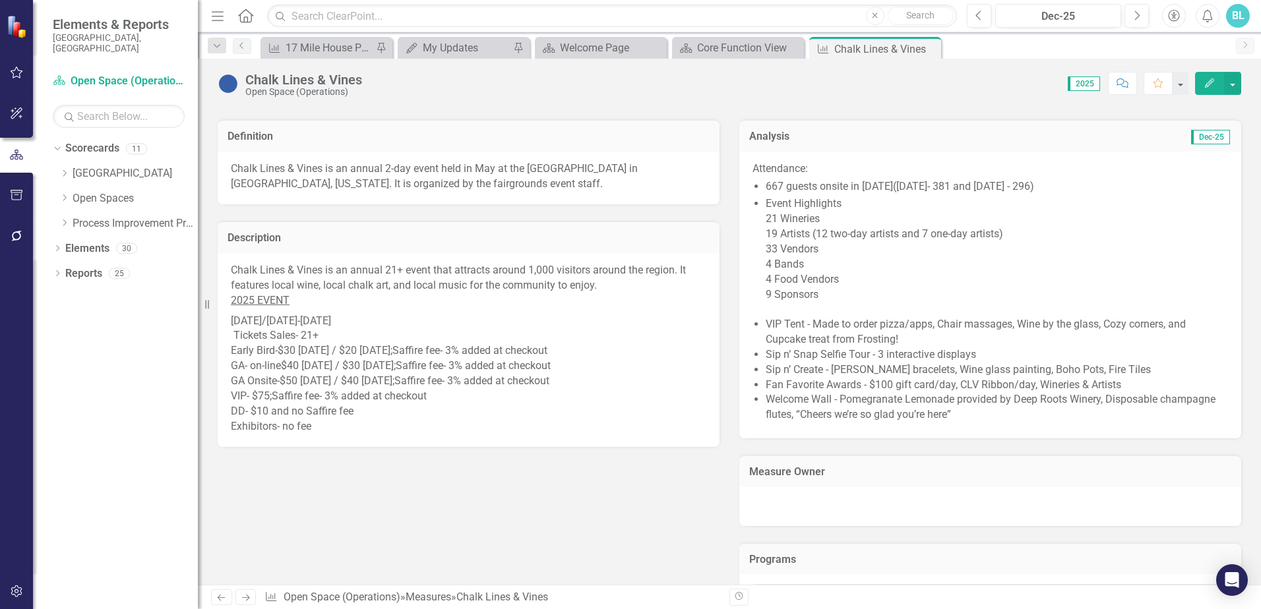
click at [603, 310] on p "2025 EVENT" at bounding box center [469, 303] width 476 height 18
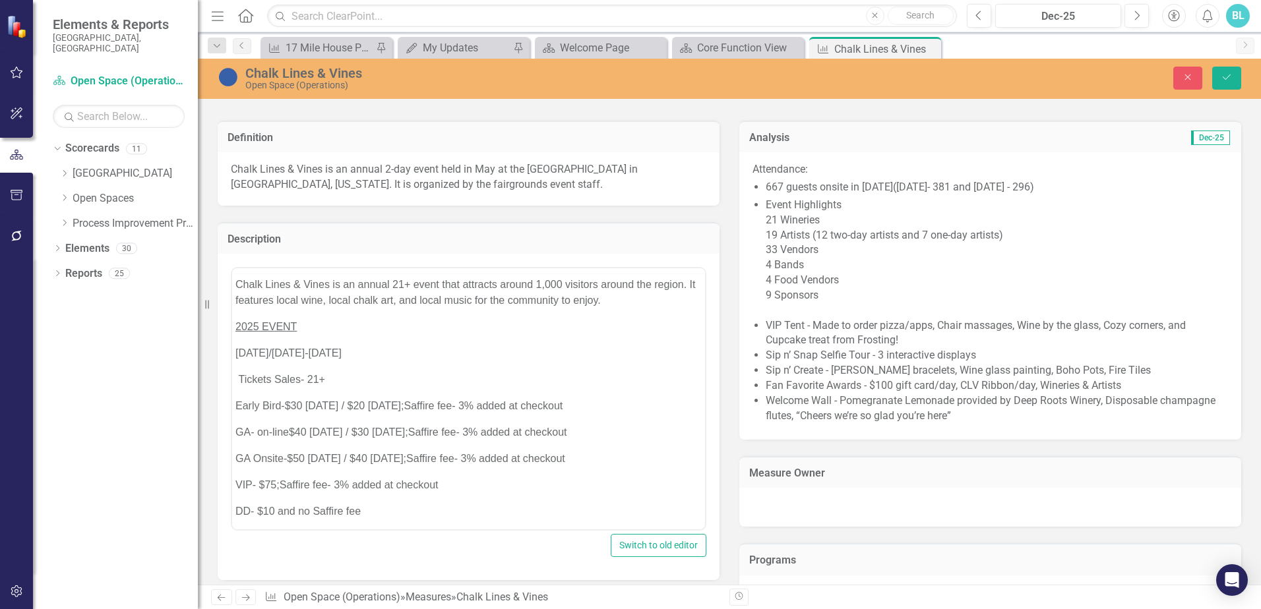
scroll to position [0, 0]
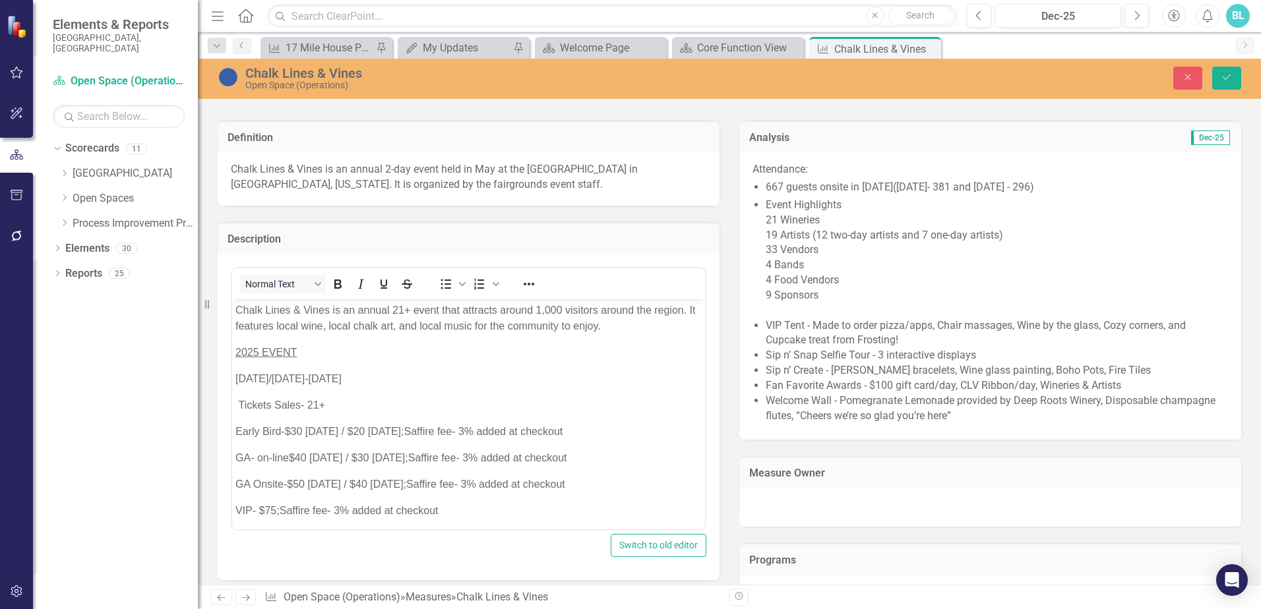
click at [619, 329] on p "Chalk Lines & Vines is an annual 21+ event that attracts around 1,000 visitors …" at bounding box center [468, 319] width 466 height 32
click at [1219, 82] on button "Save" at bounding box center [1226, 78] width 29 height 23
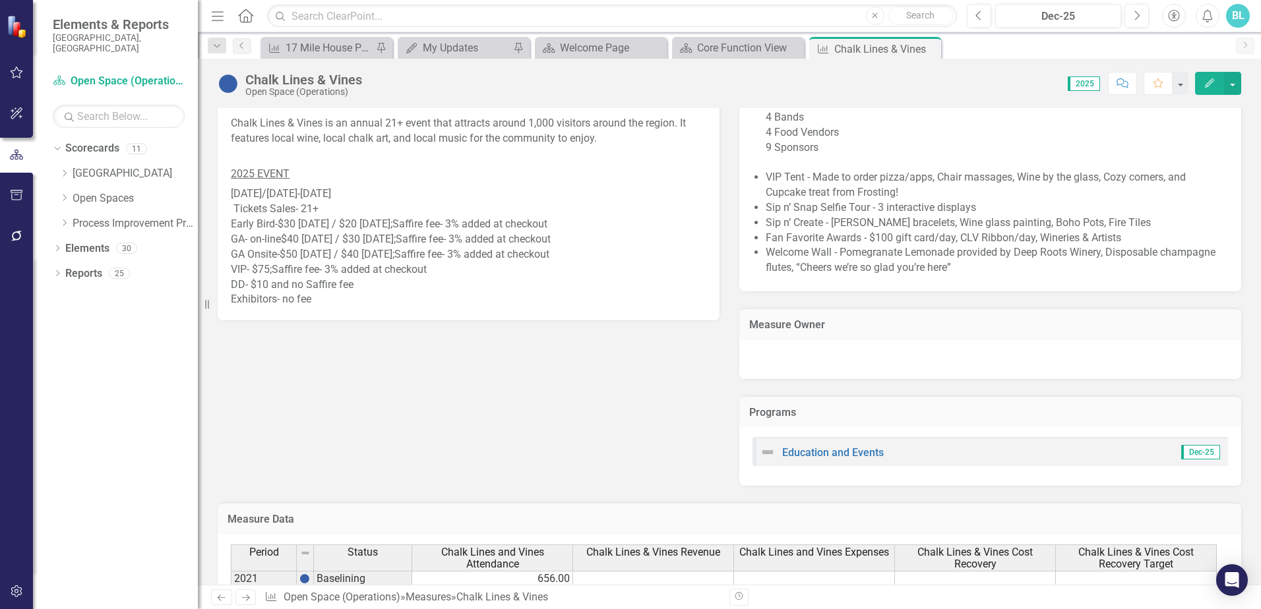
scroll to position [528, 0]
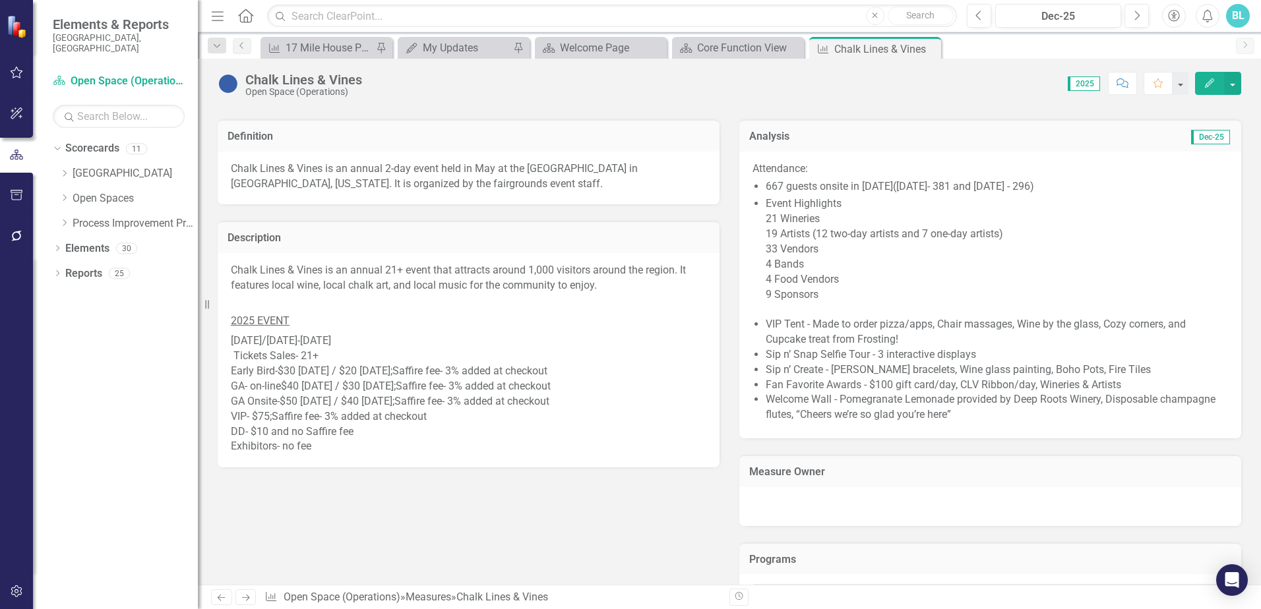
click at [937, 239] on li "Event Highlights 21 Wineries 19 Artists (12 two-day artists and 7 one-day artis…" at bounding box center [997, 257] width 462 height 121
click at [936, 239] on li "Event Highlights 21 Wineries 19 Artists (12 two-day artists and 7 one-day artis…" at bounding box center [997, 257] width 462 height 121
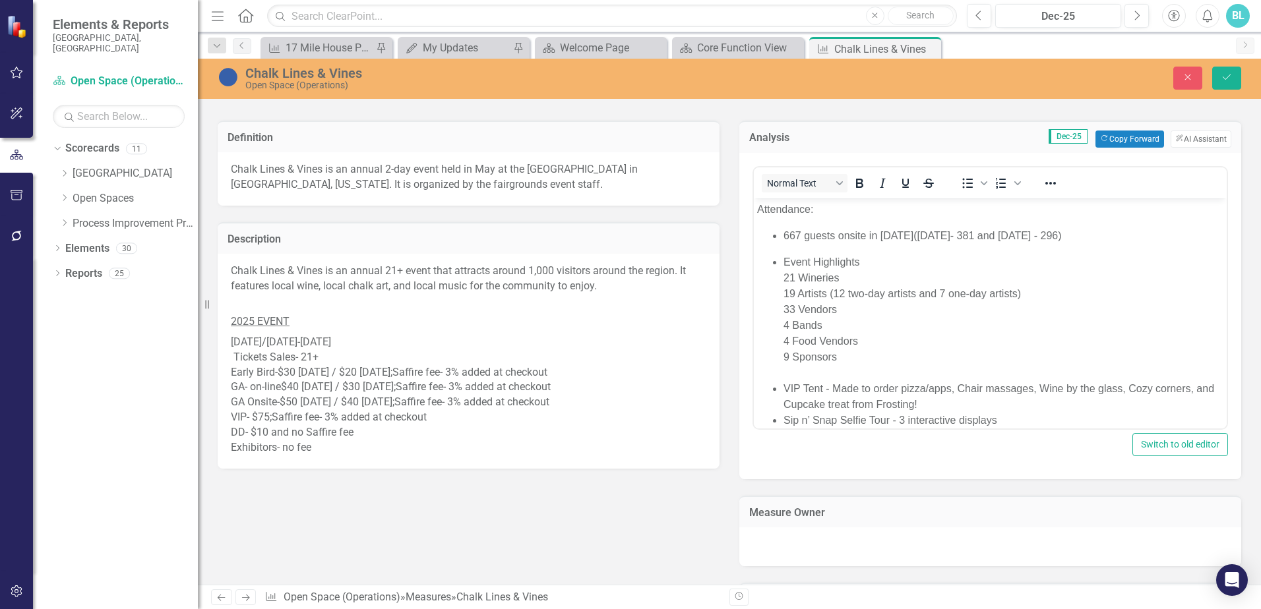
scroll to position [0, 0]
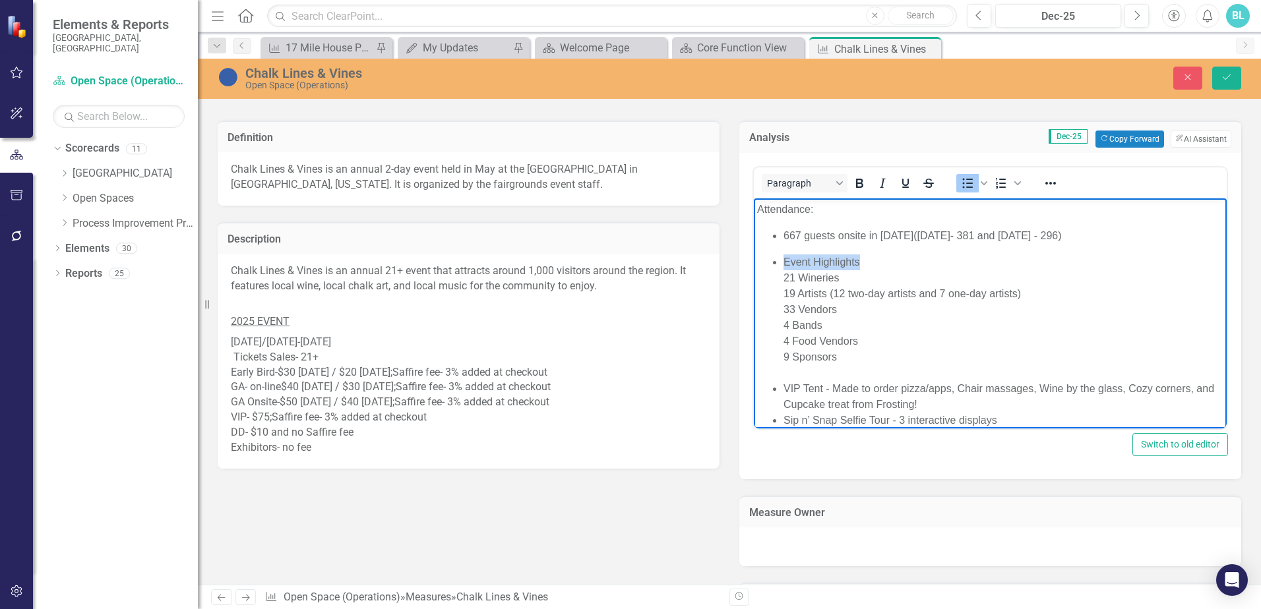
drag, startPoint x: 863, startPoint y: 260, endPoint x: 776, endPoint y: 261, distance: 87.1
click at [784, 261] on li "Event Highlights 21 Wineries 19 Artists (12 two-day artists and 7 one-day artis…" at bounding box center [1004, 317] width 440 height 127
click at [898, 185] on icon "Underline" at bounding box center [906, 183] width 16 height 16
click at [891, 303] on li "Event Highlights 21 Wineries 19 Artists (12 two-day artists and 7 one-day artis…" at bounding box center [1004, 317] width 440 height 127
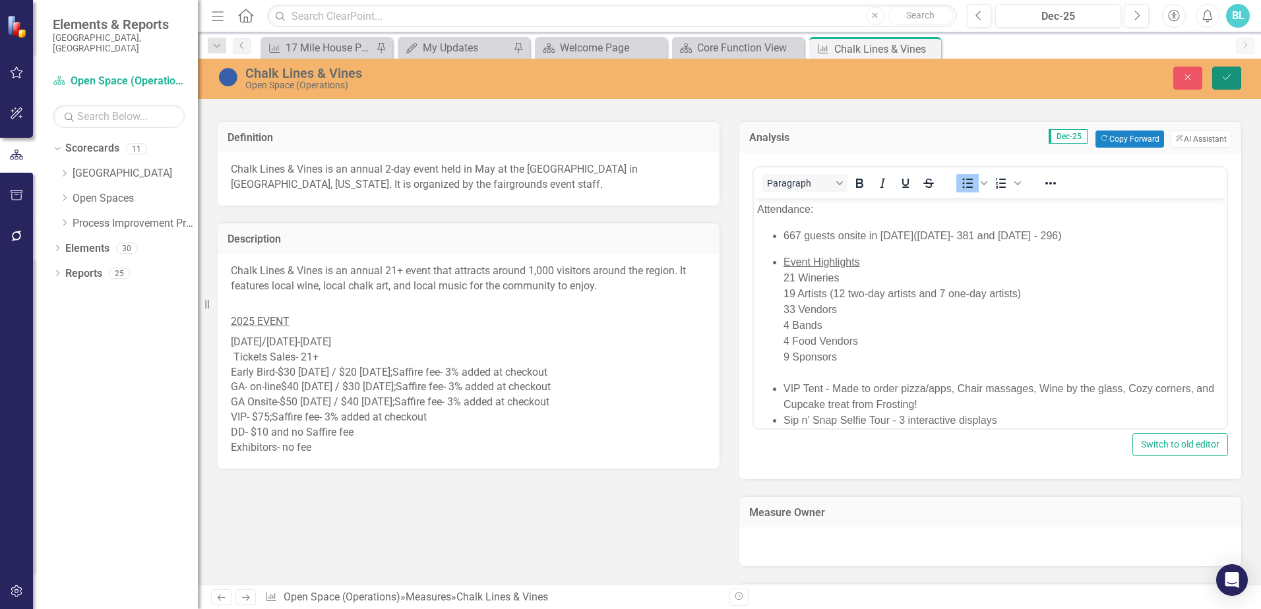
drag, startPoint x: 1224, startPoint y: 80, endPoint x: 1240, endPoint y: 90, distance: 19.2
click at [1229, 82] on icon "Save" at bounding box center [1227, 77] width 12 height 9
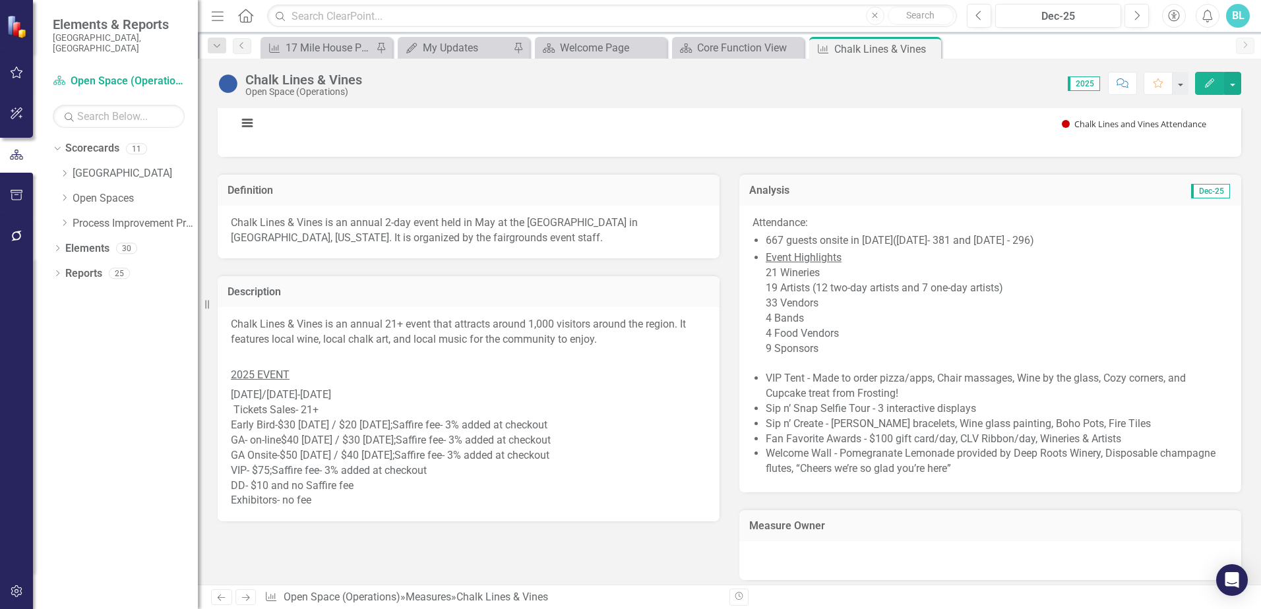
scroll to position [528, 0]
